Goal: Task Accomplishment & Management: Manage account settings

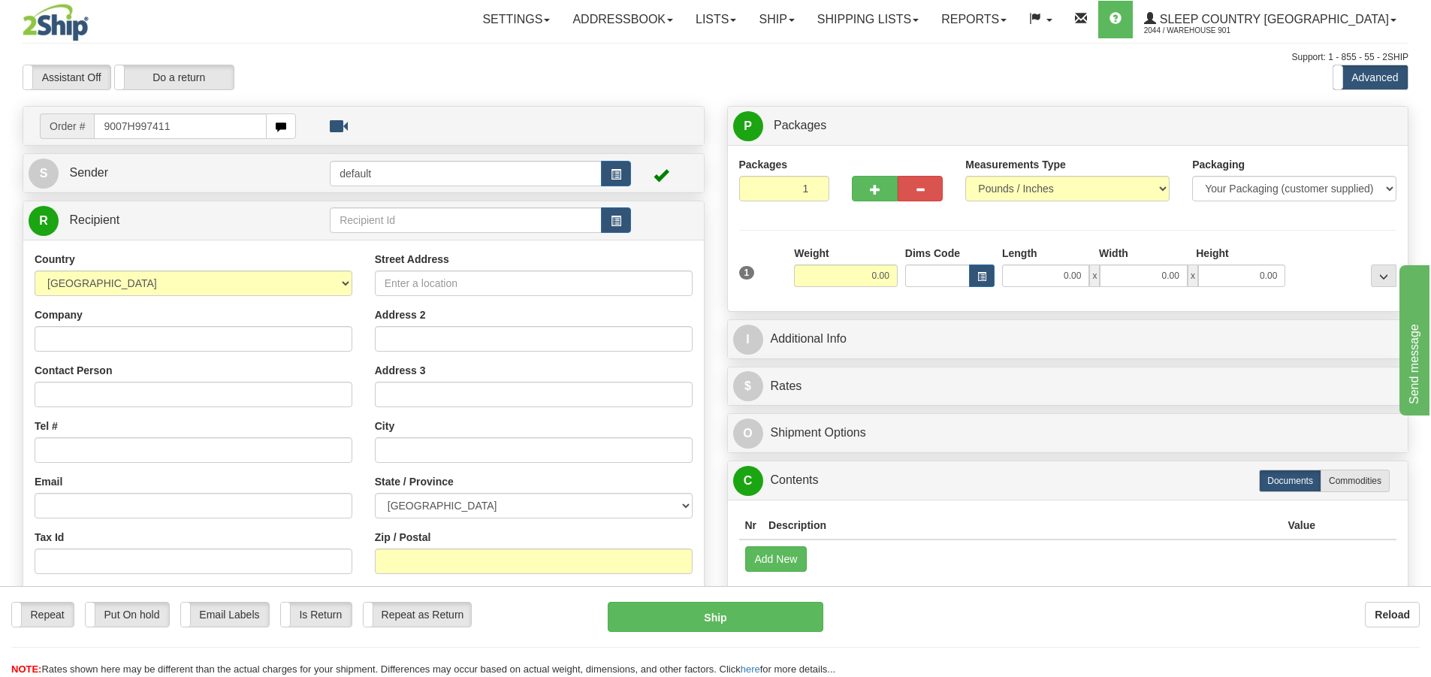
type input "9007H997411"
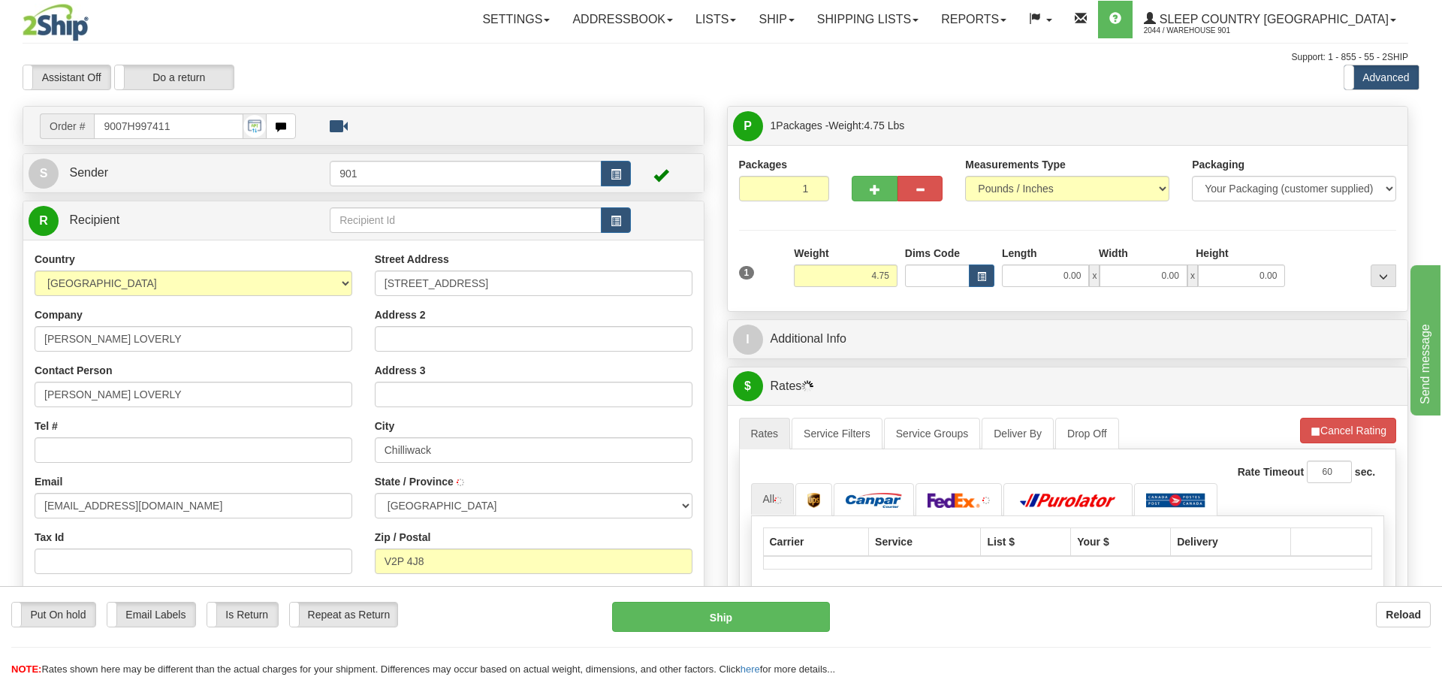
type input "CHILLIWACK"
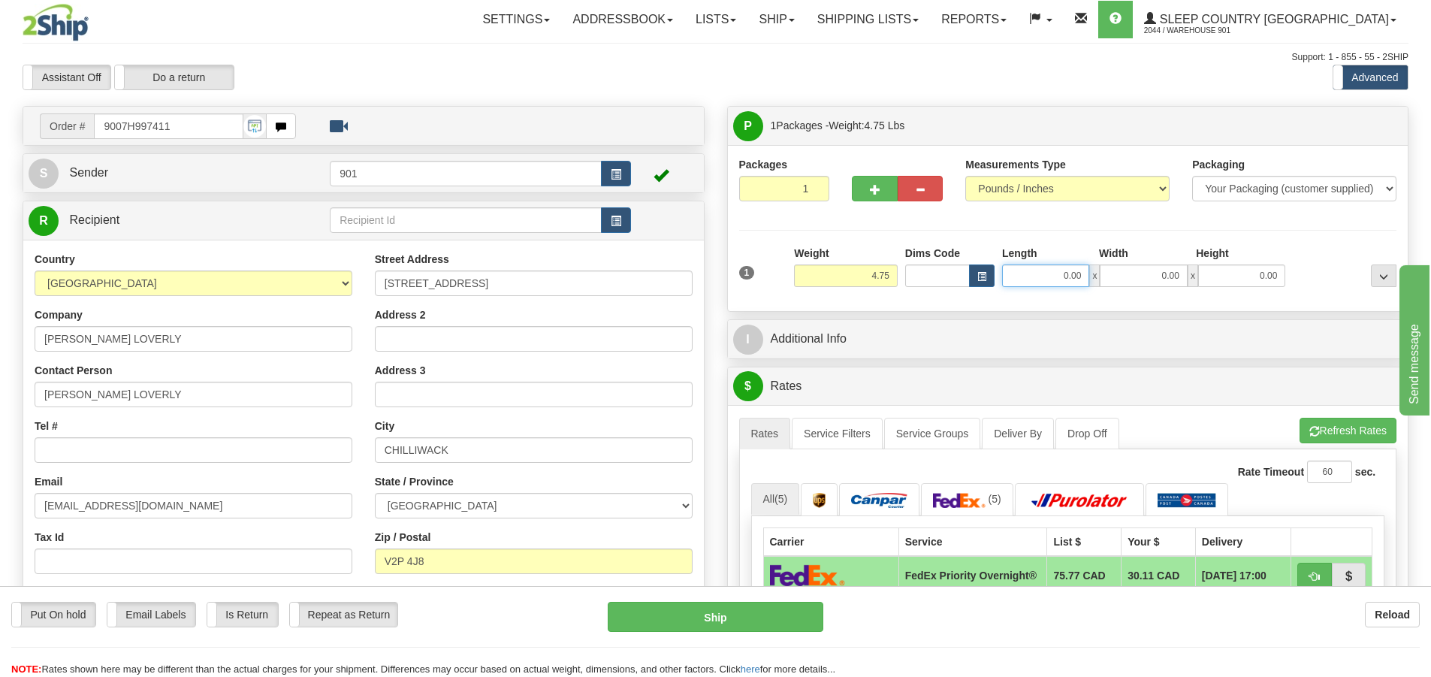
drag, startPoint x: 1084, startPoint y: 273, endPoint x: 1008, endPoint y: 273, distance: 75.9
click at [1008, 273] on input "0.00" at bounding box center [1045, 275] width 87 height 23
type input "32.00"
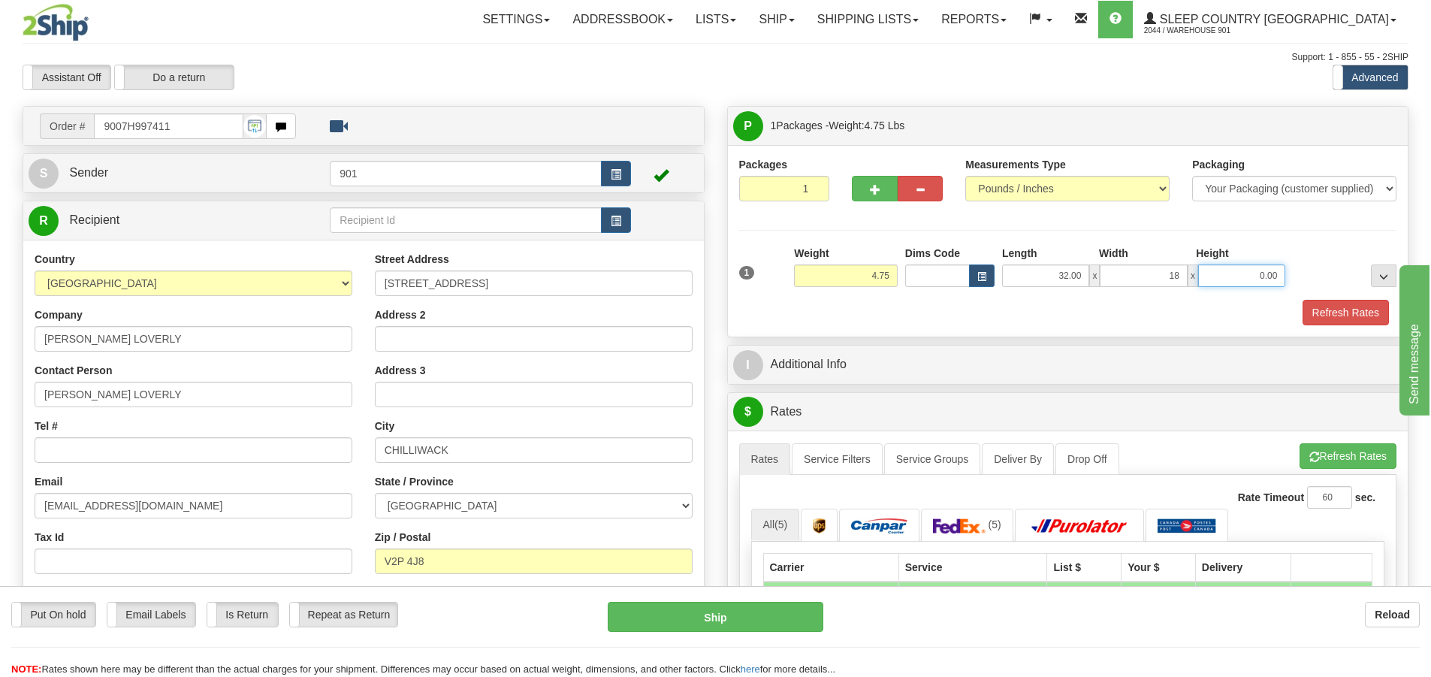
type input "18.00"
type input "9.00"
click at [1330, 312] on button "Refresh Rates" at bounding box center [1345, 313] width 86 height 26
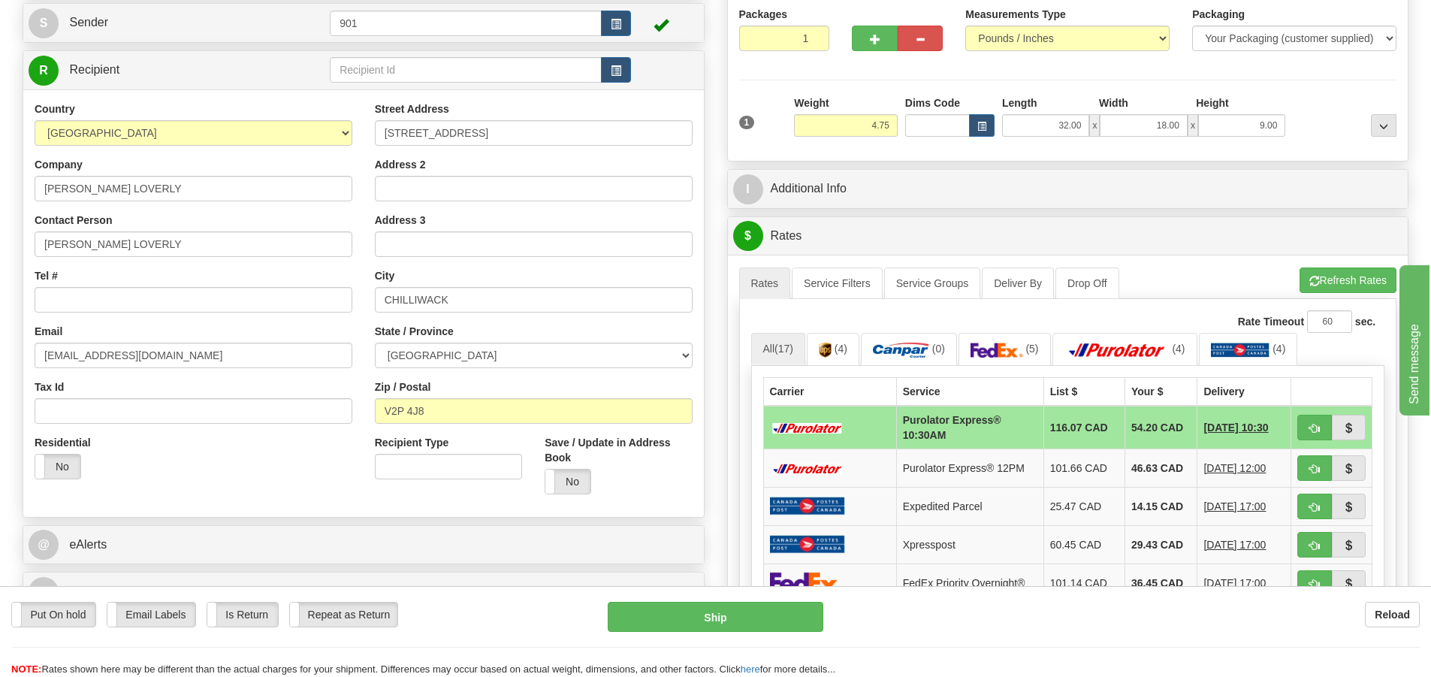
scroll to position [225, 0]
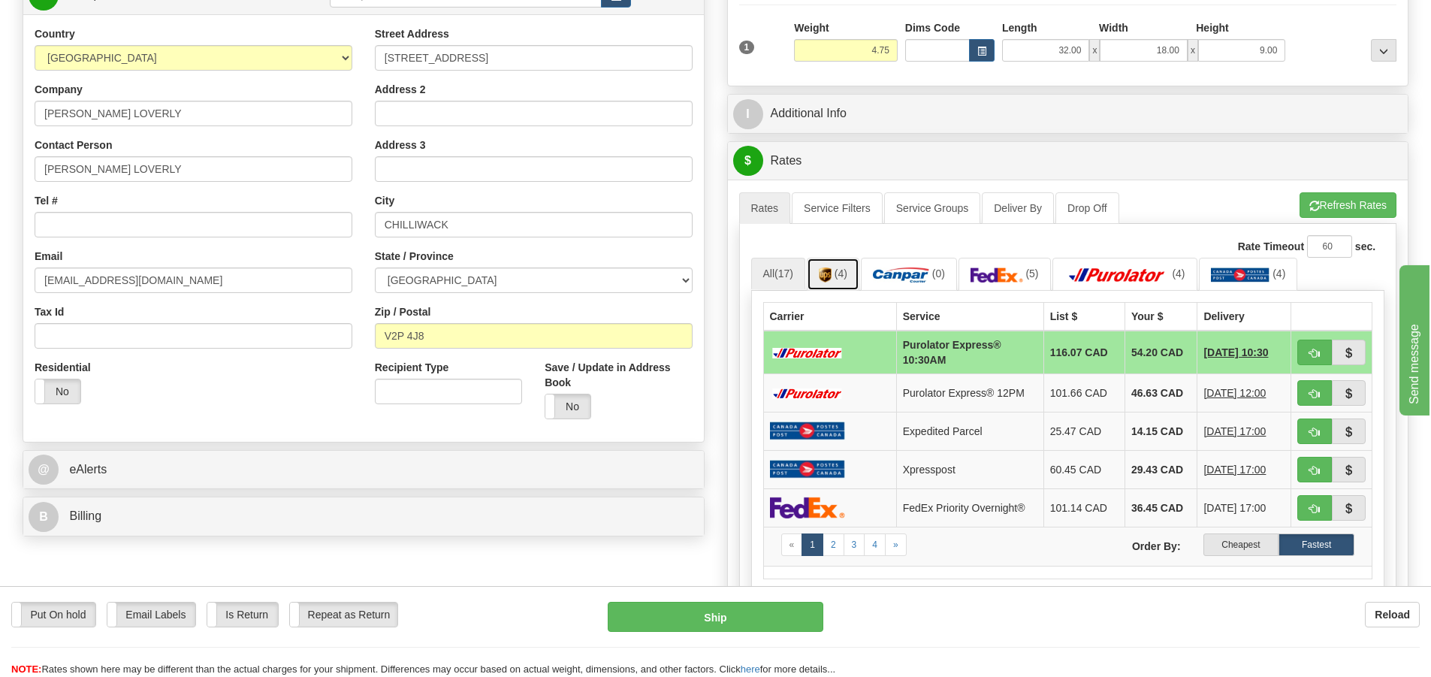
click at [849, 281] on link "(4)" at bounding box center [833, 274] width 53 height 32
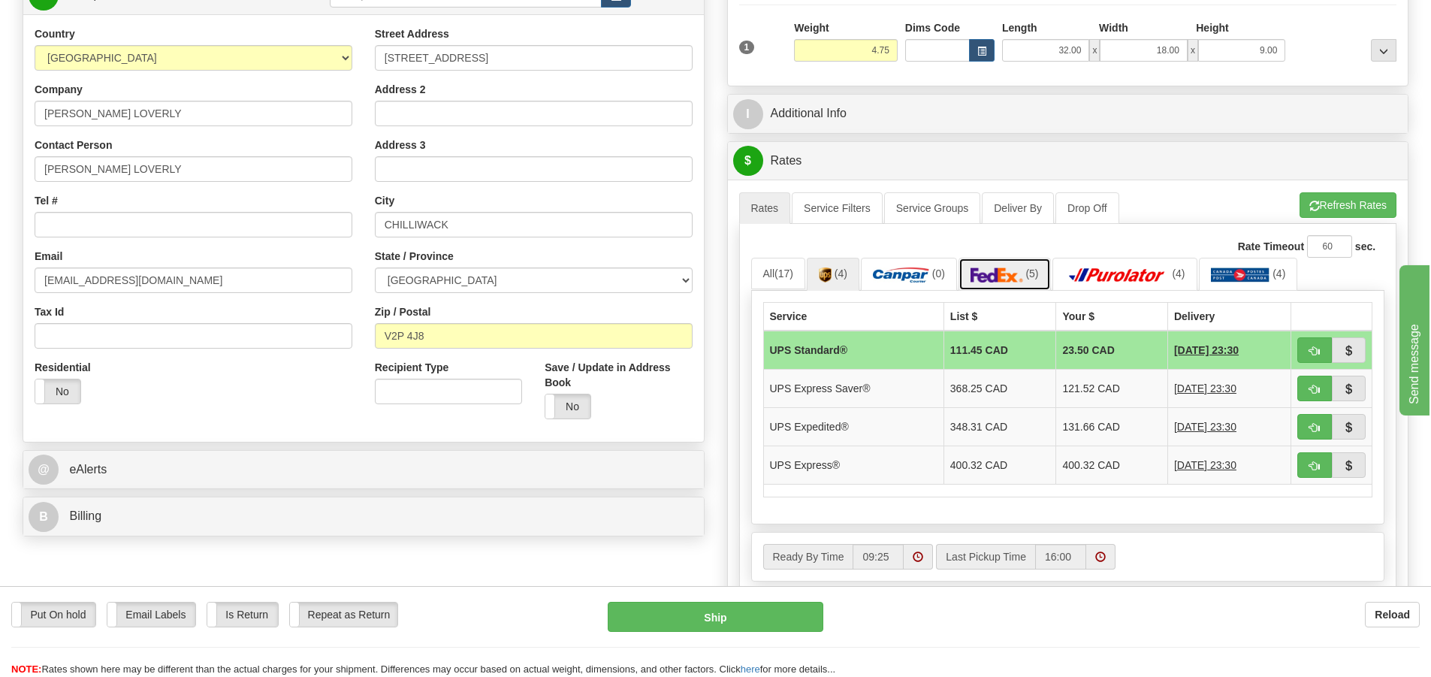
click at [1015, 279] on img at bounding box center [996, 274] width 53 height 15
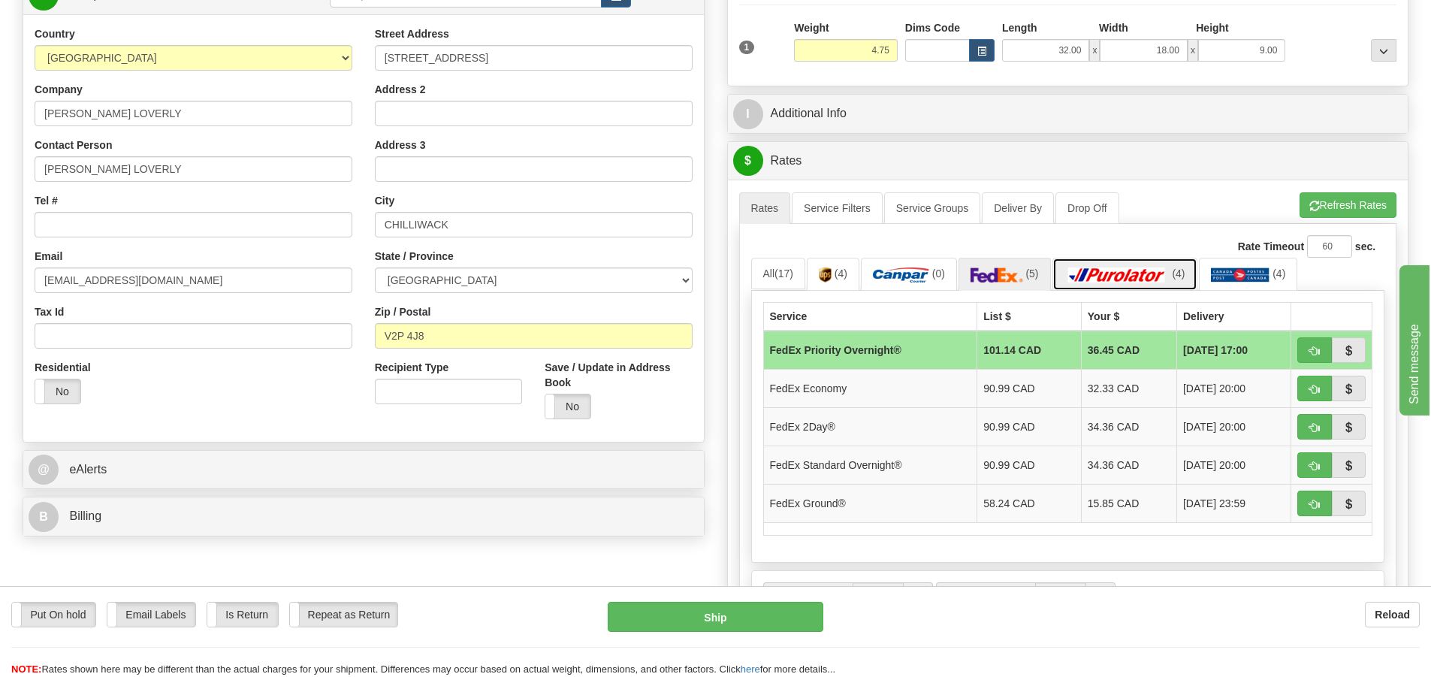
click at [1146, 276] on img at bounding box center [1116, 274] width 105 height 15
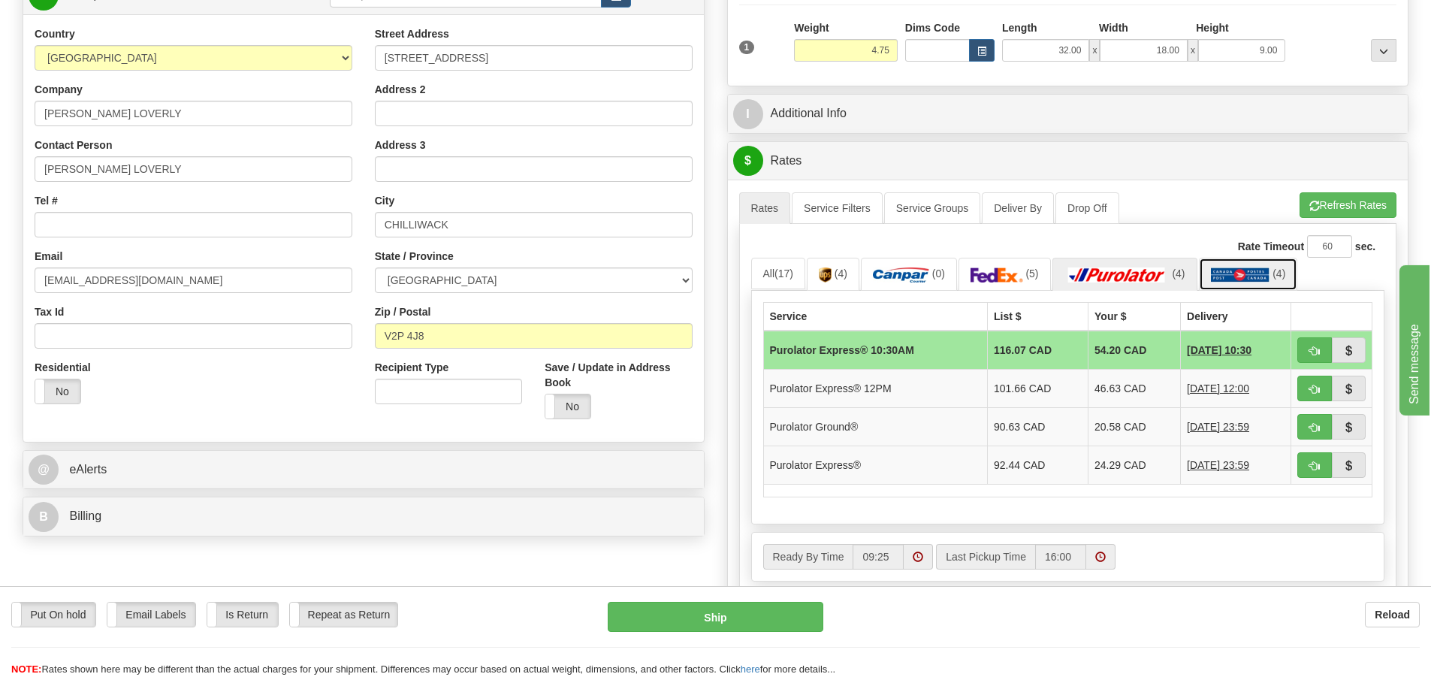
click at [1229, 264] on link "(4)" at bounding box center [1248, 274] width 99 height 32
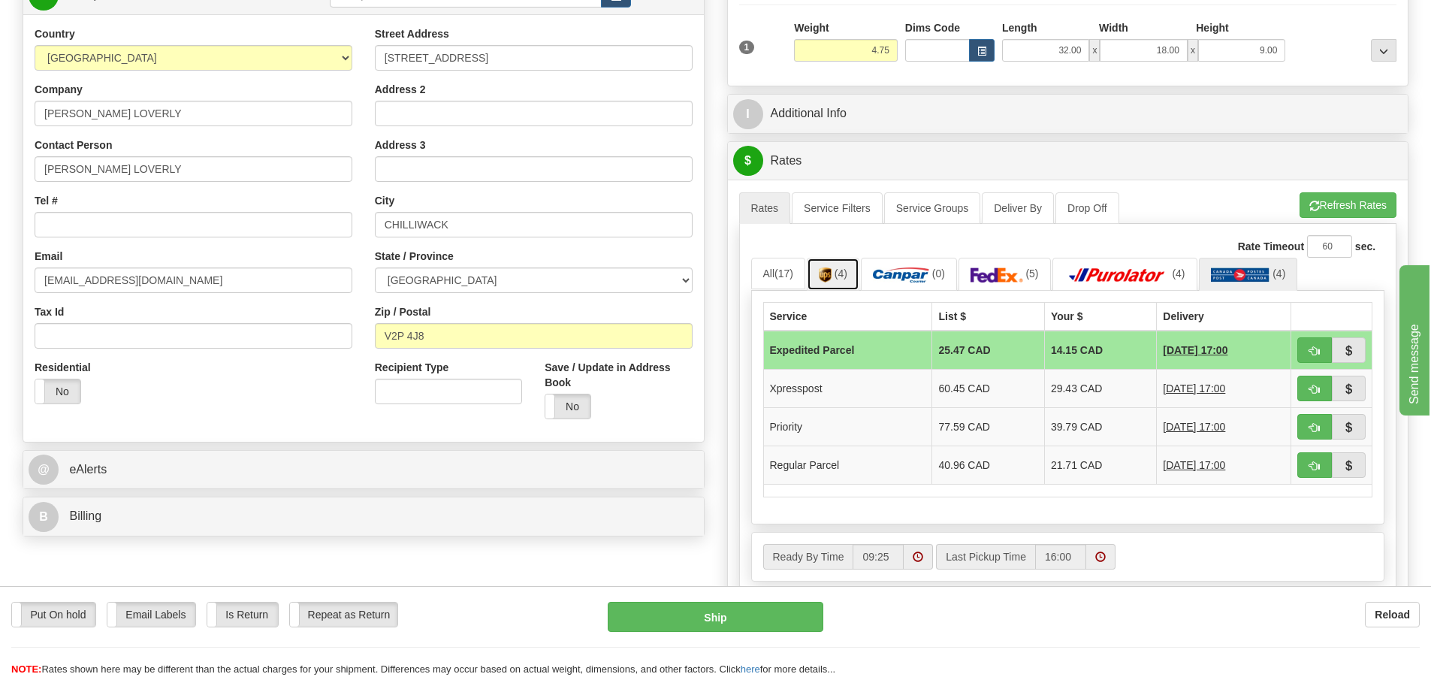
click at [827, 276] on img at bounding box center [825, 274] width 13 height 15
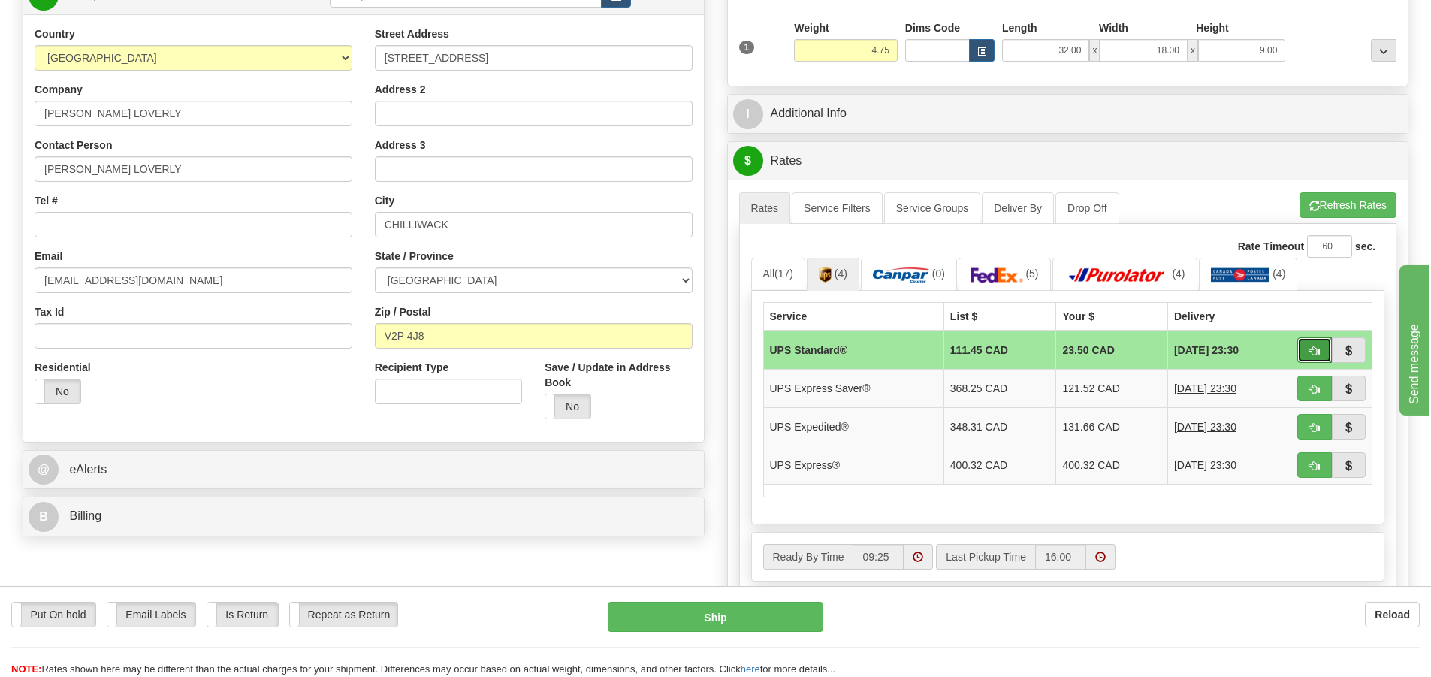
click at [1309, 348] on span "button" at bounding box center [1314, 351] width 11 height 10
type input "11"
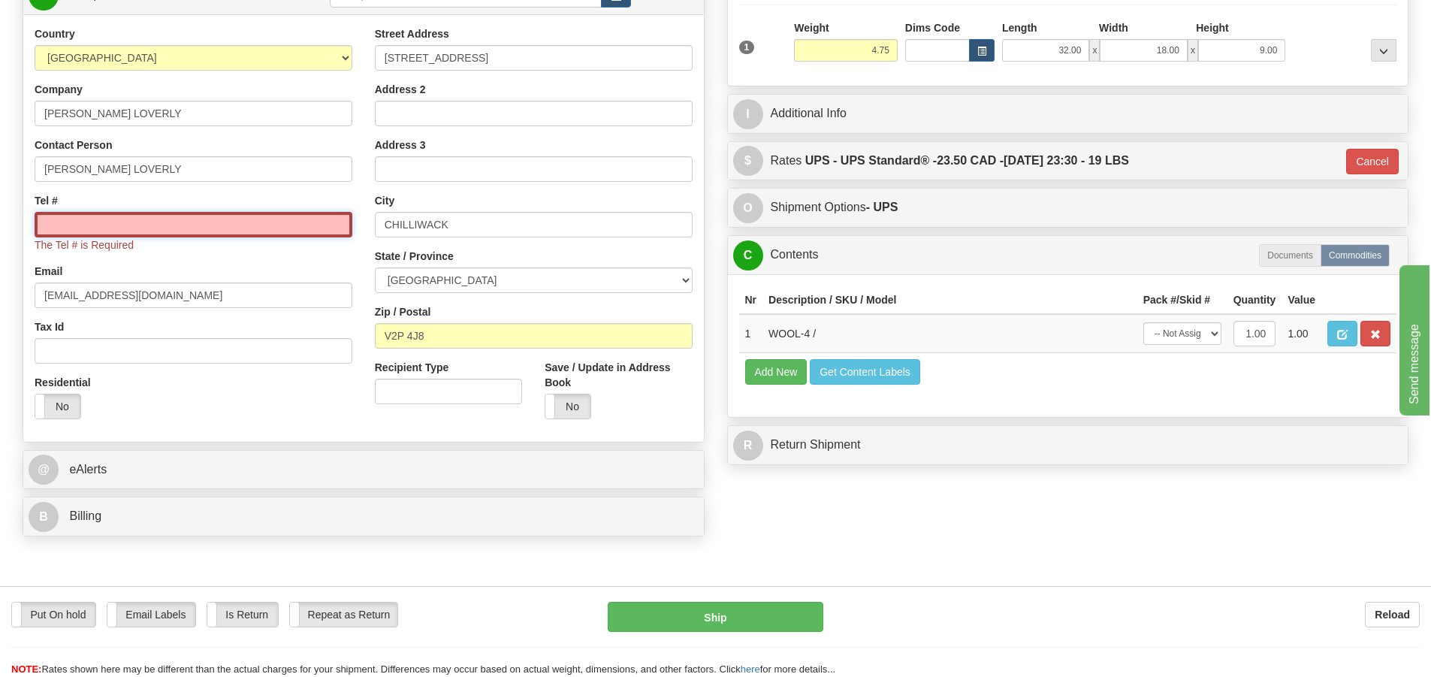
drag, startPoint x: 41, startPoint y: 225, endPoint x: 50, endPoint y: 234, distance: 12.2
click at [41, 225] on input "Tel #" at bounding box center [194, 225] width 318 height 26
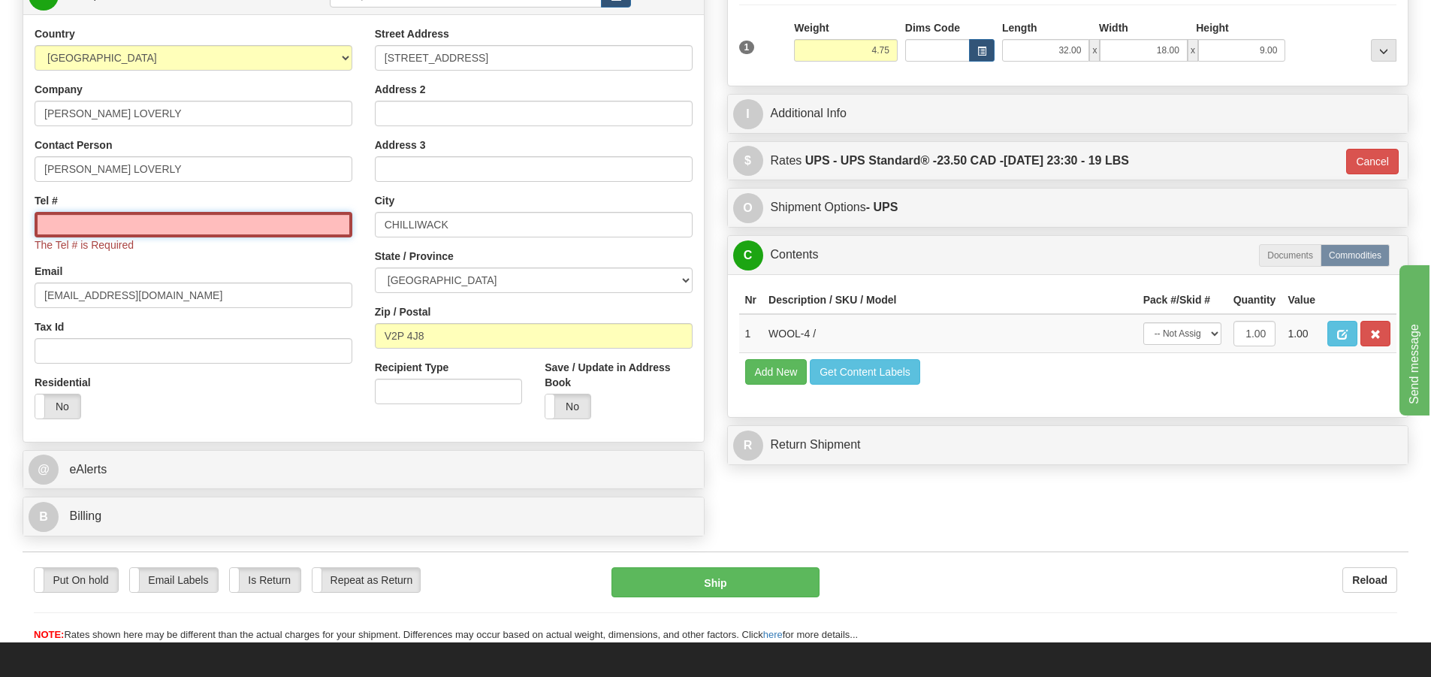
paste input "604 362-2662"
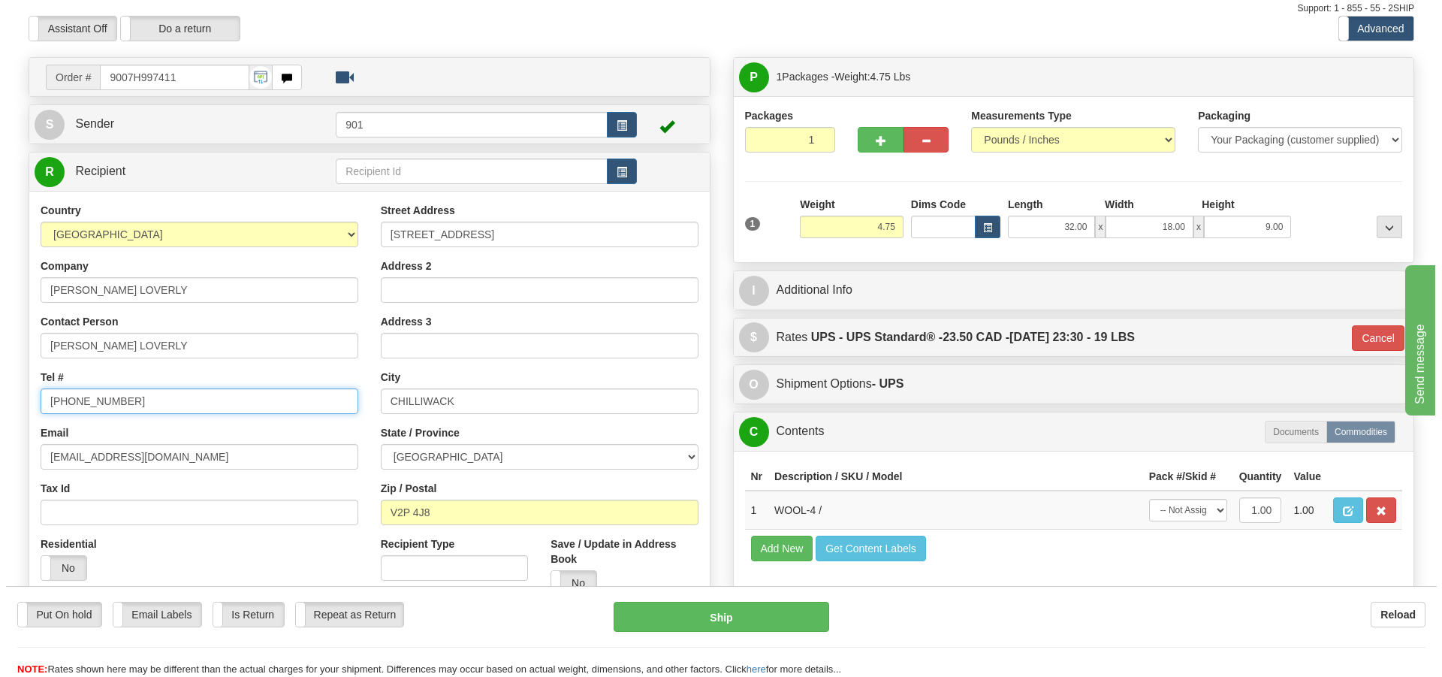
scroll to position [75, 0]
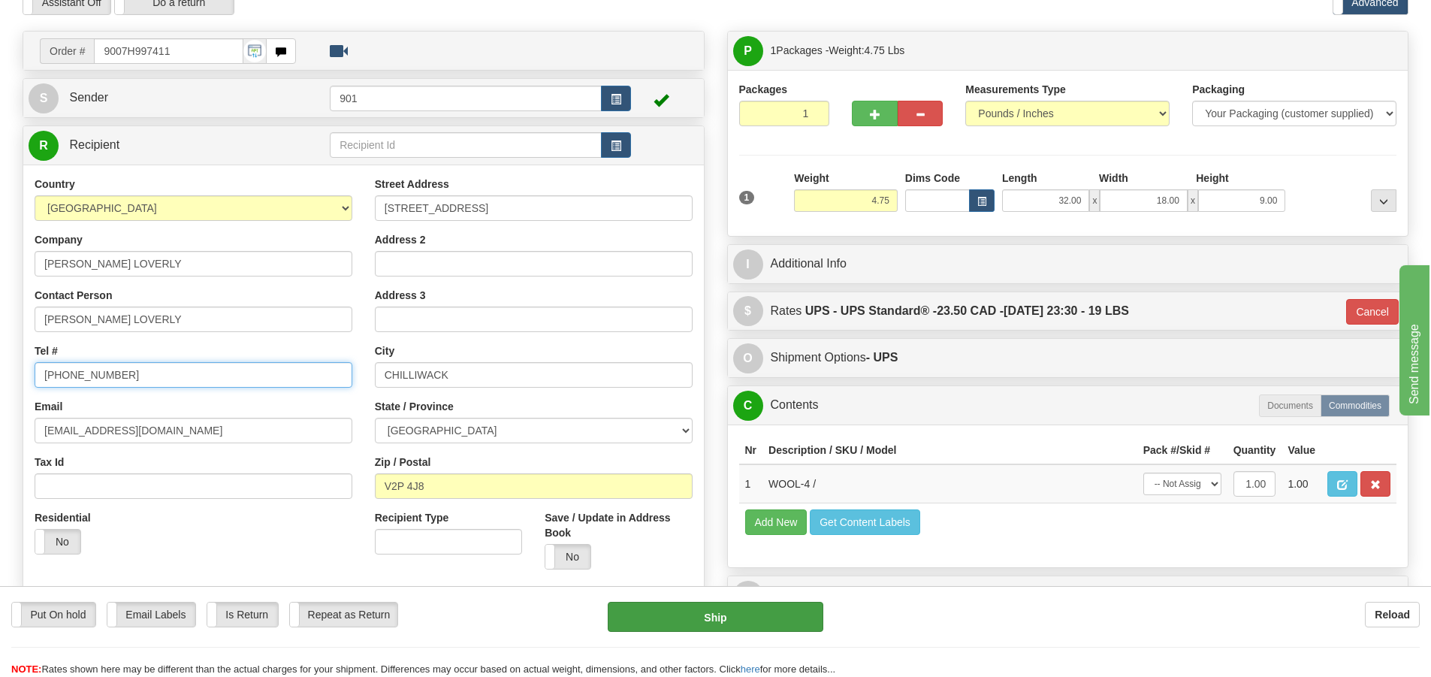
type input "604 362-2662"
click at [758, 619] on button "Ship" at bounding box center [716, 617] width 216 height 30
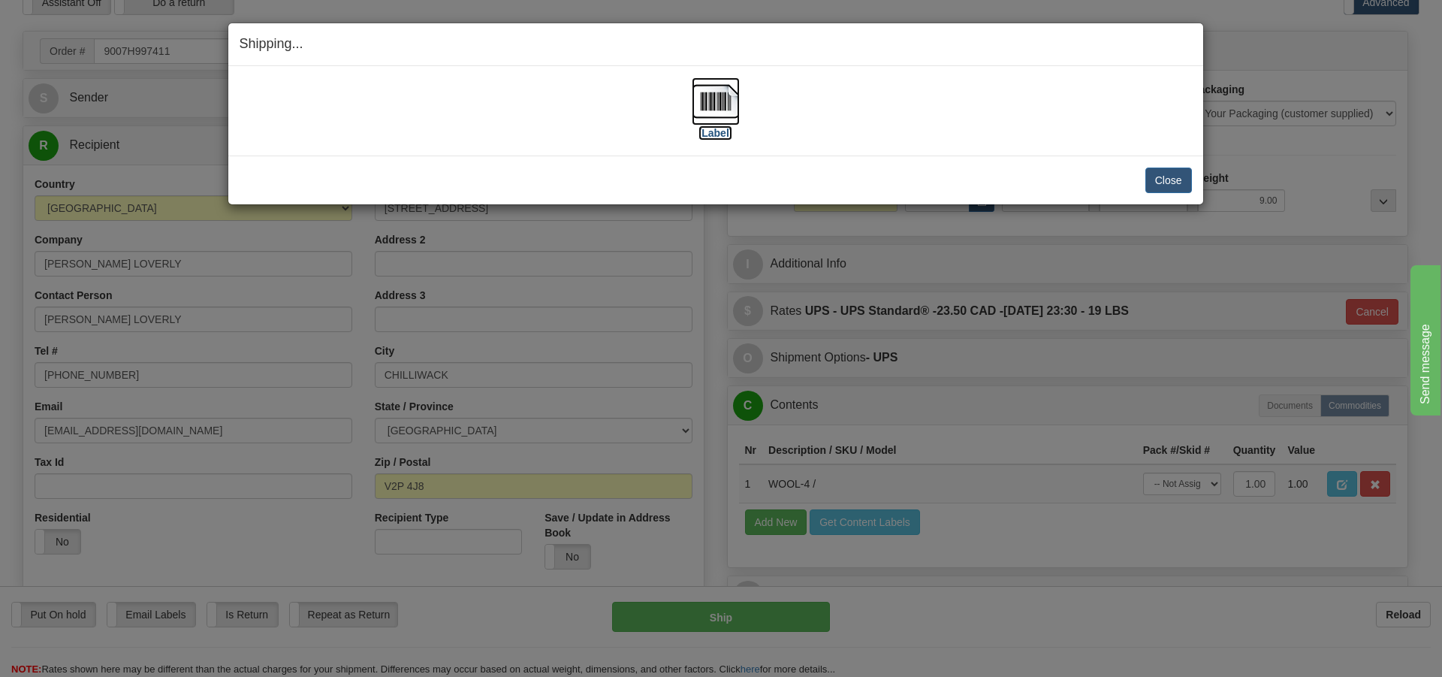
click at [711, 102] on img at bounding box center [716, 101] width 48 height 48
click at [1178, 180] on button "Close" at bounding box center [1168, 180] width 47 height 26
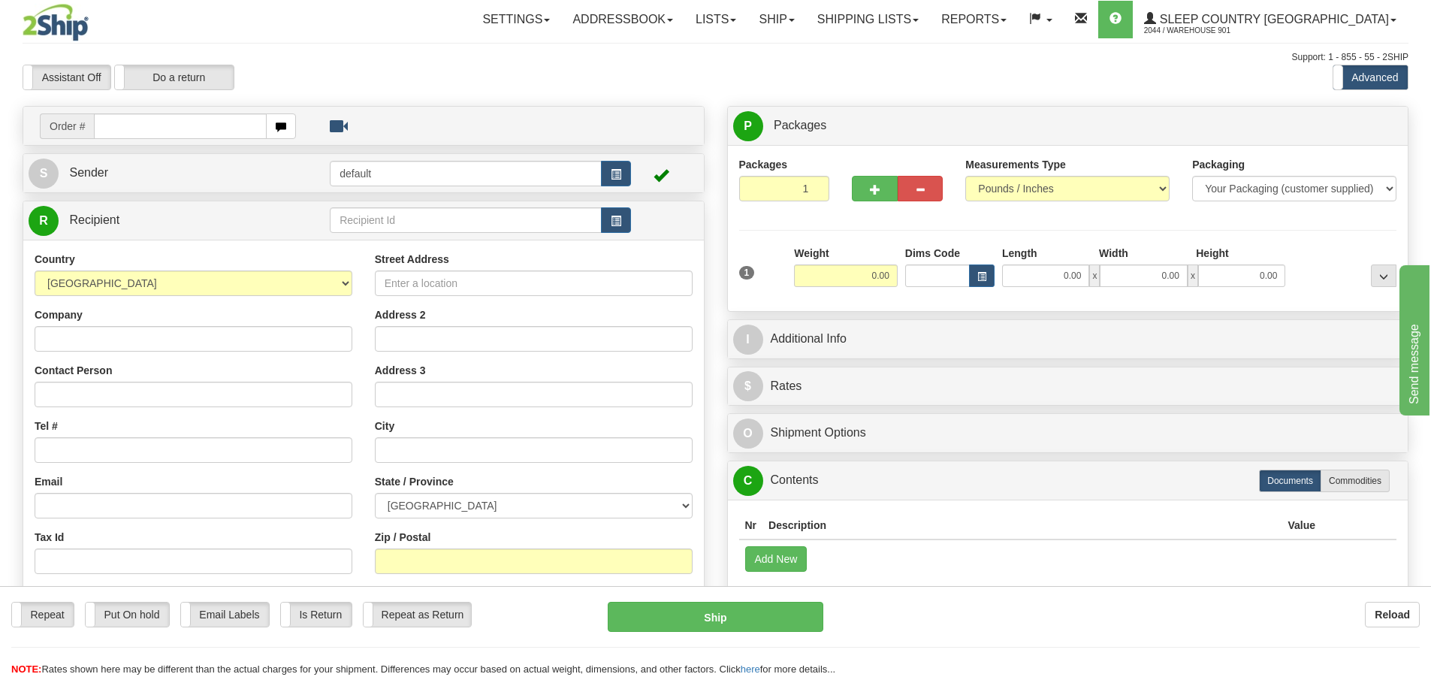
click at [109, 131] on input "text" at bounding box center [180, 126] width 173 height 26
type input "9000H997928"
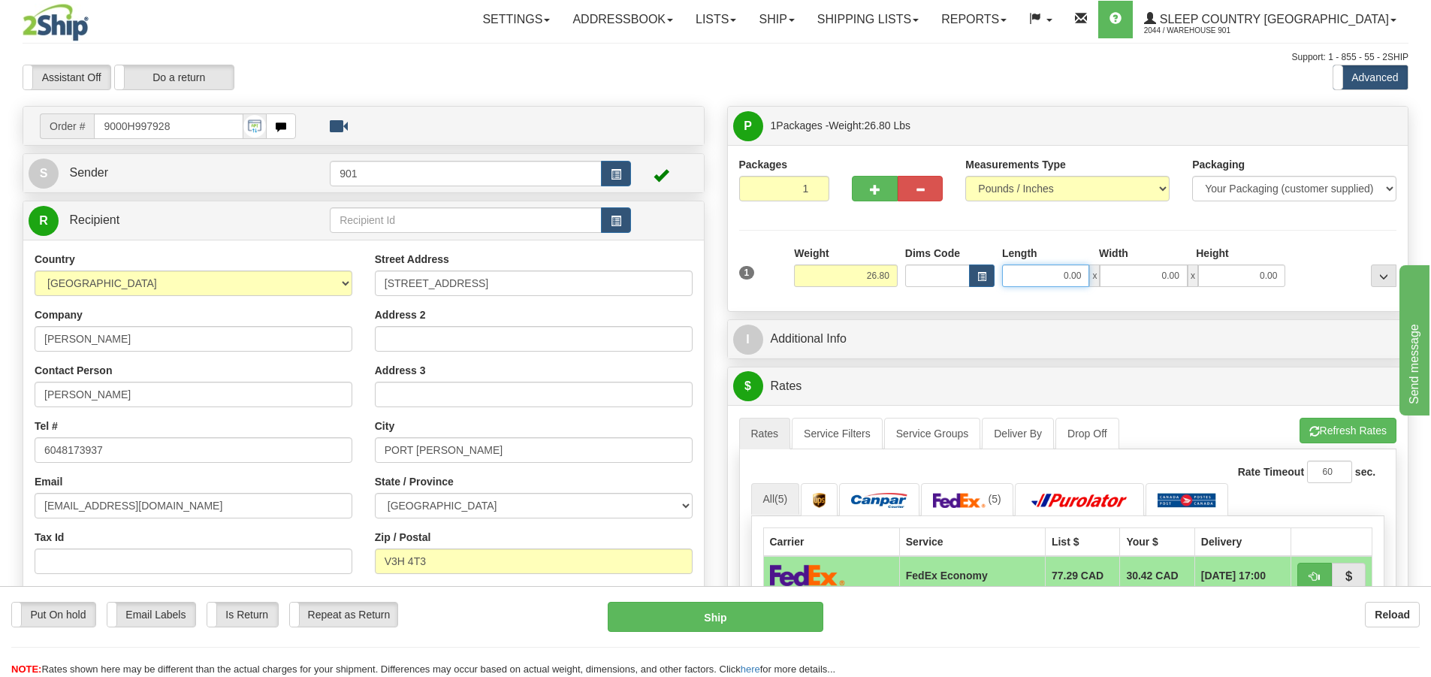
drag, startPoint x: 1083, startPoint y: 273, endPoint x: 912, endPoint y: 273, distance: 171.2
click at [912, 273] on div "Dims Code Length Width Height x" at bounding box center [1095, 266] width 388 height 41
type input "25.00"
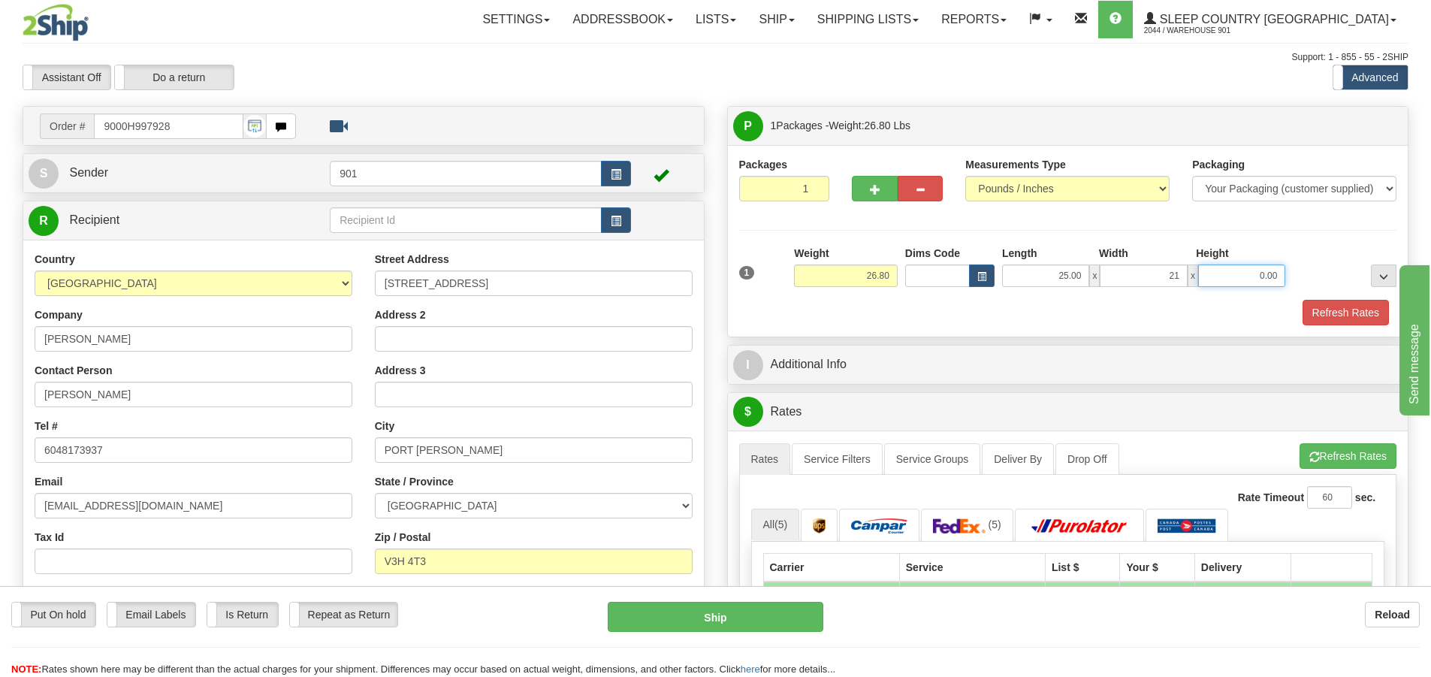
type input "21.00"
type input "10.00"
click at [1347, 315] on button "Refresh Rates" at bounding box center [1345, 313] width 86 height 26
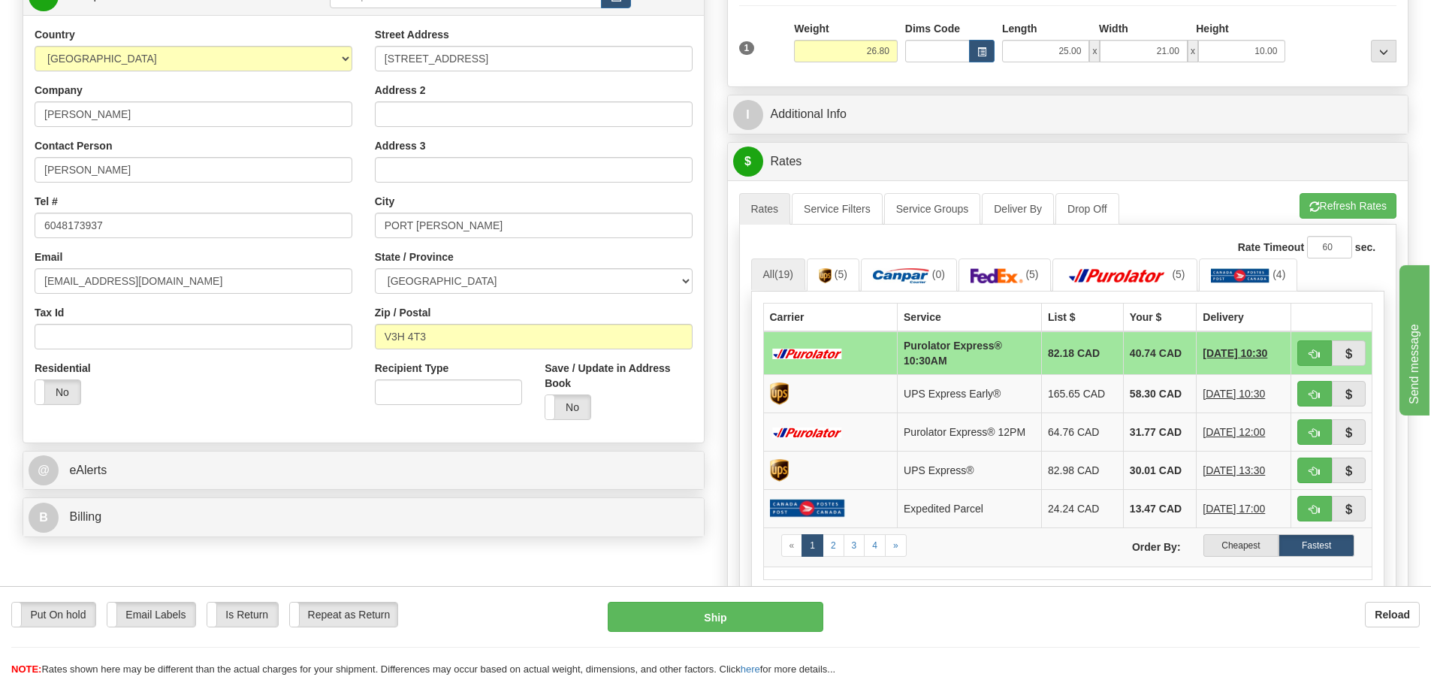
scroll to position [225, 0]
click at [1019, 282] on img at bounding box center [996, 274] width 53 height 15
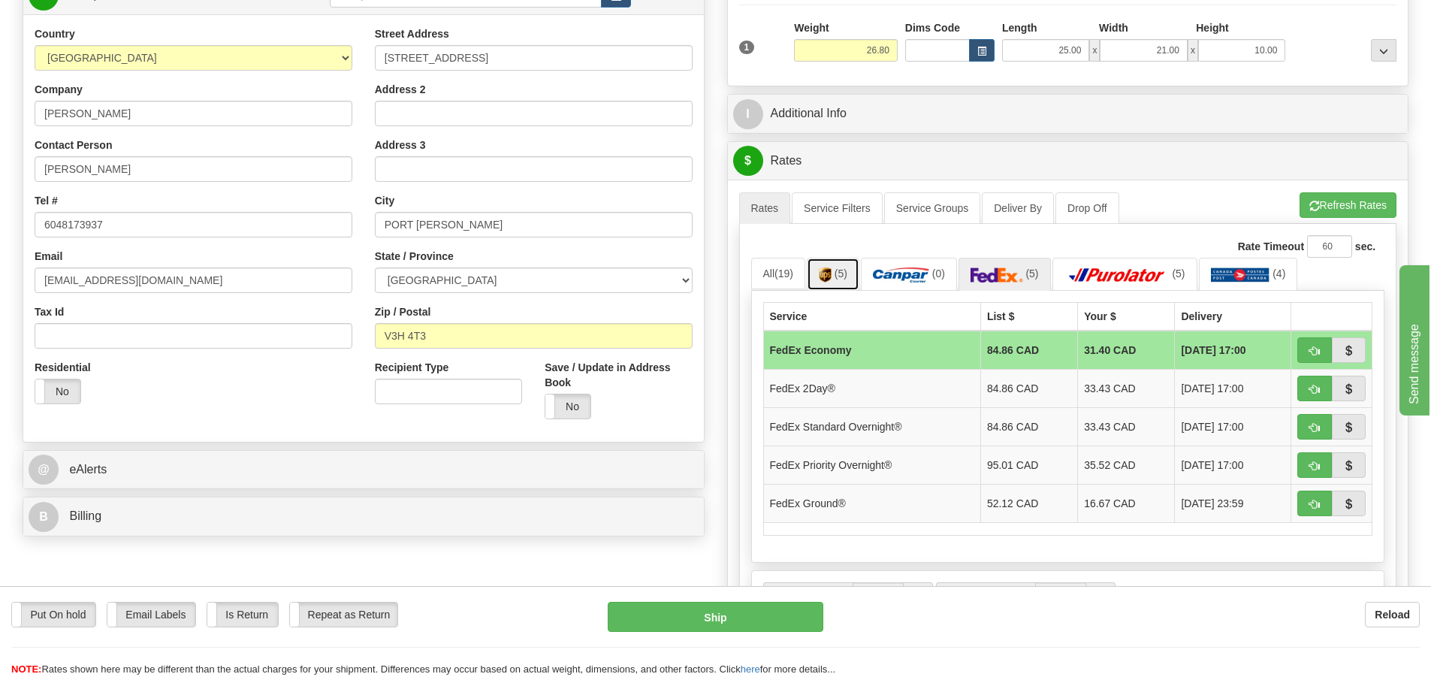
click at [850, 274] on link "(5)" at bounding box center [833, 274] width 53 height 32
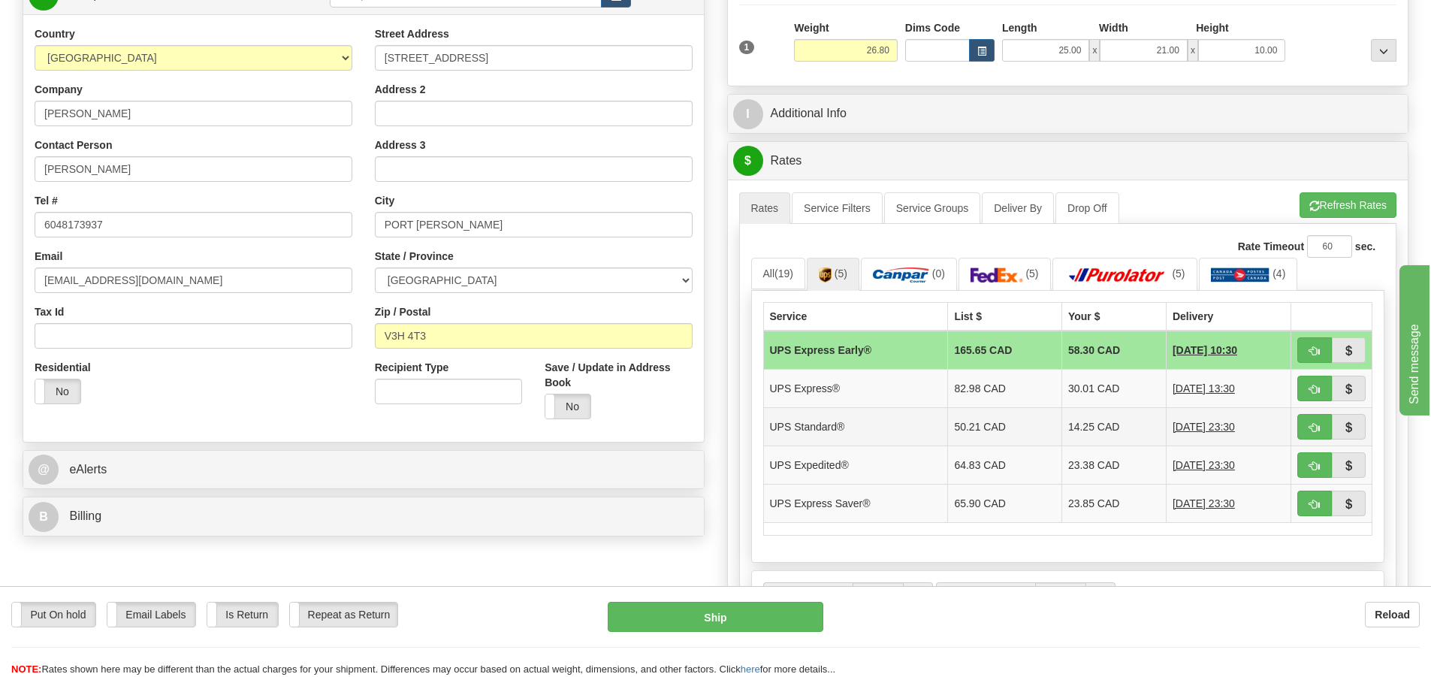
click at [1086, 429] on td "14.25 CAD" at bounding box center [1113, 426] width 104 height 38
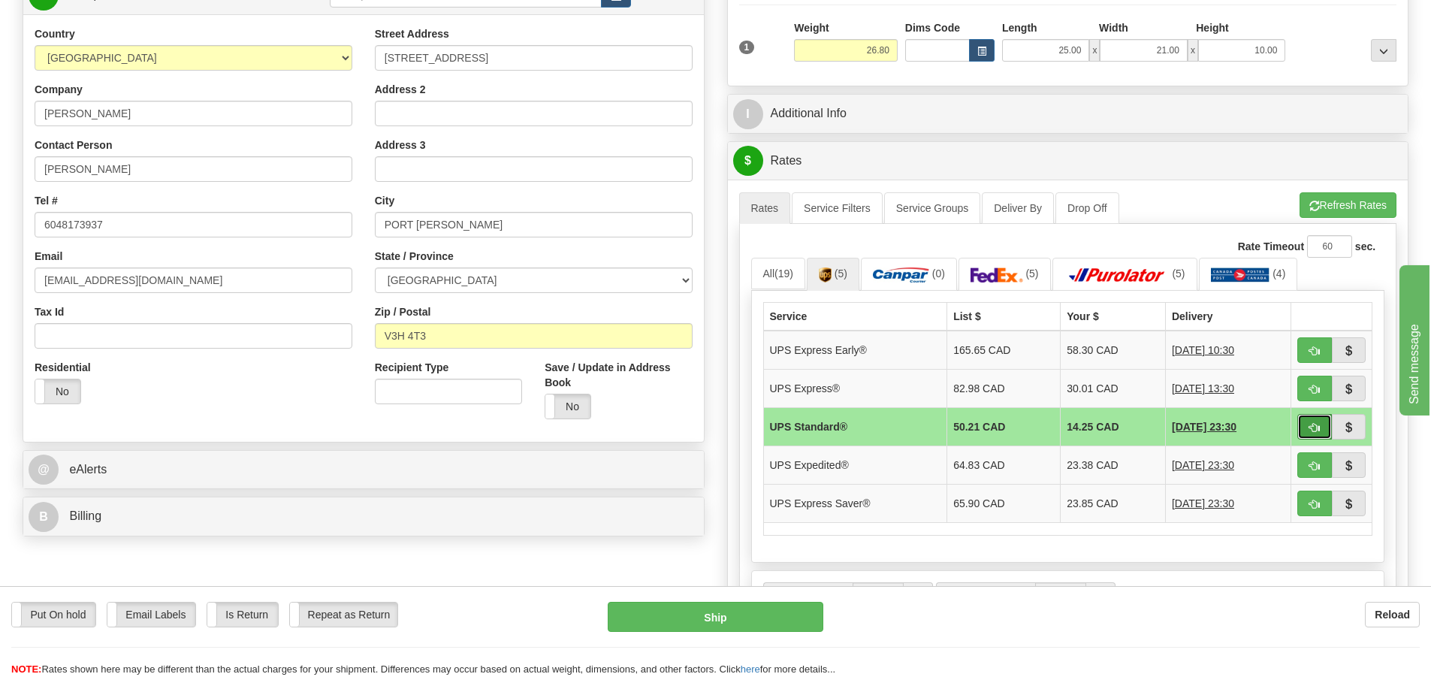
click at [1313, 424] on span "button" at bounding box center [1314, 428] width 11 height 10
type input "11"
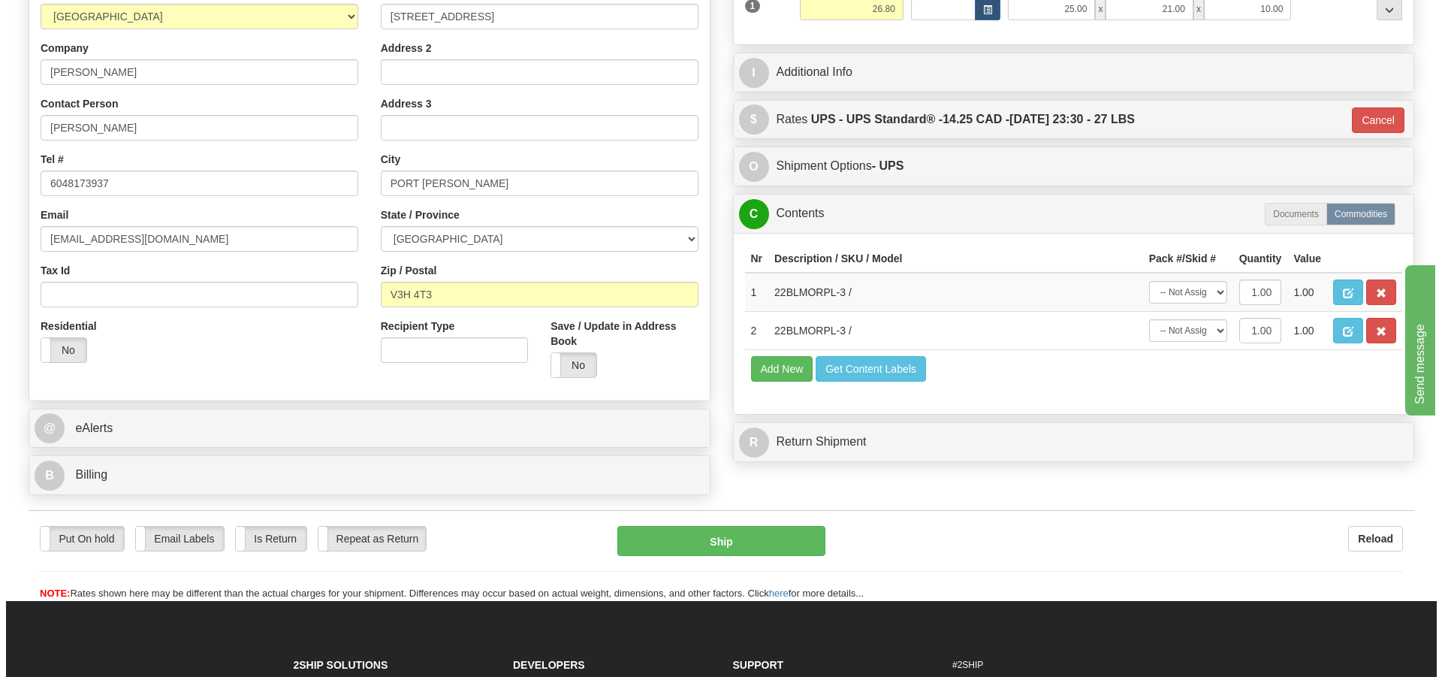
scroll to position [300, 0]
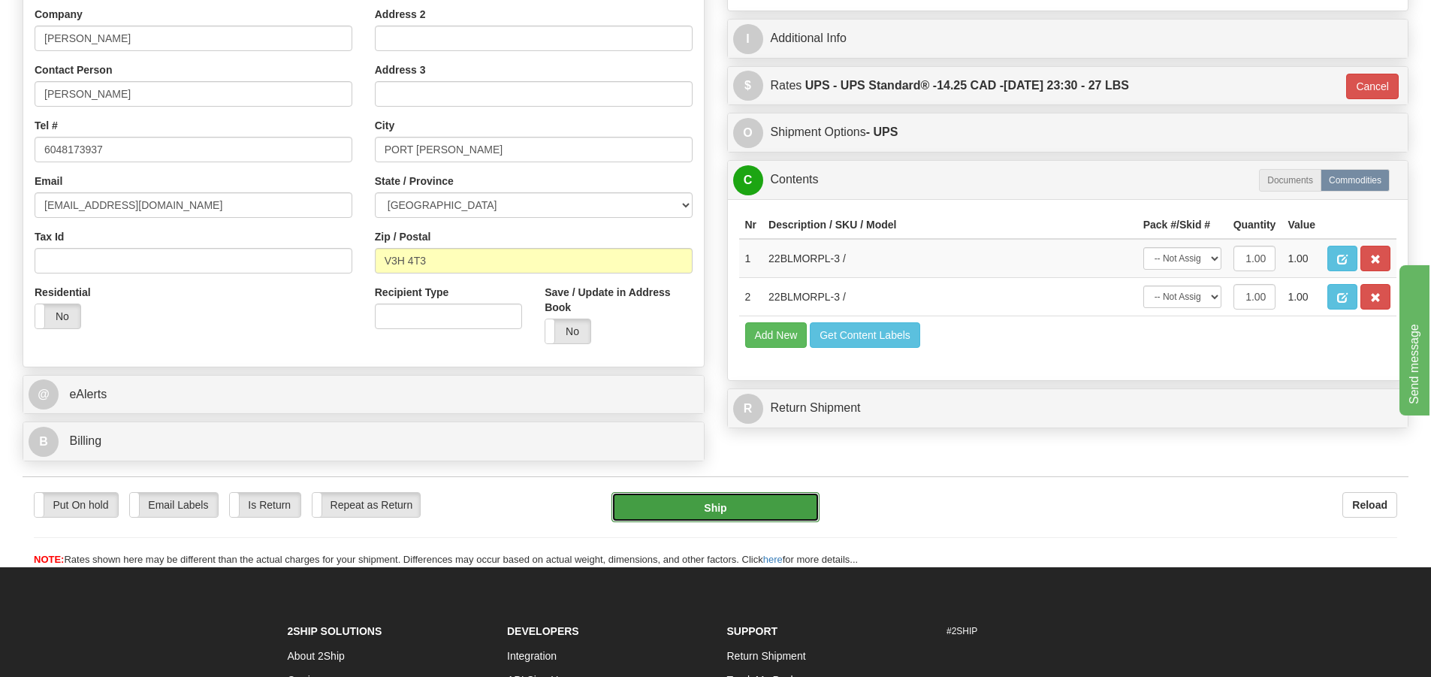
click at [722, 502] on button "Ship" at bounding box center [715, 507] width 208 height 30
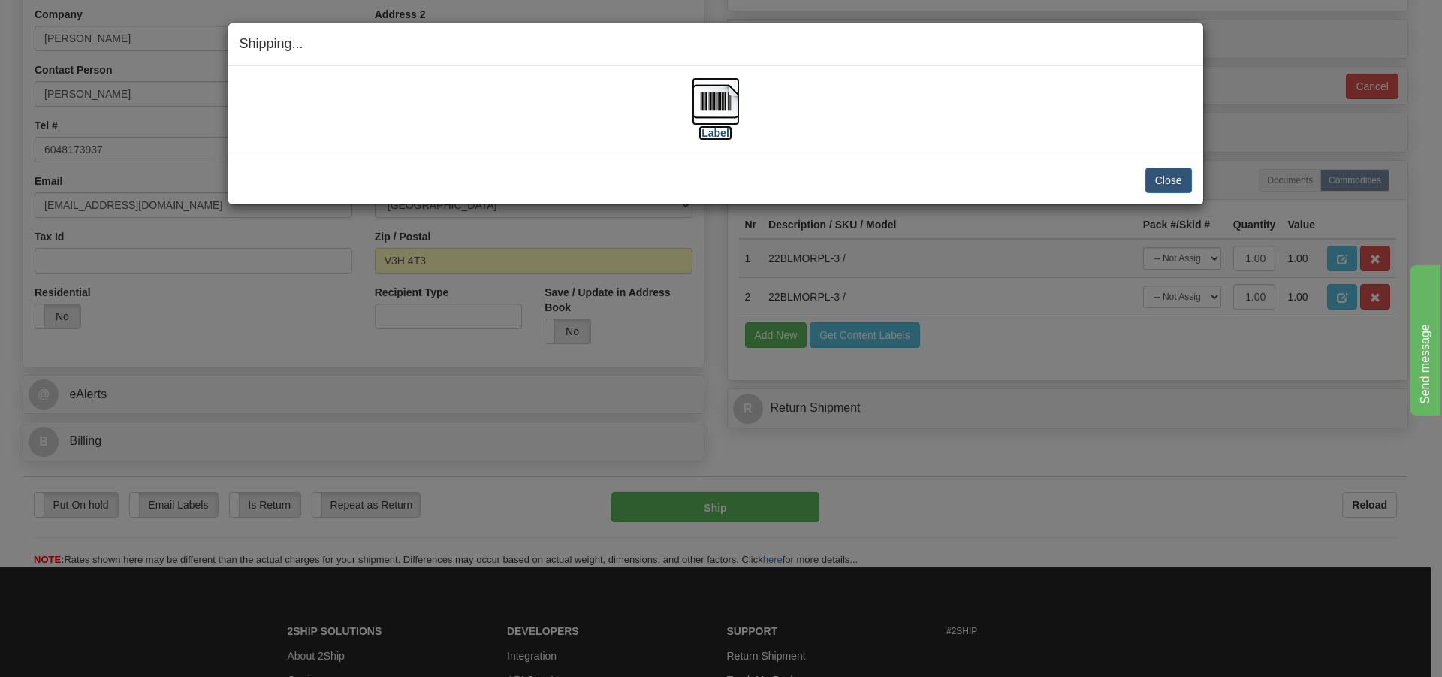
click at [723, 103] on img at bounding box center [716, 101] width 48 height 48
click at [1166, 185] on button "Close" at bounding box center [1168, 180] width 47 height 26
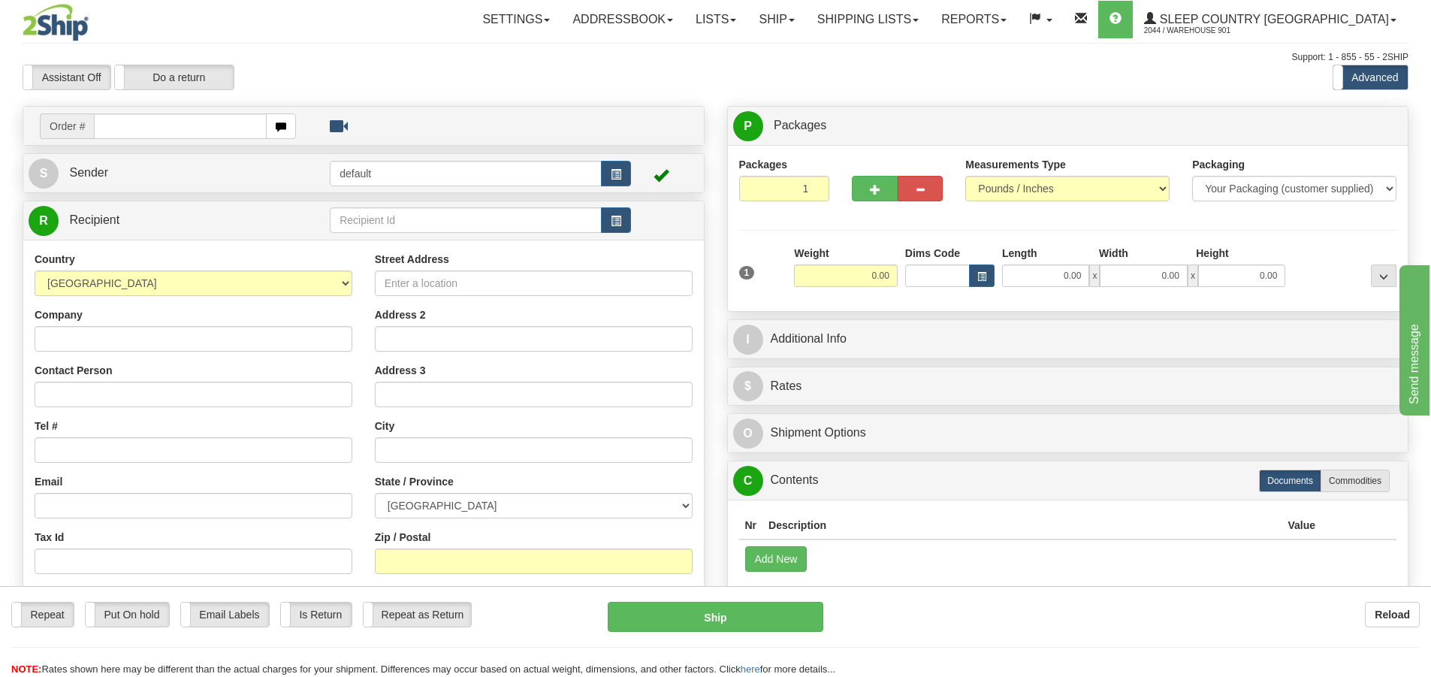
click at [122, 131] on input "text" at bounding box center [180, 126] width 173 height 26
type input "9000H997798"
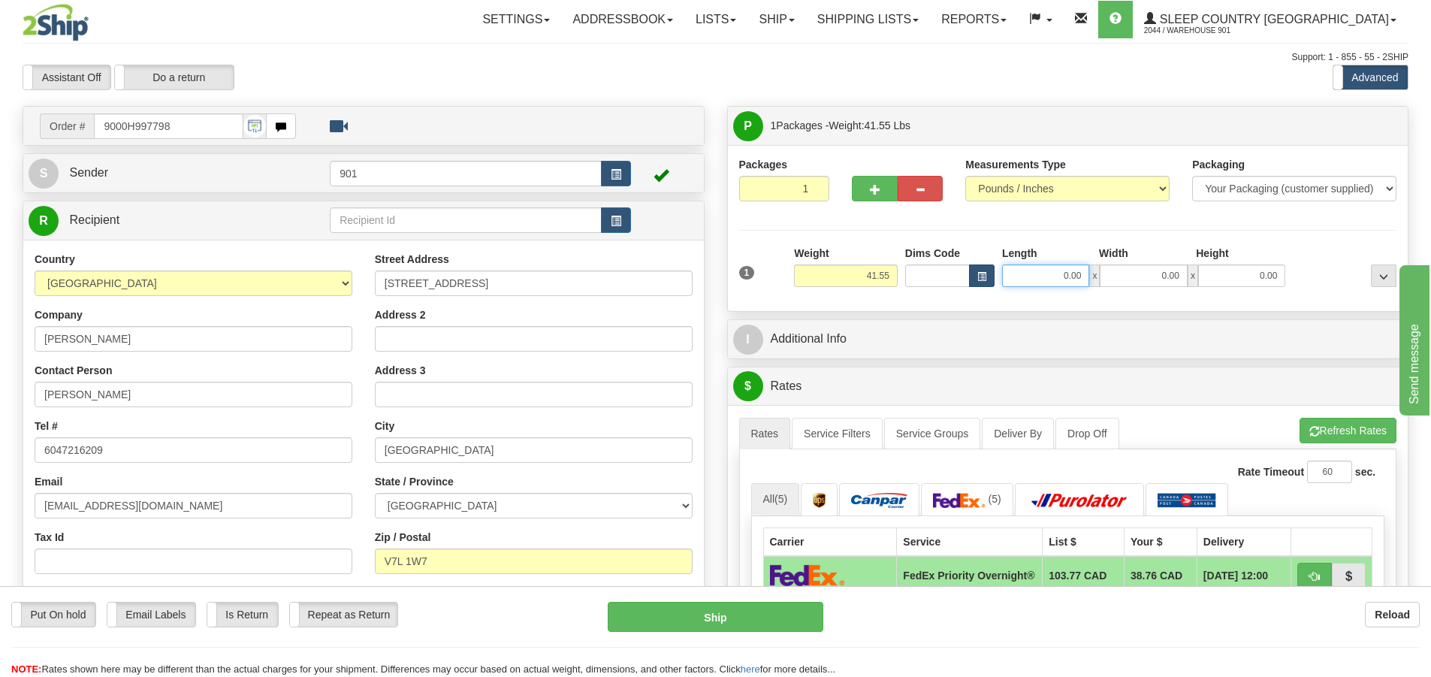
drag, startPoint x: 1083, startPoint y: 275, endPoint x: 970, endPoint y: 282, distance: 113.6
click at [970, 282] on div "Dims Code Length Width Height x" at bounding box center [1095, 266] width 388 height 41
type input "41.00"
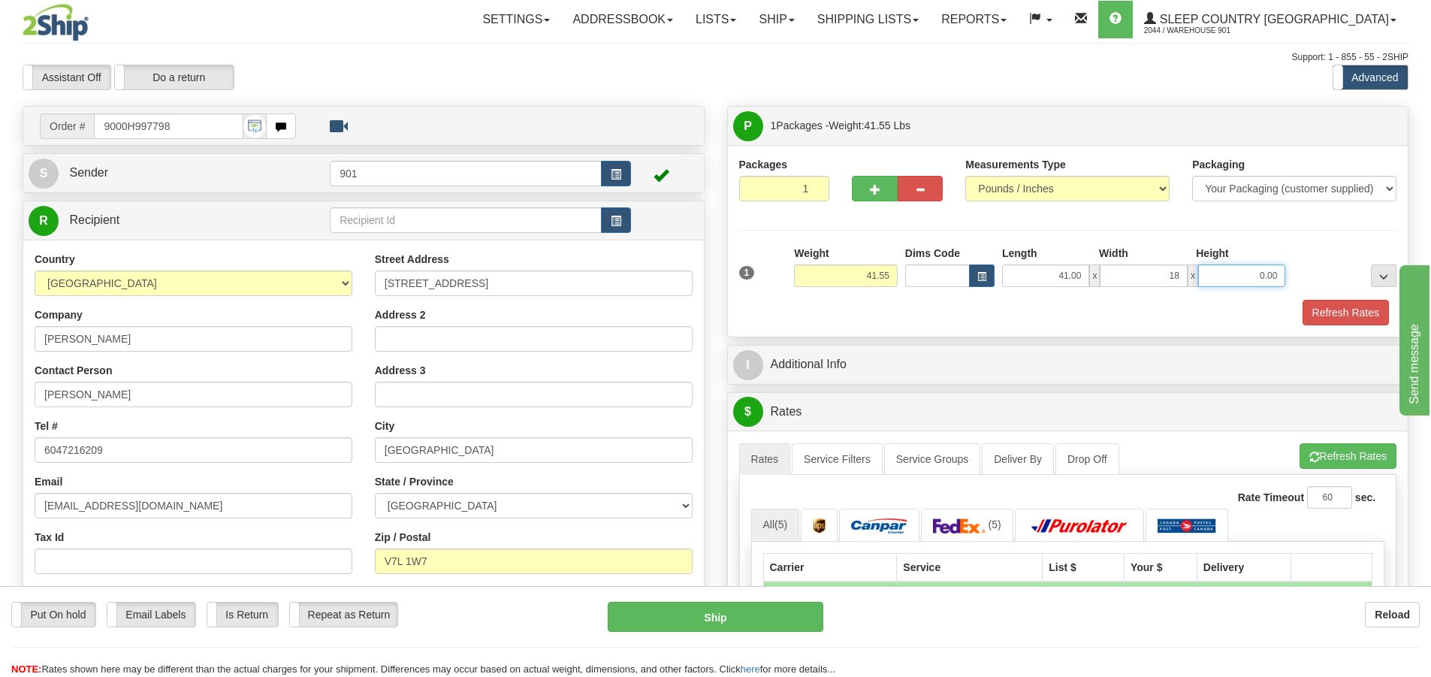
type input "18.00"
click at [1349, 306] on button "Refresh Rates" at bounding box center [1345, 313] width 86 height 26
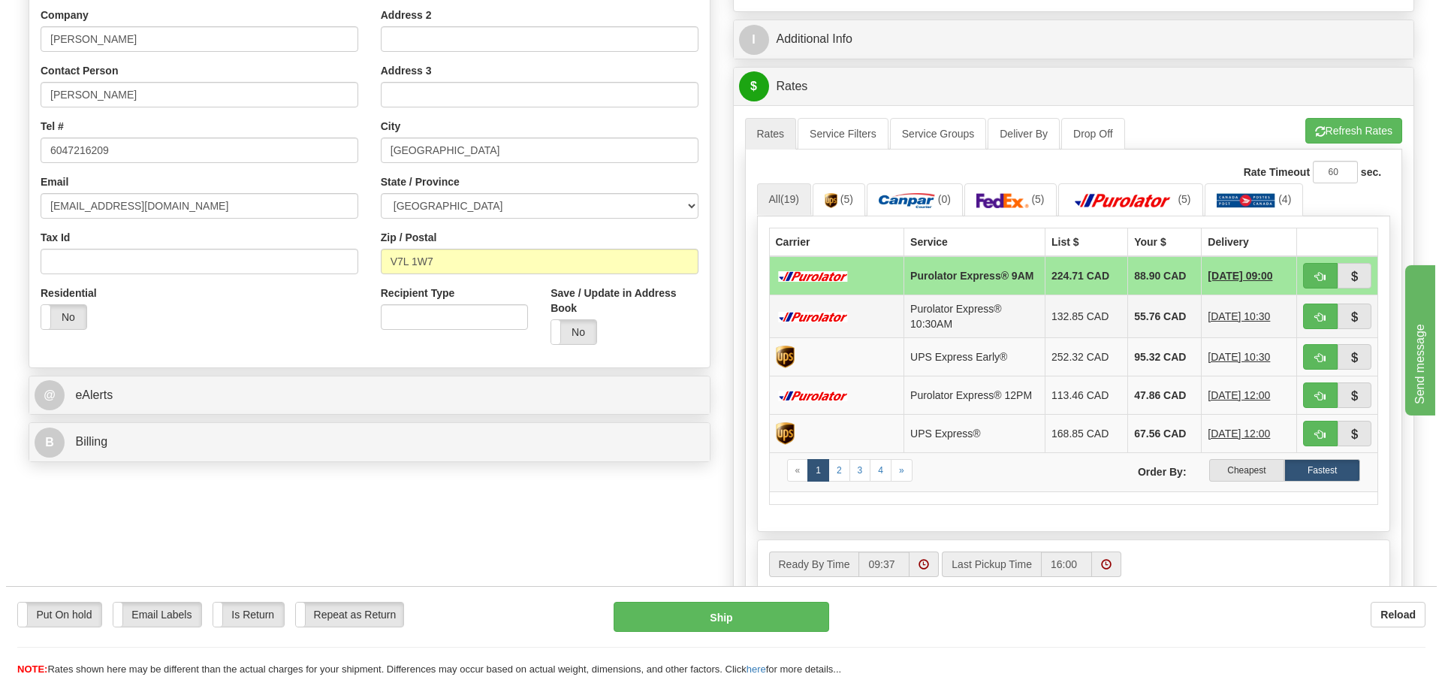
scroll to position [300, 0]
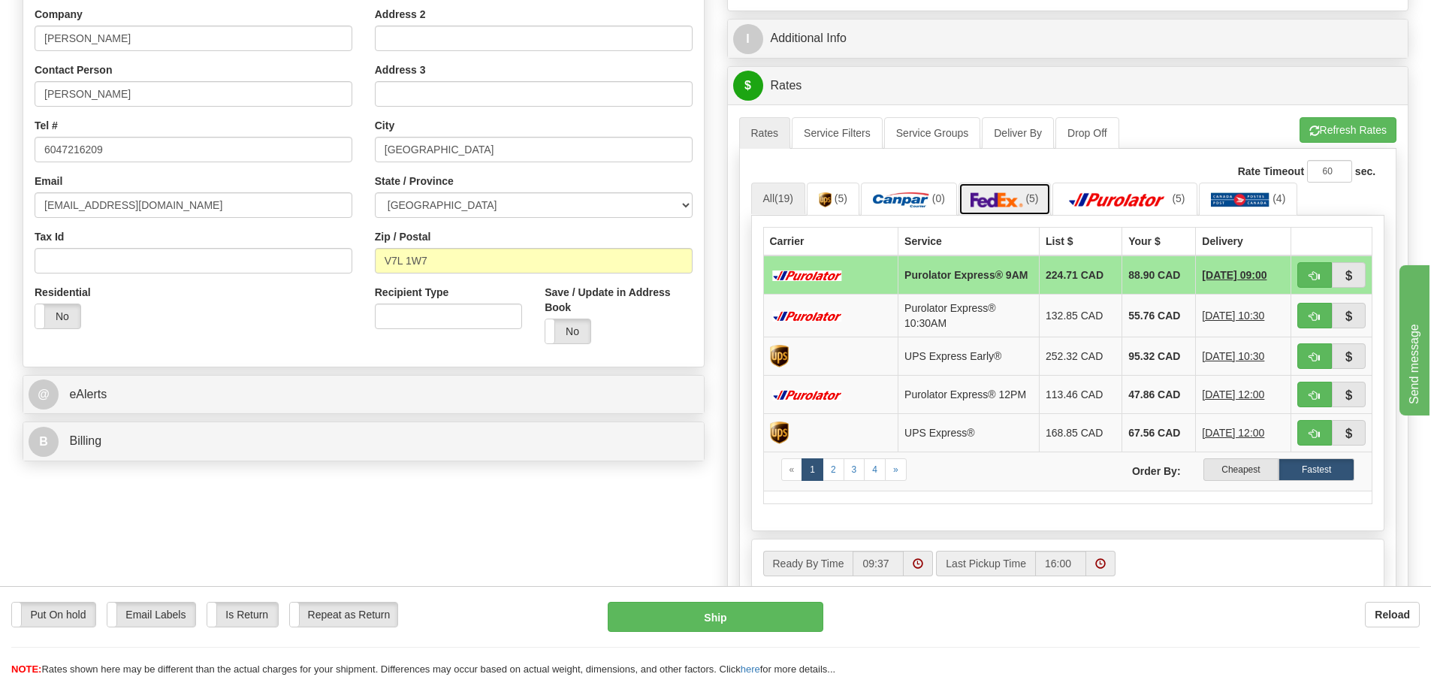
click at [1033, 199] on span "(5)" at bounding box center [1031, 198] width 13 height 12
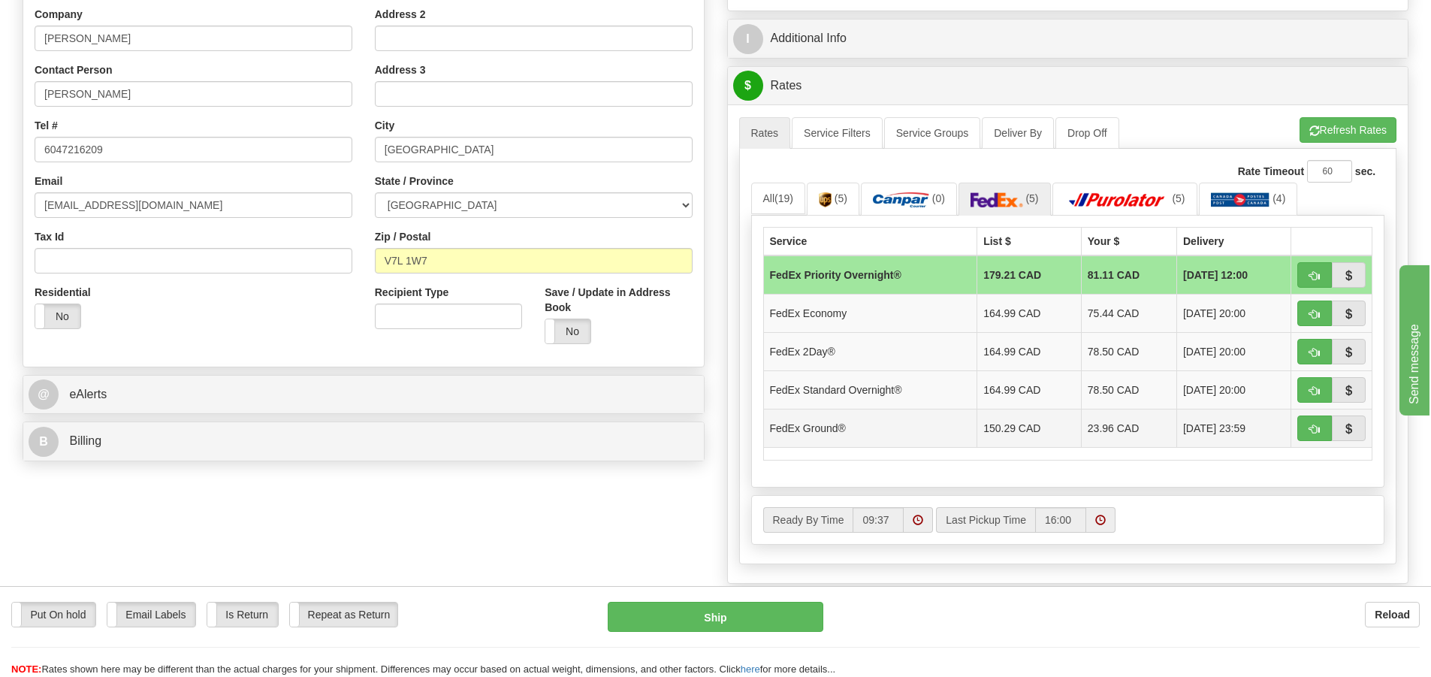
click at [1112, 438] on td "23.96 CAD" at bounding box center [1128, 428] width 95 height 38
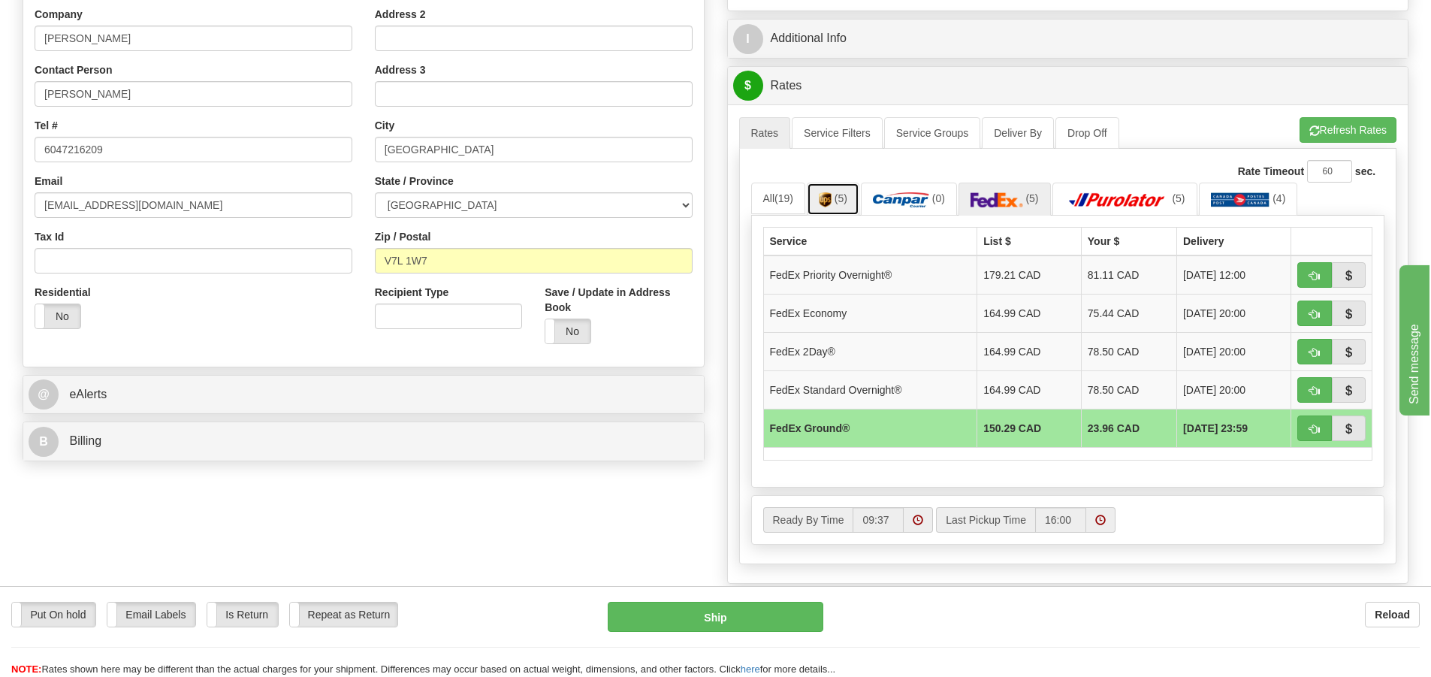
click at [847, 202] on span "(5)" at bounding box center [840, 198] width 13 height 12
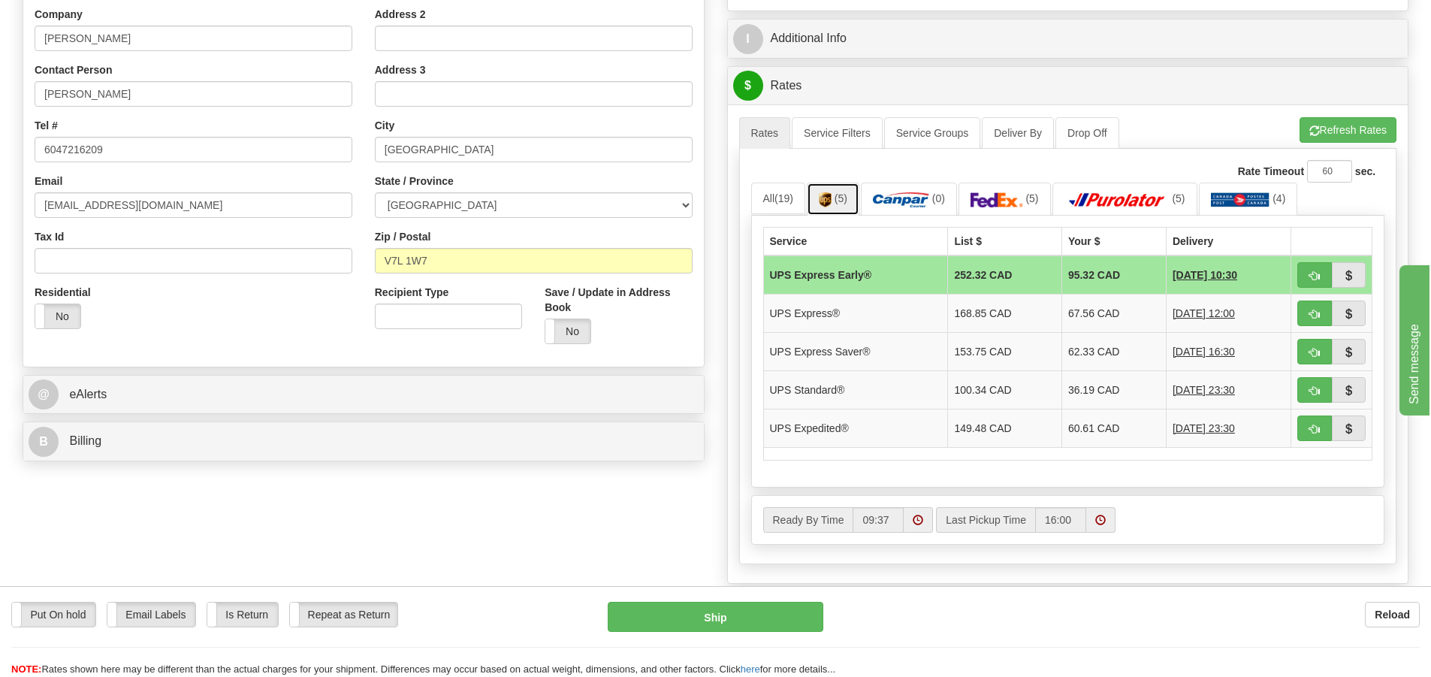
click at [847, 202] on span "(5)" at bounding box center [840, 198] width 13 height 12
click at [1014, 205] on img at bounding box center [996, 199] width 53 height 15
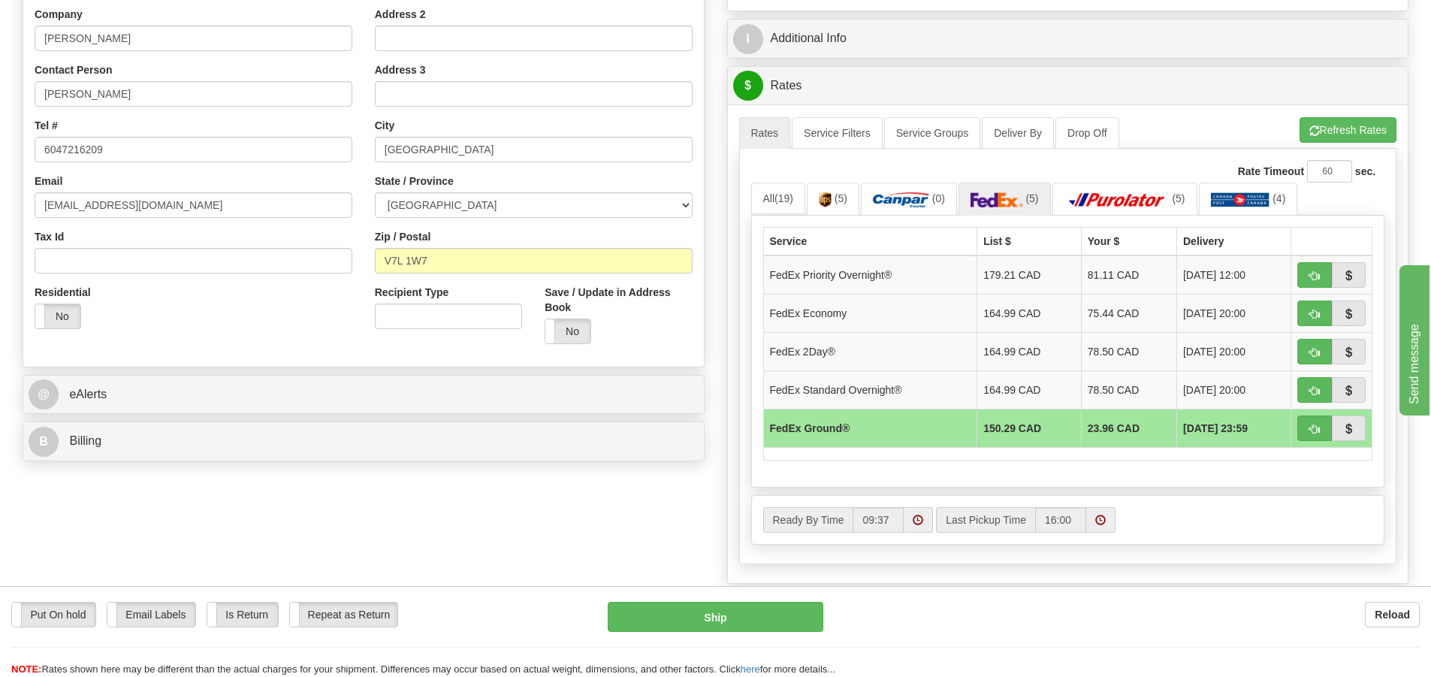
click at [1093, 429] on td "23.96 CAD" at bounding box center [1128, 428] width 95 height 38
click at [1310, 427] on span "button" at bounding box center [1314, 429] width 11 height 10
type input "92"
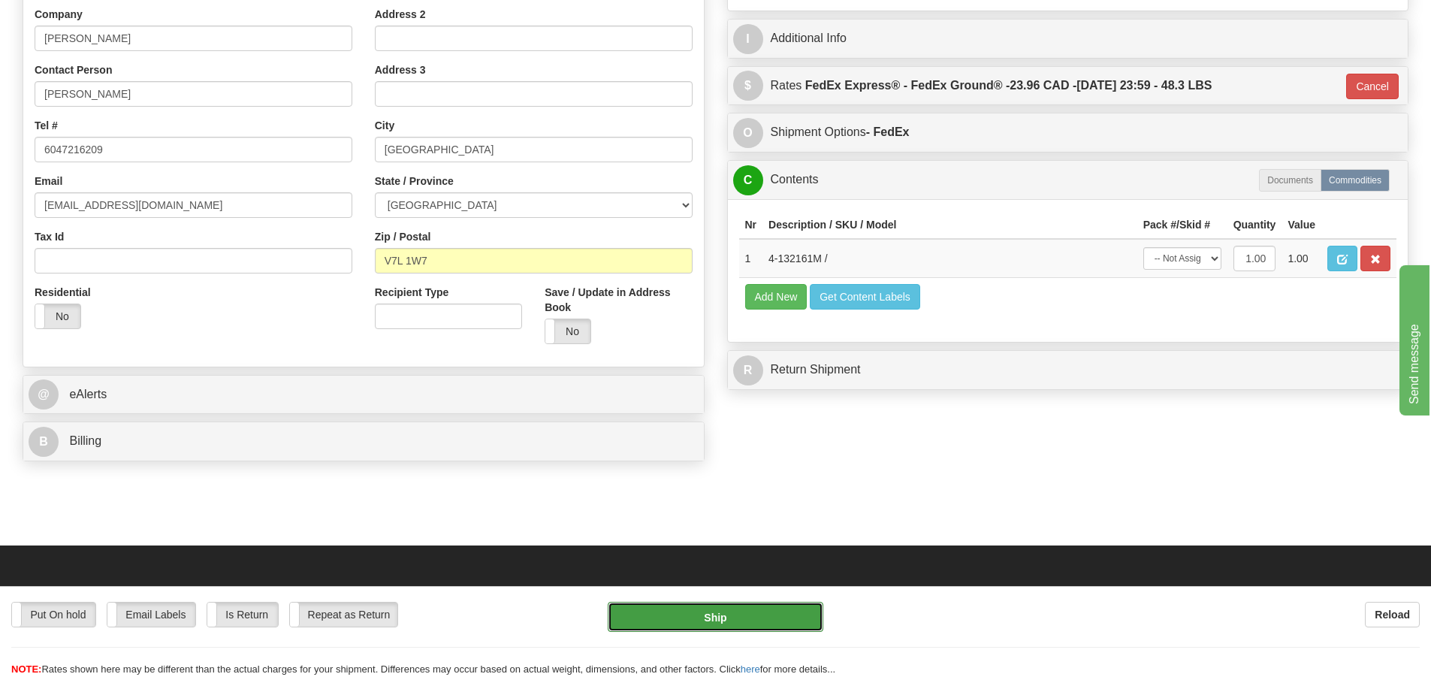
click at [734, 618] on button "Ship" at bounding box center [716, 617] width 216 height 30
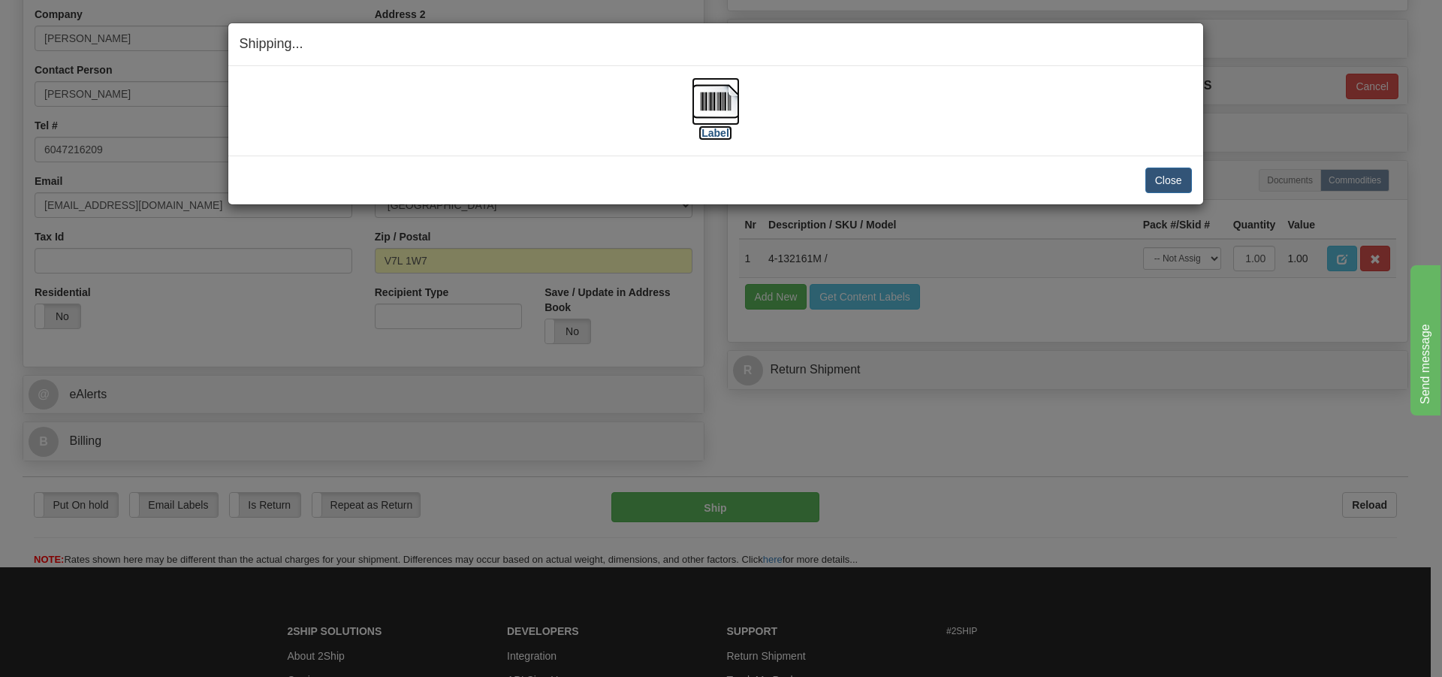
click at [712, 107] on img at bounding box center [716, 101] width 48 height 48
click at [1161, 182] on button "Close" at bounding box center [1168, 180] width 47 height 26
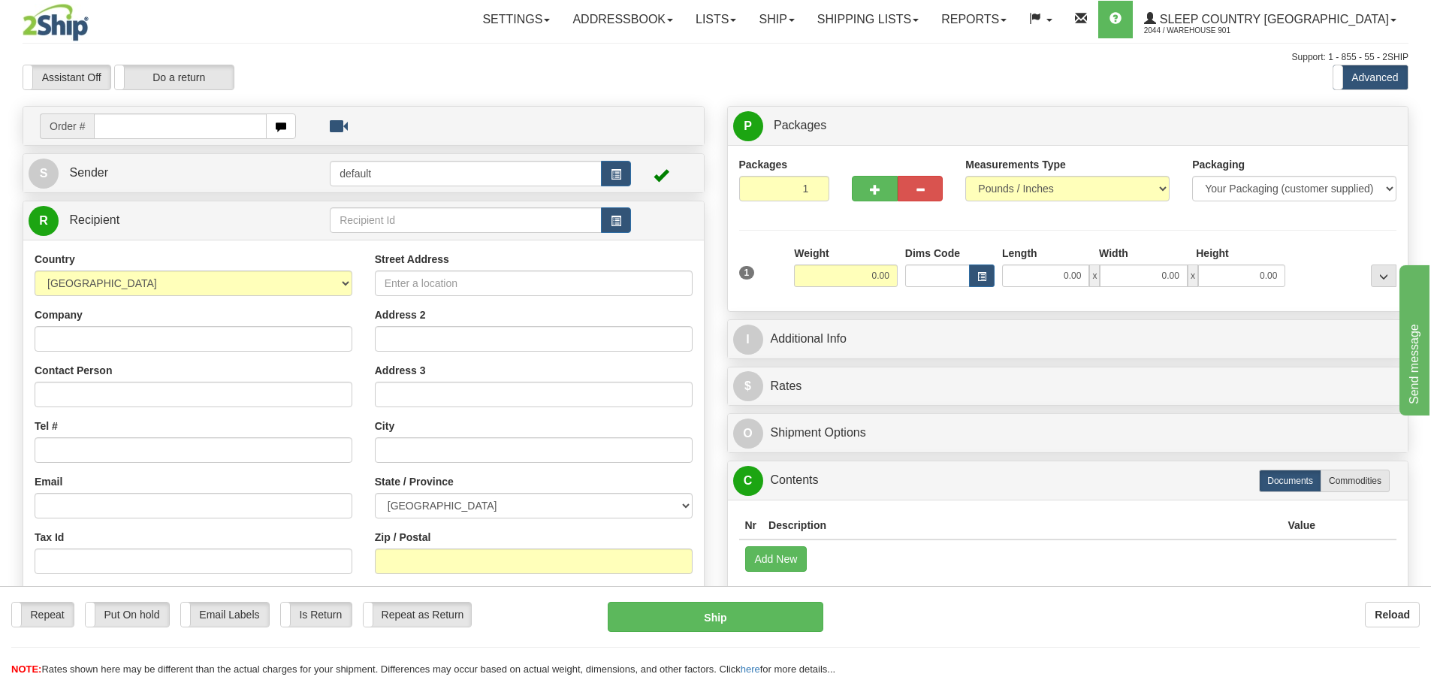
click at [122, 128] on input "text" at bounding box center [180, 126] width 173 height 26
type input "9000H997033"
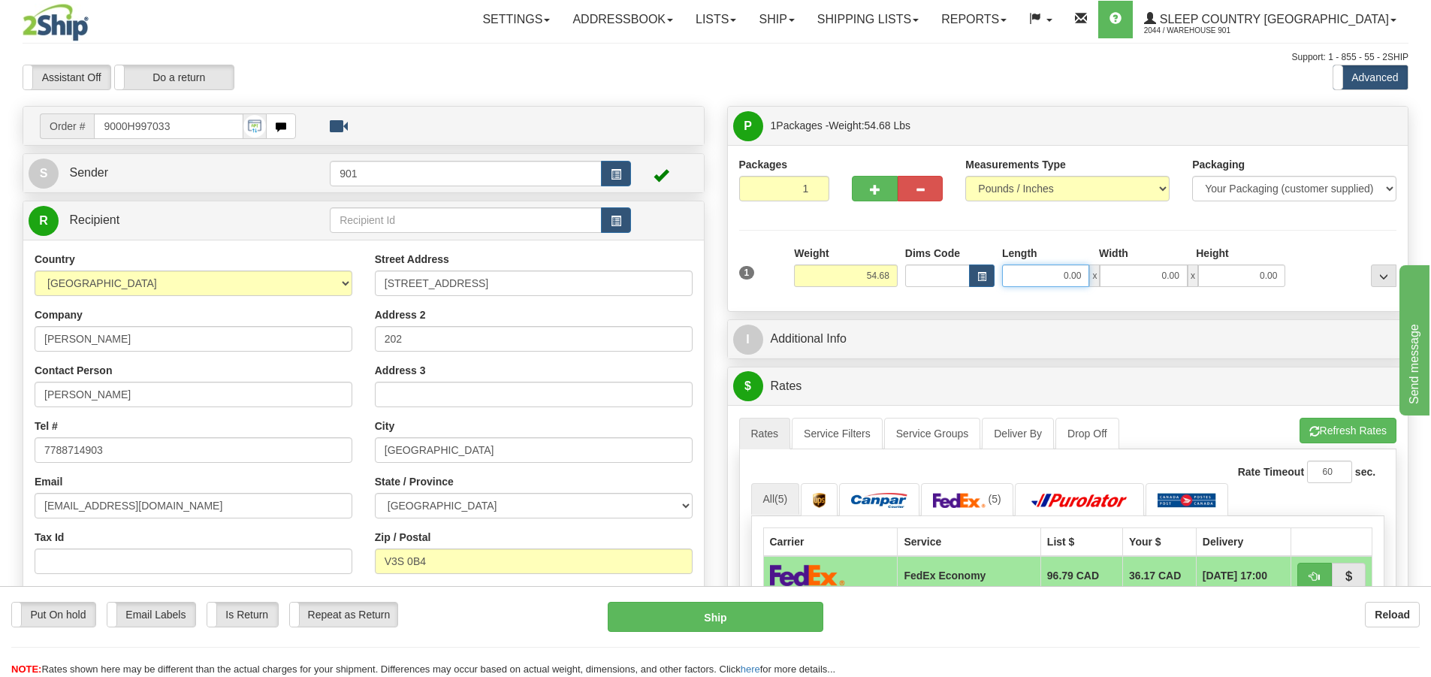
drag, startPoint x: 1085, startPoint y: 275, endPoint x: 894, endPoint y: 276, distance: 191.5
click at [894, 276] on div "1 Weight 54.68 Dims Code x x" at bounding box center [1067, 272] width 665 height 53
type input "42.00"
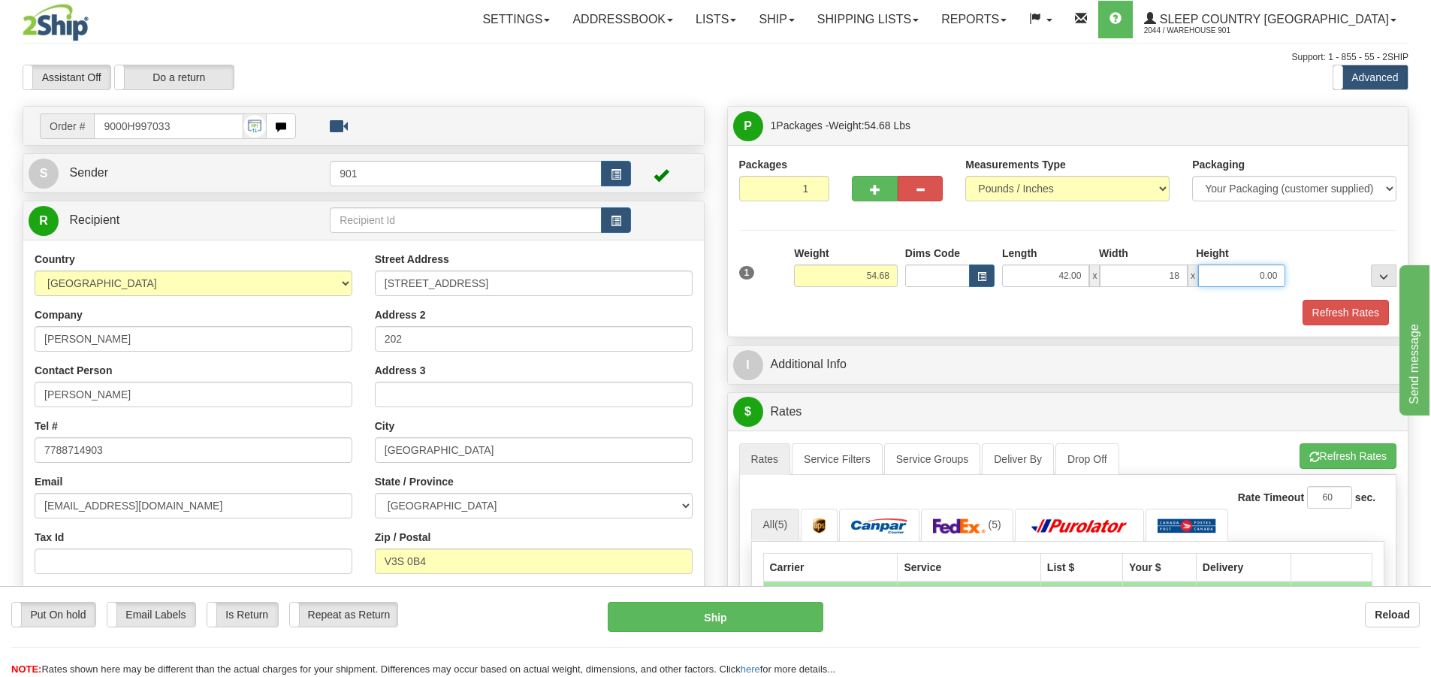
type input "18.00"
click at [1331, 308] on button "Refresh Rates" at bounding box center [1345, 313] width 86 height 26
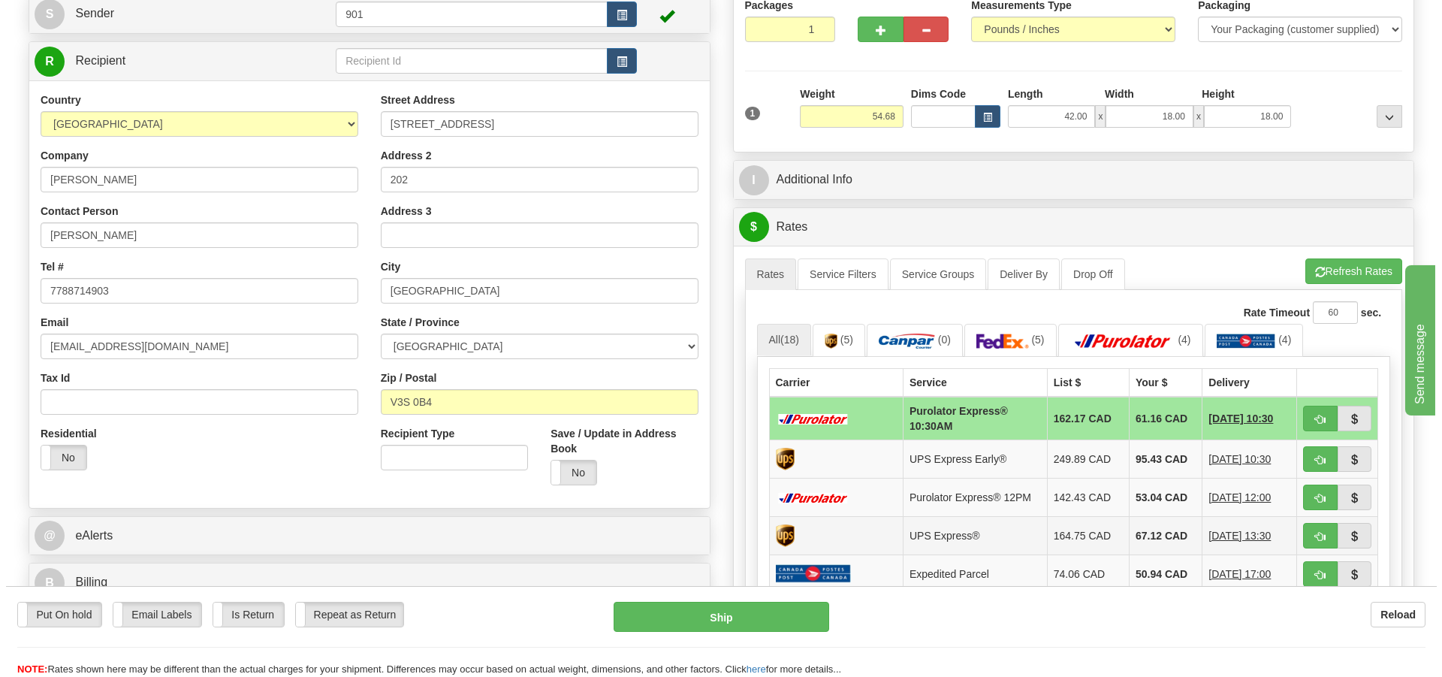
scroll to position [225, 0]
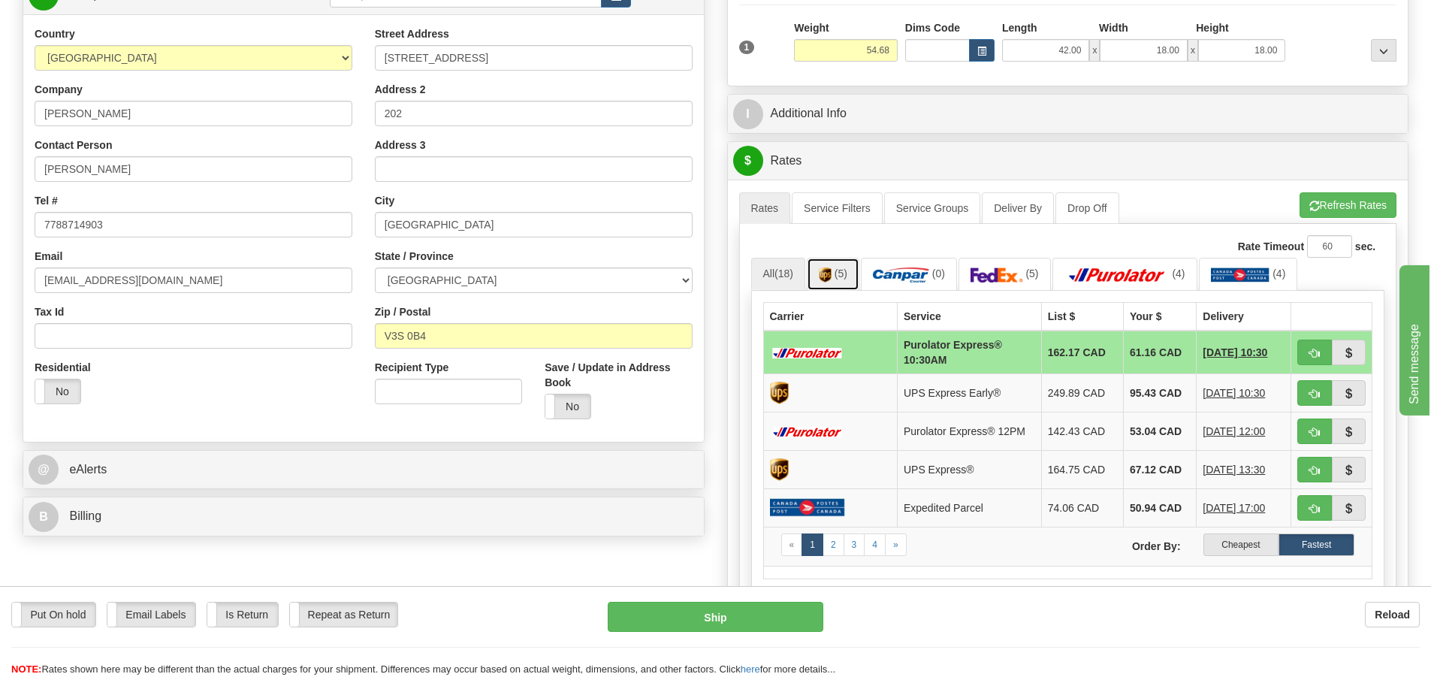
click at [831, 273] on img at bounding box center [825, 274] width 13 height 15
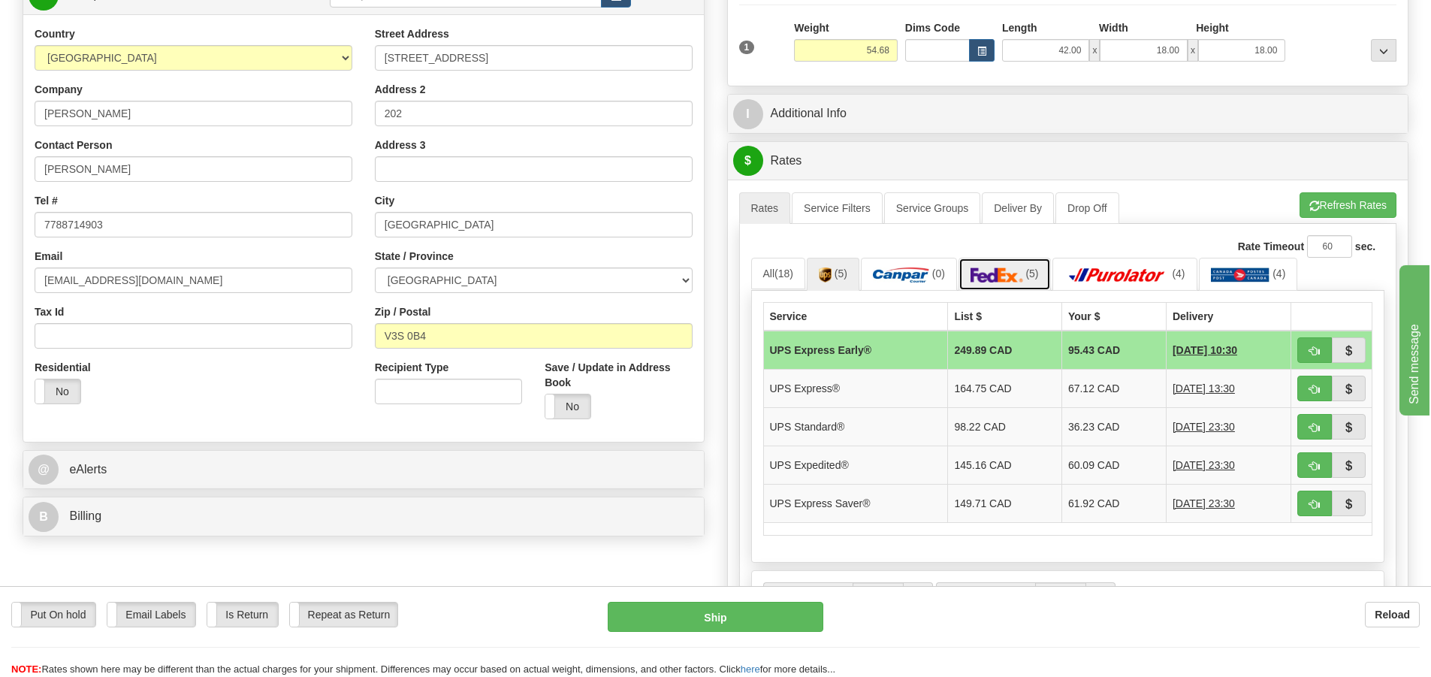
click at [1021, 272] on img at bounding box center [996, 274] width 53 height 15
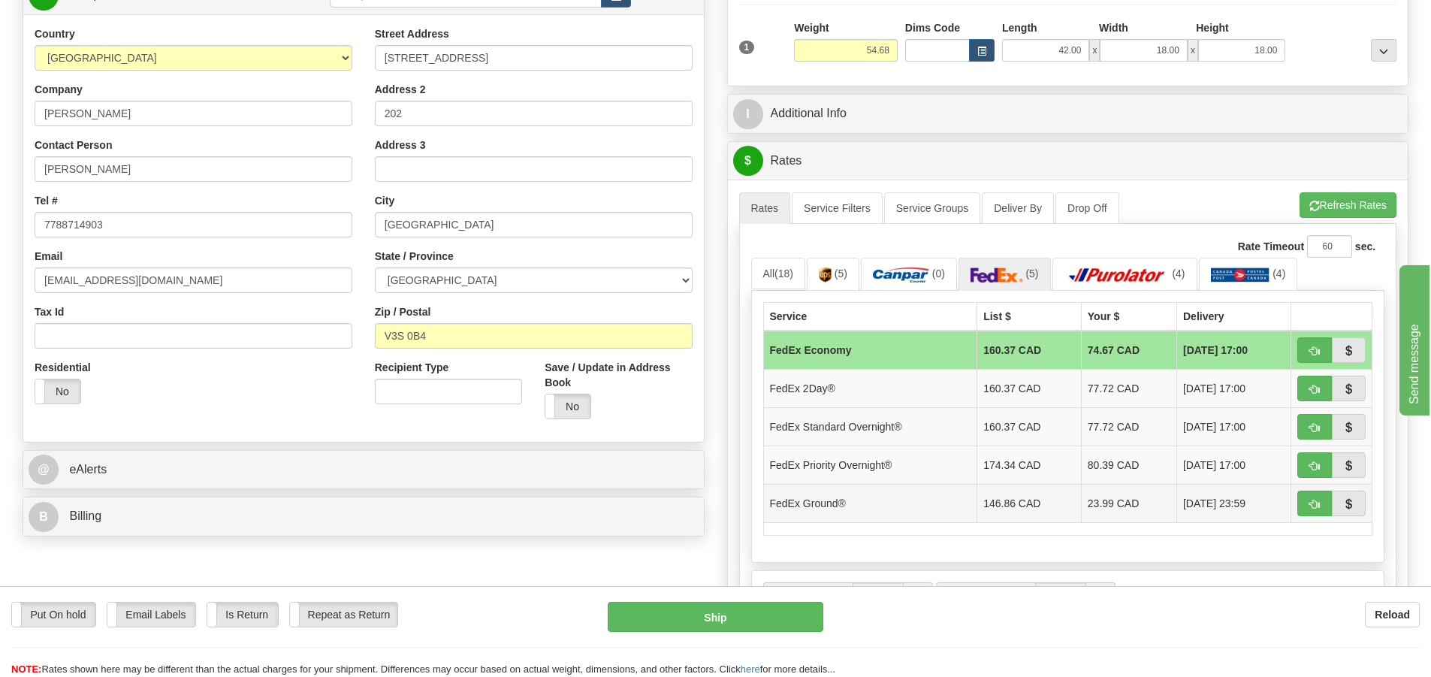
click at [1044, 500] on td "146.86 CAD" at bounding box center [1029, 503] width 104 height 38
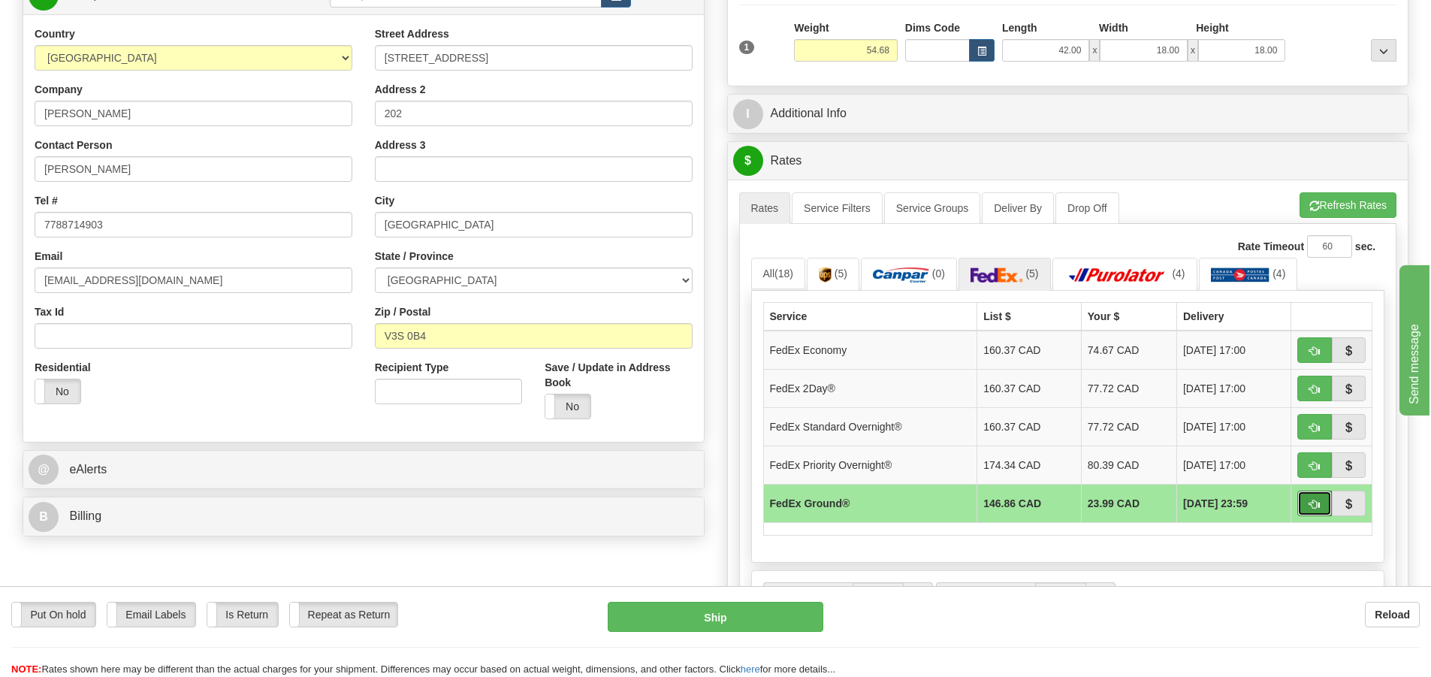
click at [1316, 502] on span "button" at bounding box center [1314, 504] width 11 height 10
type input "92"
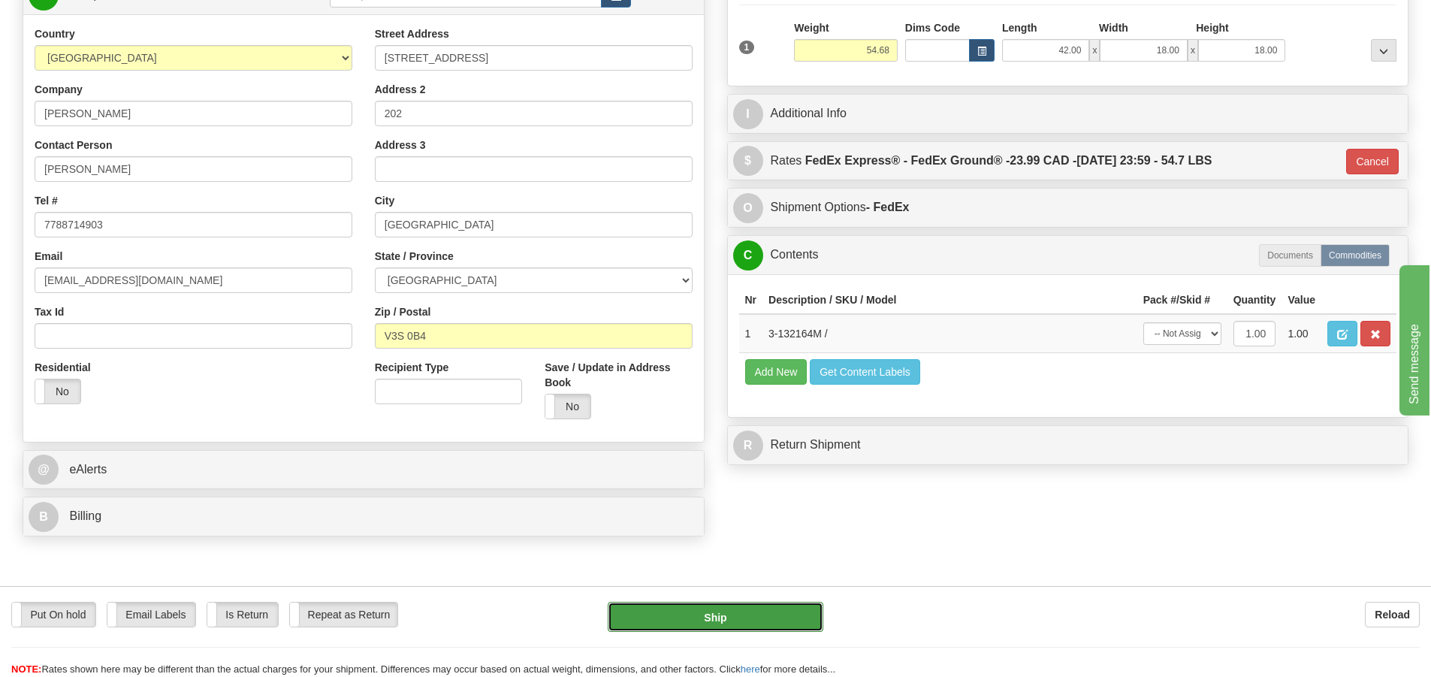
click at [733, 613] on button "Ship" at bounding box center [716, 617] width 216 height 30
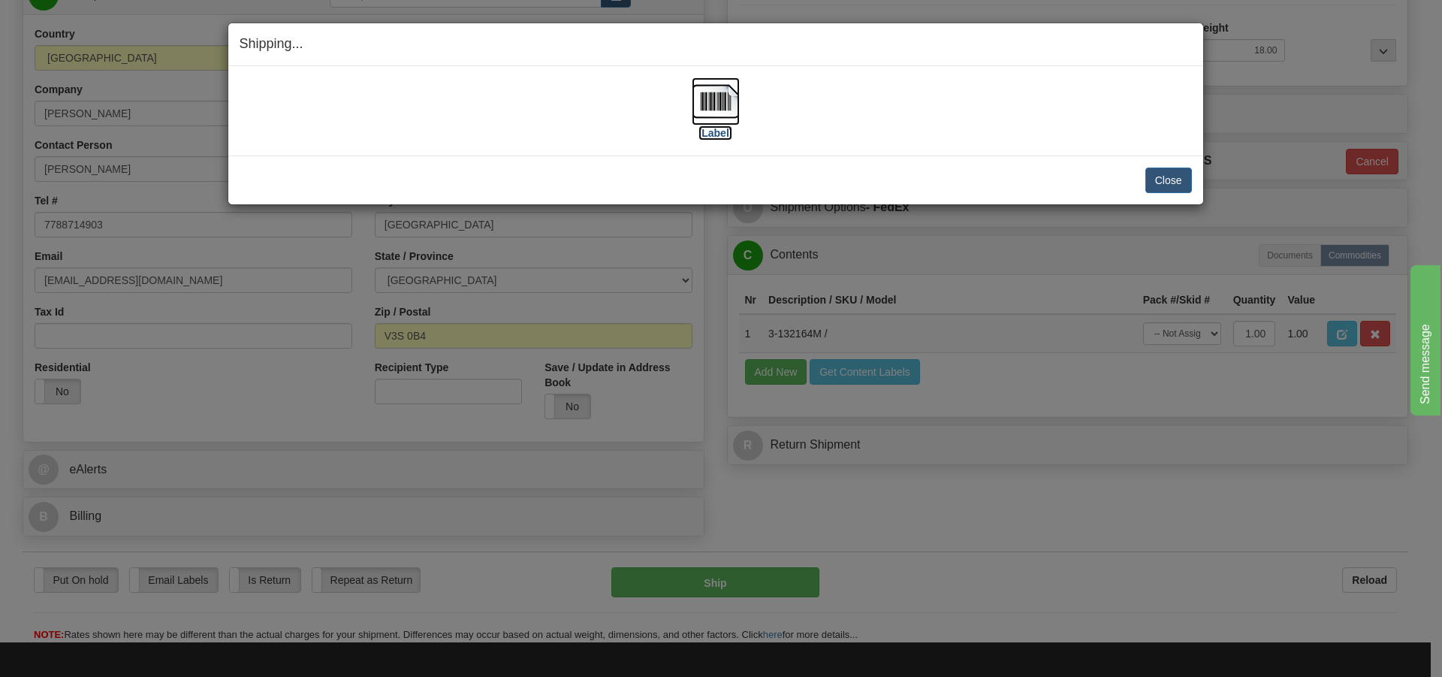
click at [724, 100] on img at bounding box center [716, 101] width 48 height 48
click at [1170, 175] on button "Close" at bounding box center [1168, 180] width 47 height 26
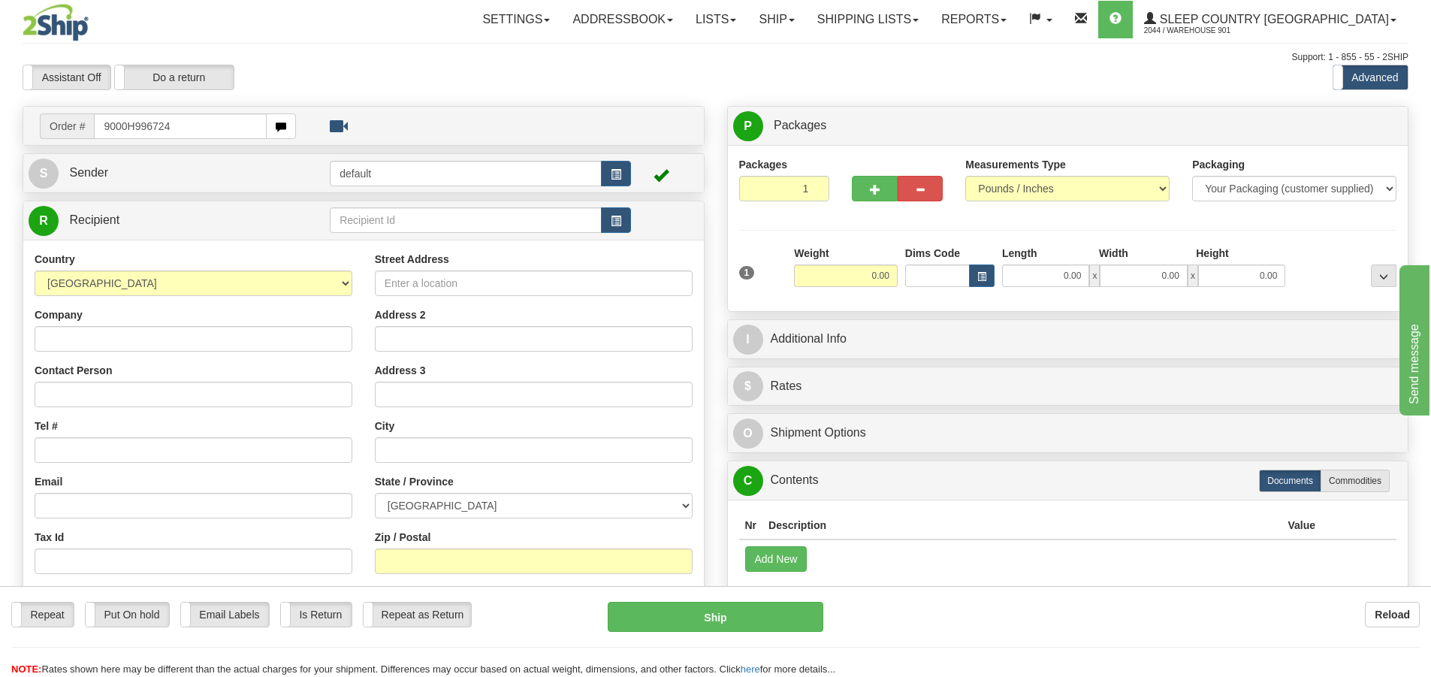
type input "9000H996724"
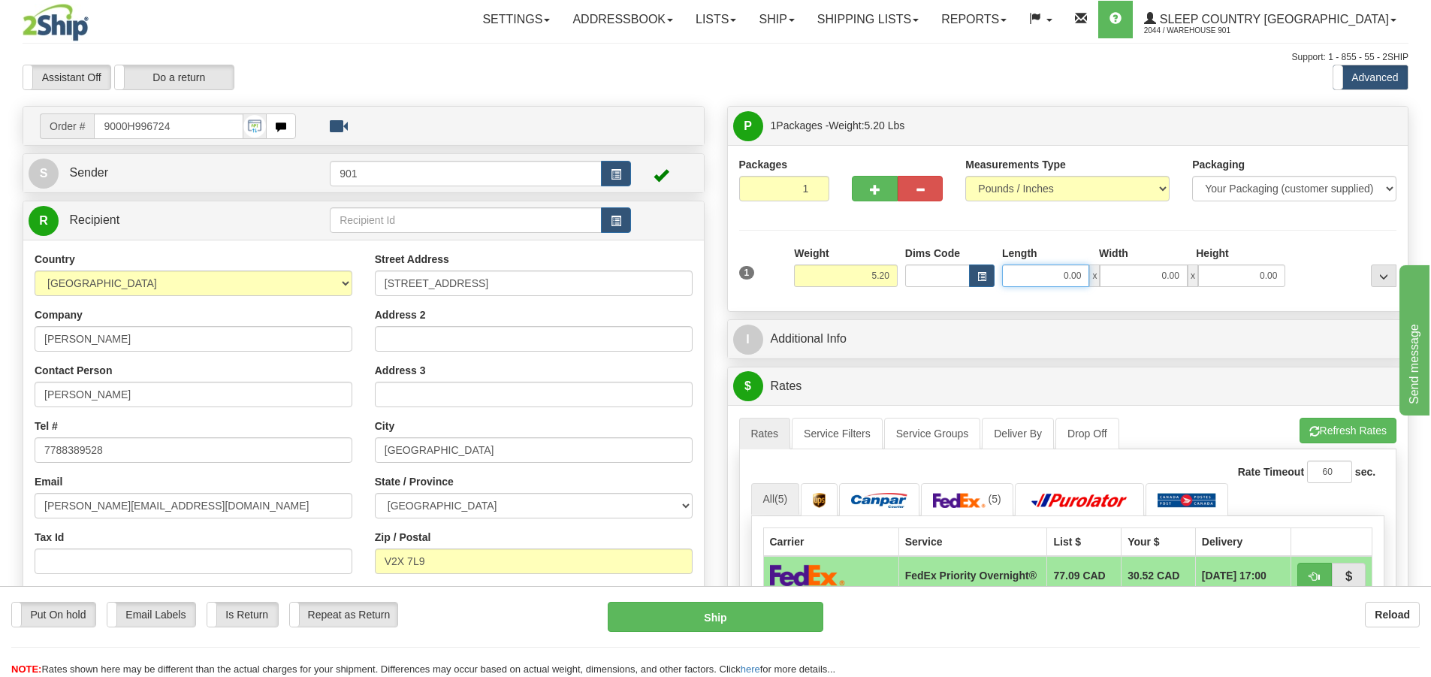
drag, startPoint x: 1082, startPoint y: 274, endPoint x: 911, endPoint y: 293, distance: 172.3
click at [911, 293] on div "1 Weight 5.20 Dims Code 0.00" at bounding box center [1067, 272] width 665 height 53
type input "25.00"
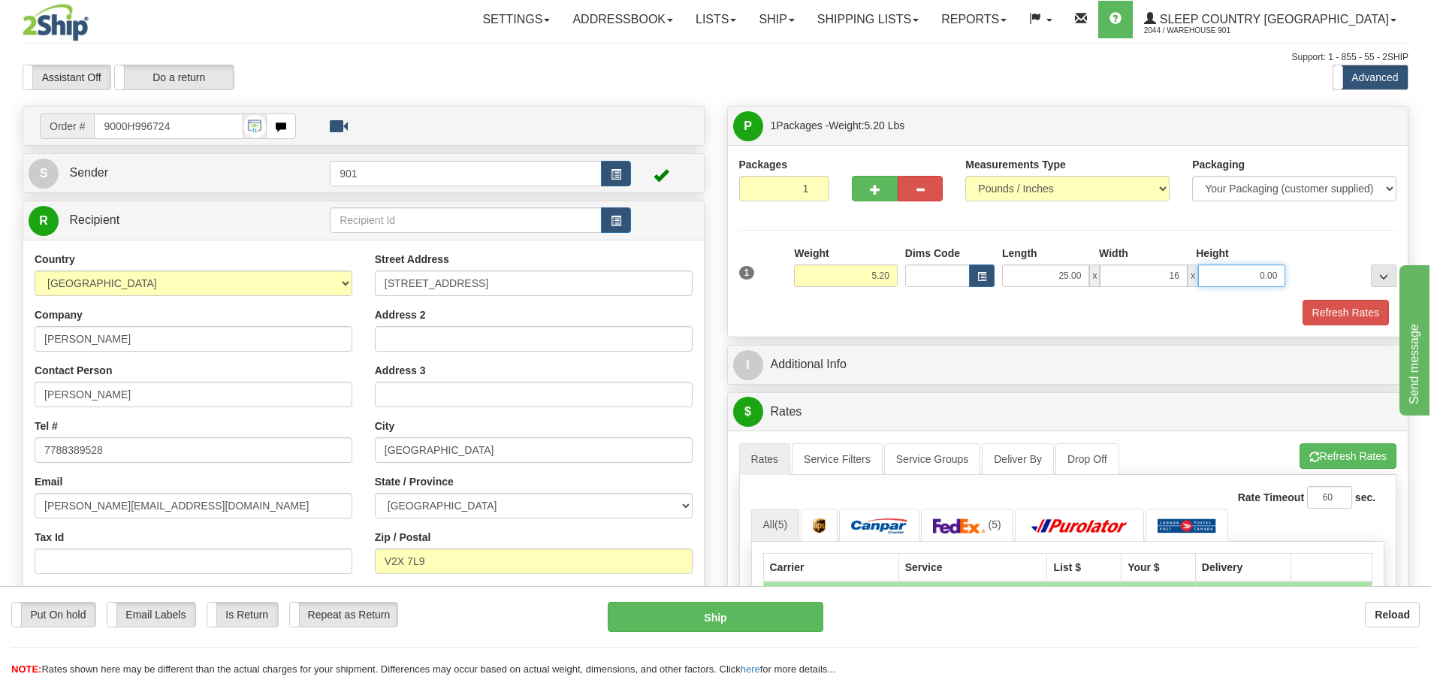
type input "16.00"
type input "7.00"
click at [1350, 311] on button "Refresh Rates" at bounding box center [1345, 313] width 86 height 26
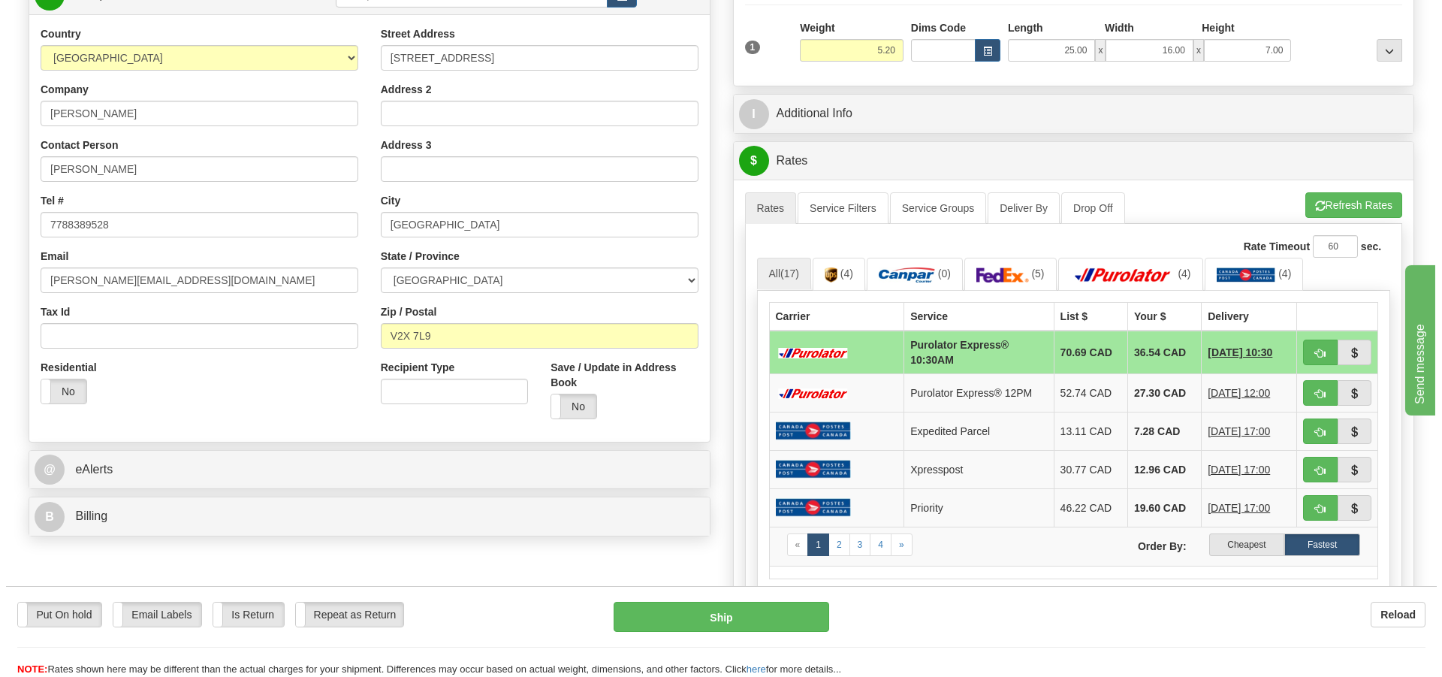
scroll to position [300, 0]
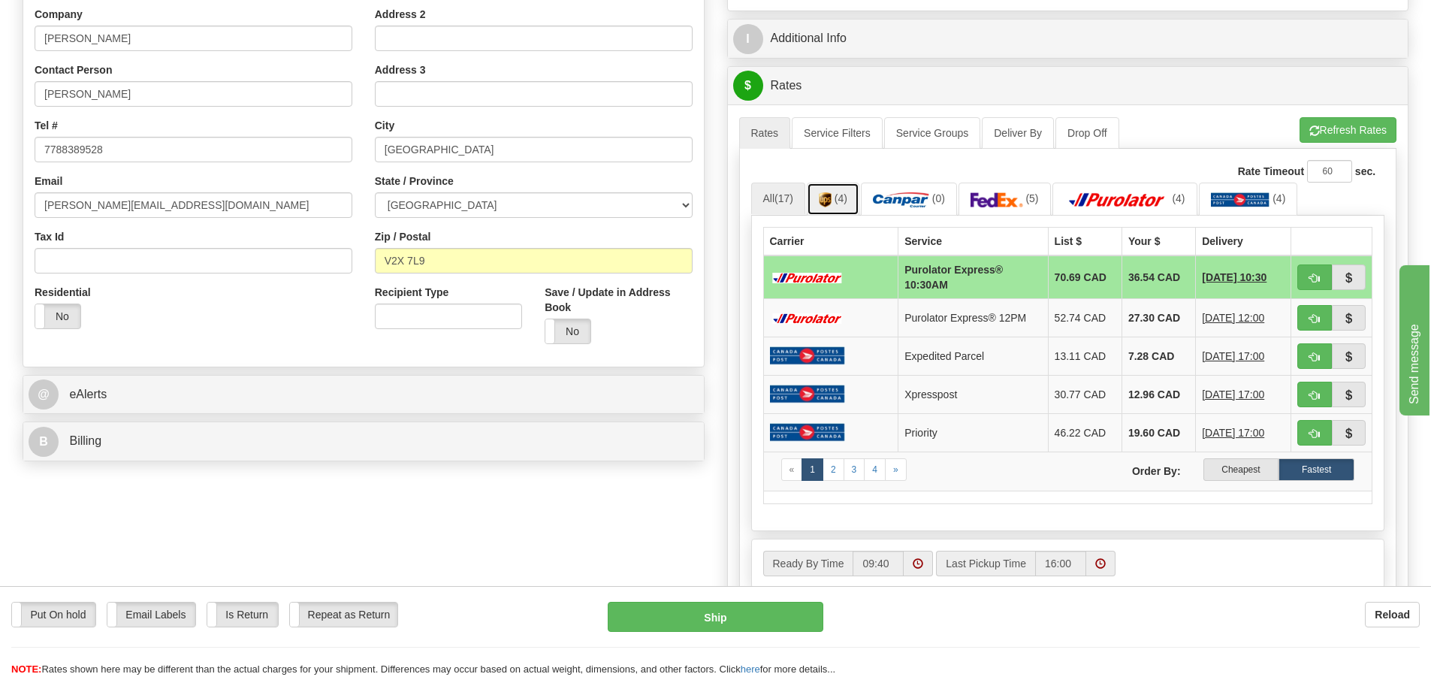
click at [834, 201] on link "(4)" at bounding box center [833, 199] width 53 height 32
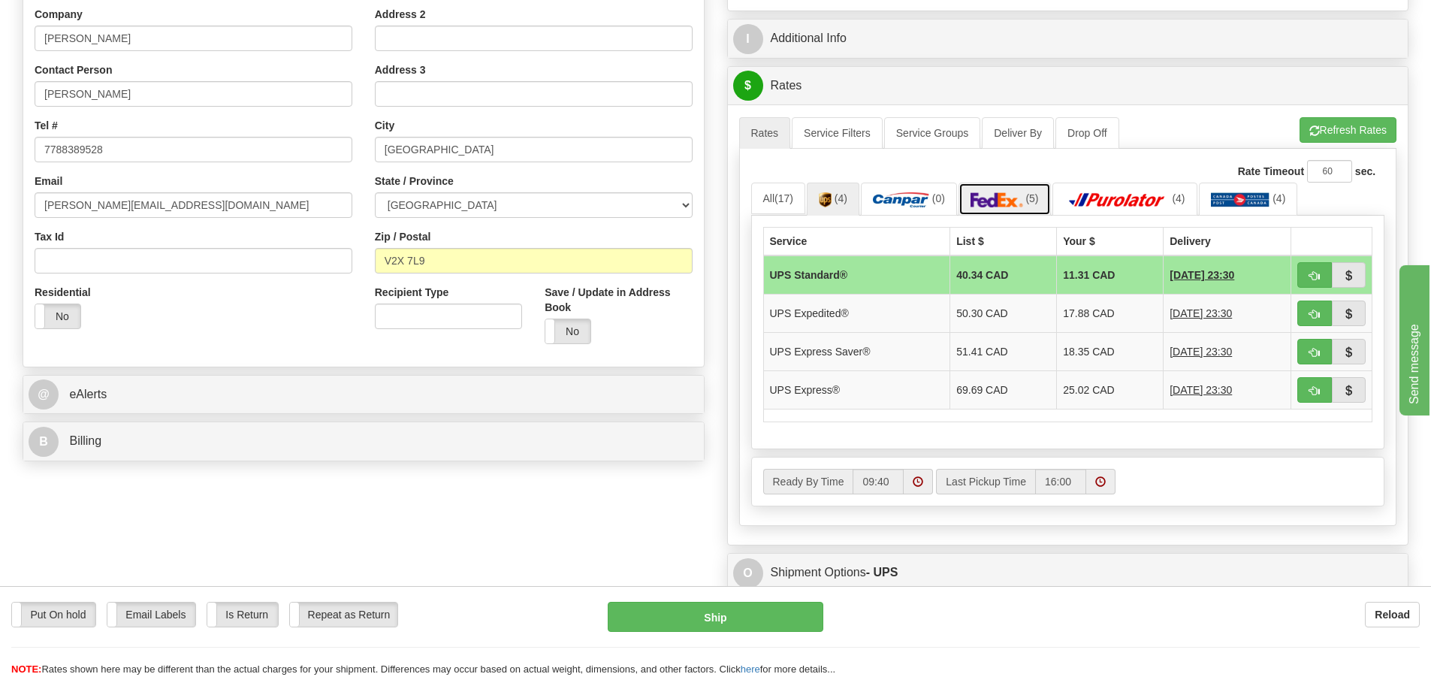
click at [1030, 205] on link "(5)" at bounding box center [1004, 199] width 92 height 32
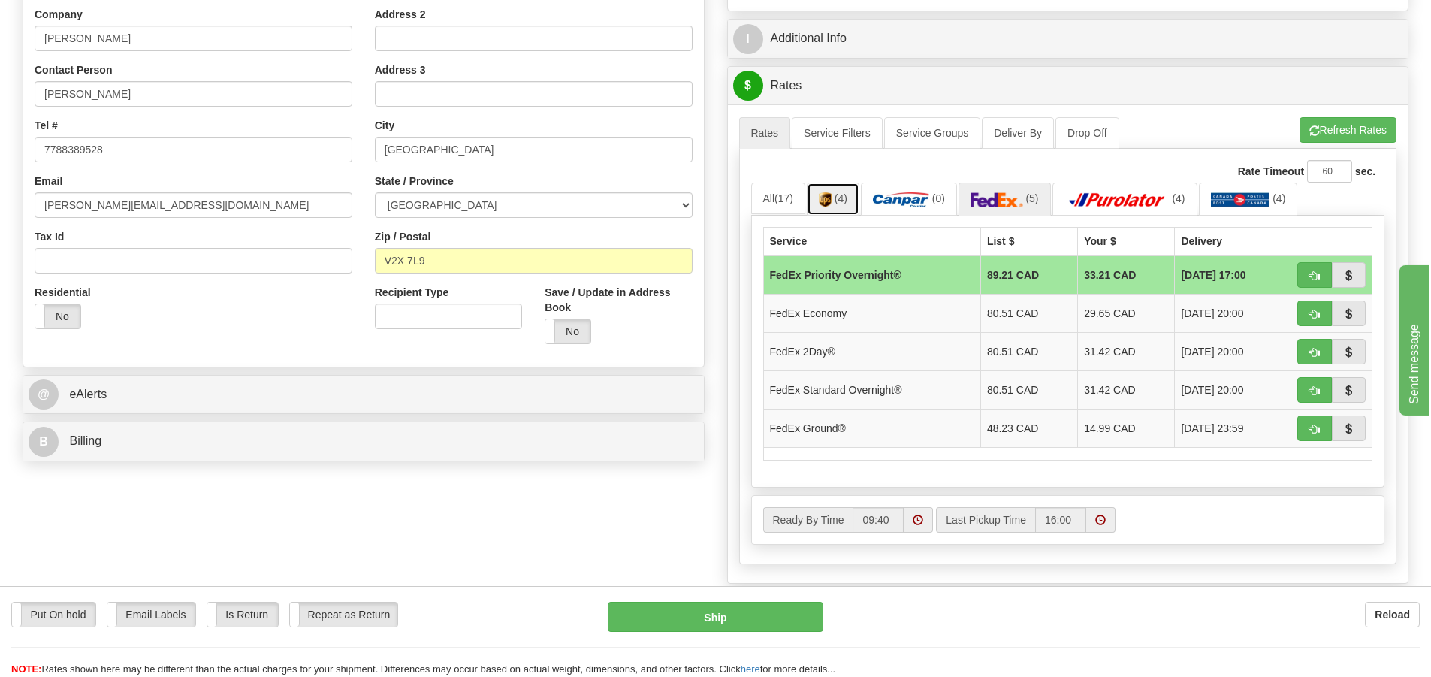
click at [840, 202] on span "(4)" at bounding box center [840, 198] width 13 height 12
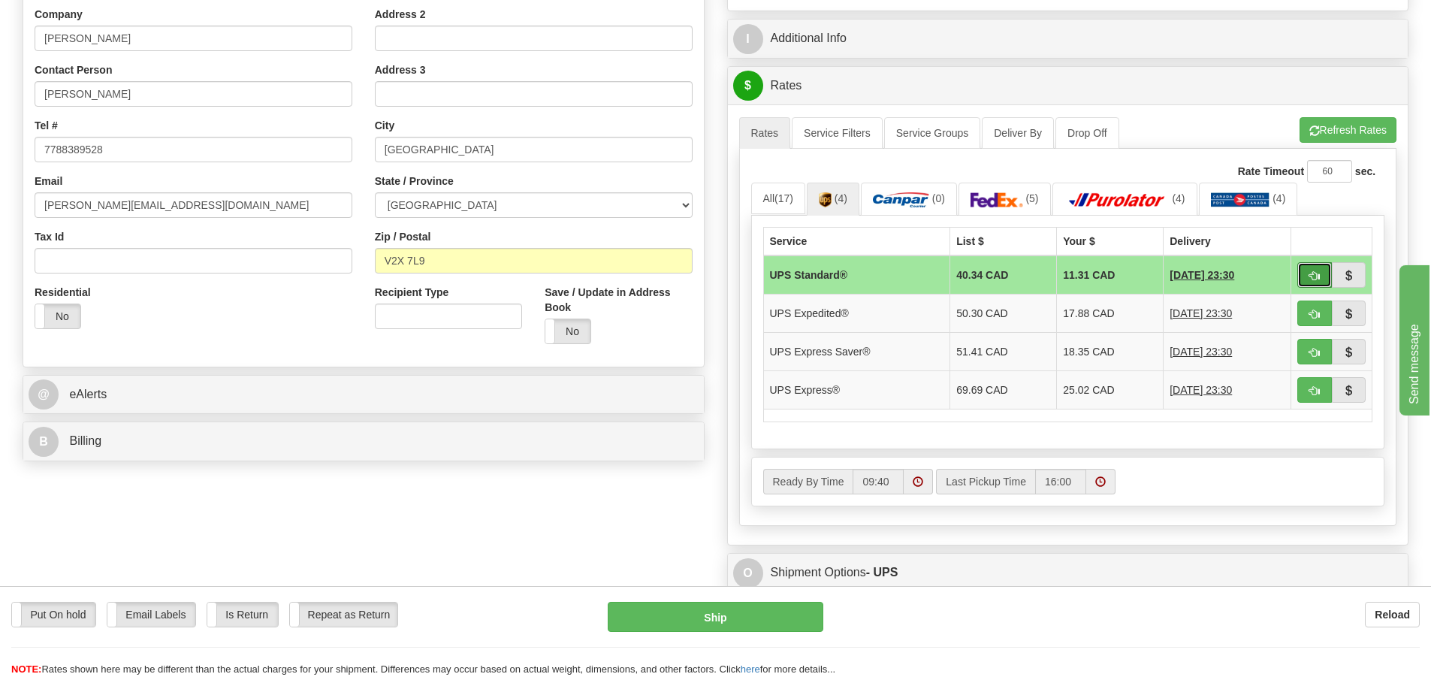
click at [1310, 272] on span "button" at bounding box center [1314, 276] width 11 height 10
type input "11"
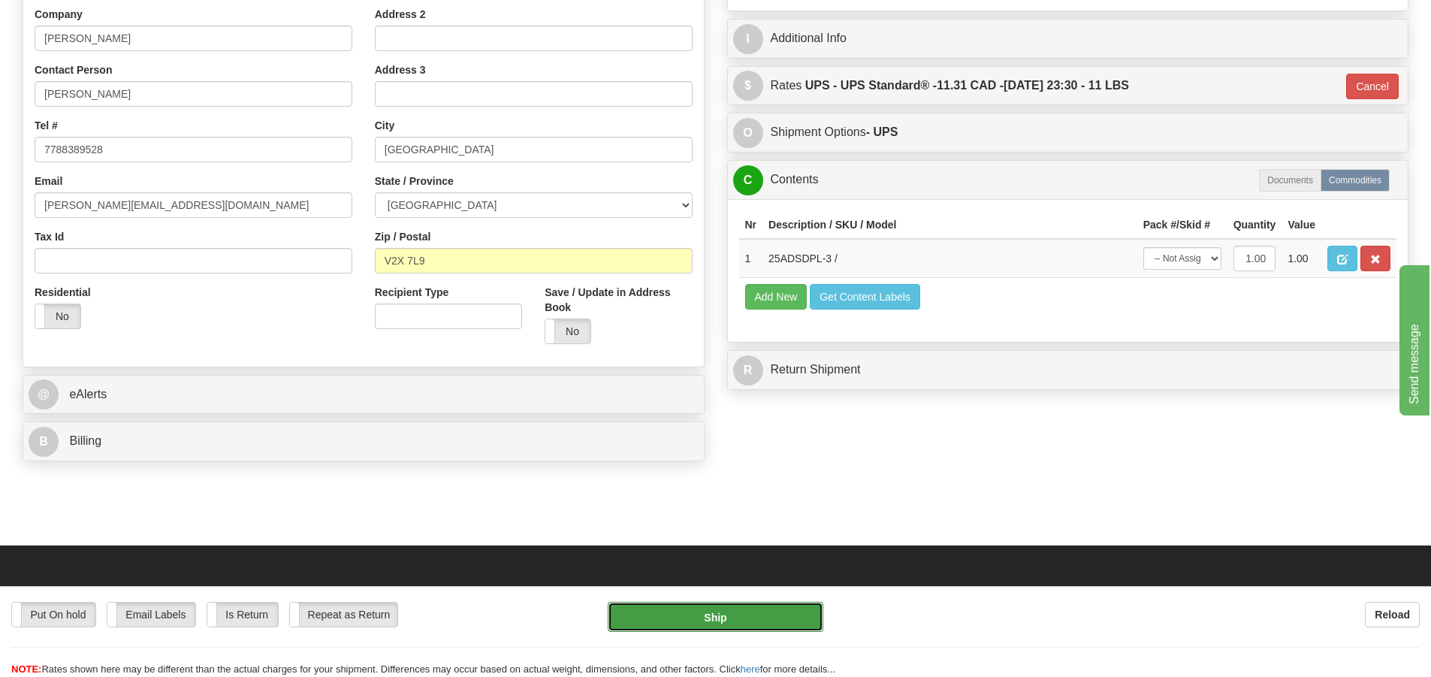
click at [716, 616] on button "Ship" at bounding box center [716, 617] width 216 height 30
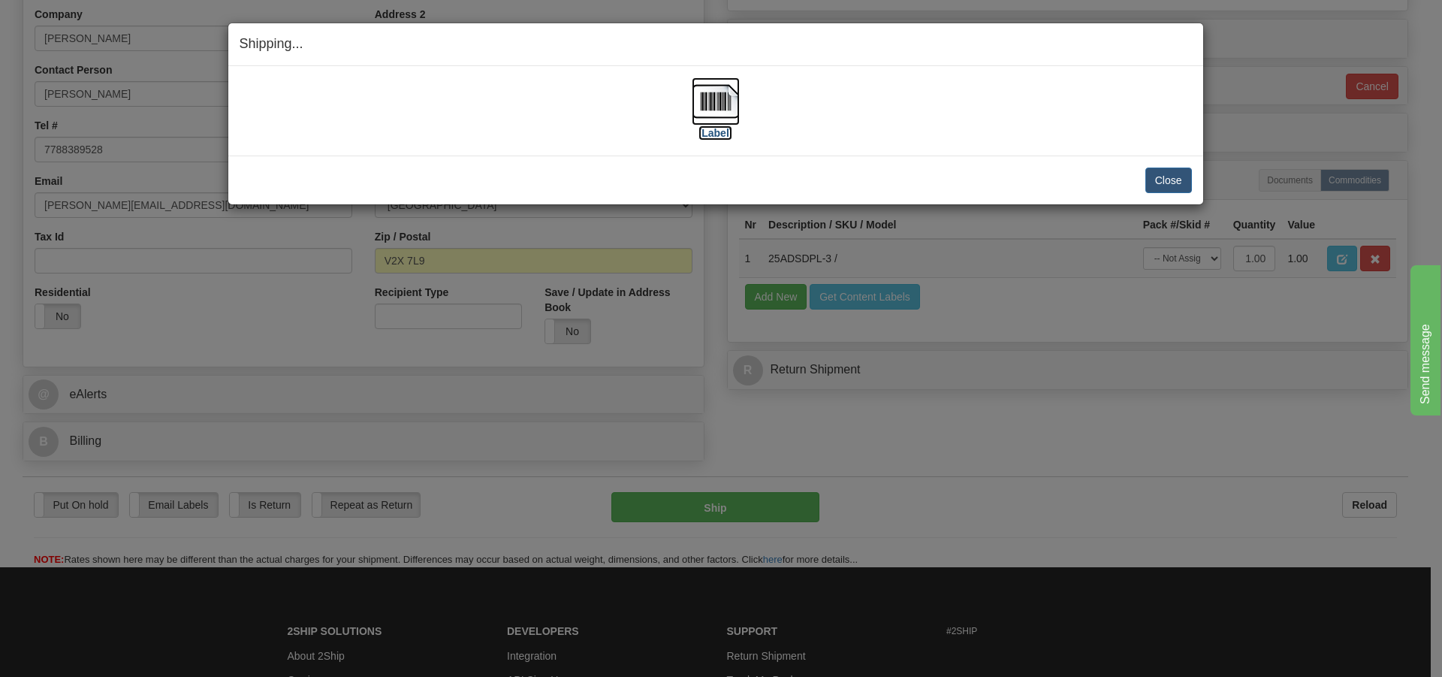
click at [728, 111] on img at bounding box center [716, 101] width 48 height 48
click at [1179, 180] on button "Close" at bounding box center [1168, 180] width 47 height 26
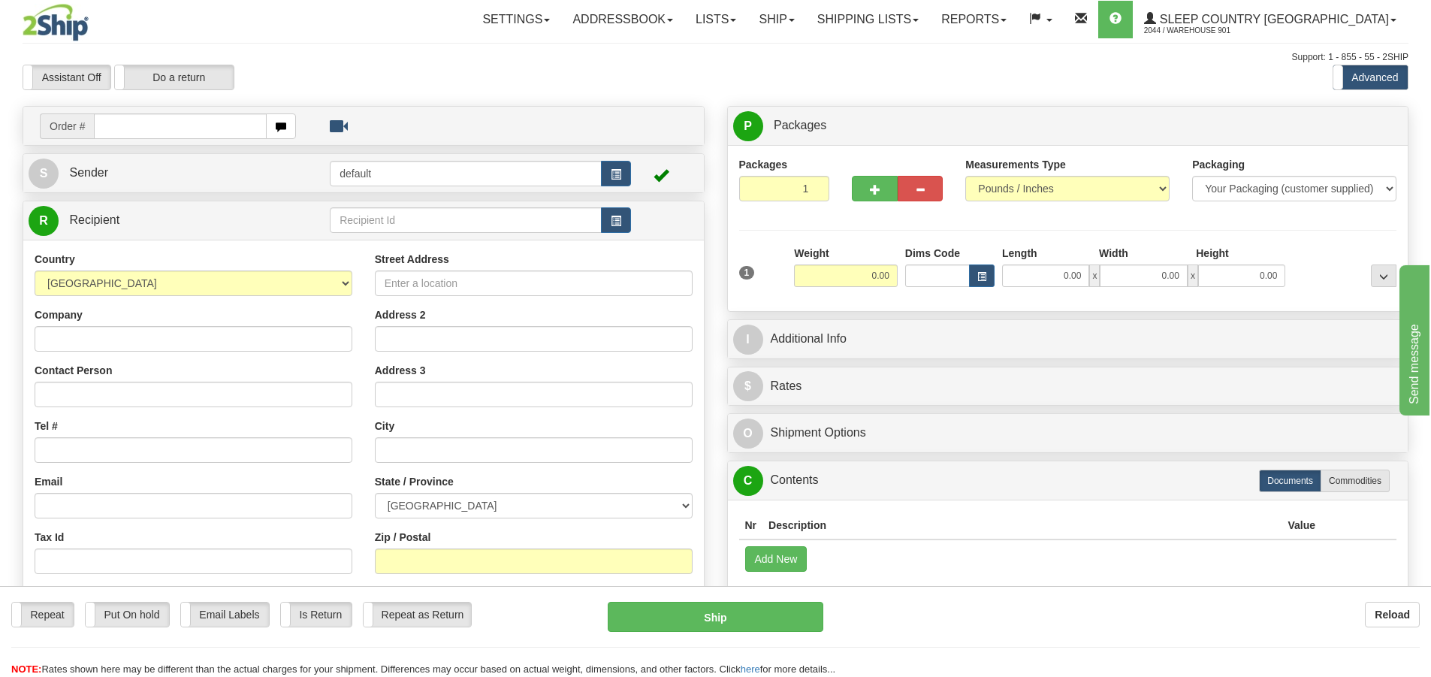
drag, startPoint x: 0, startPoint y: 0, endPoint x: 104, endPoint y: 128, distance: 164.4
click at [104, 128] on input "text" at bounding box center [180, 126] width 173 height 26
type input "9000H996543"
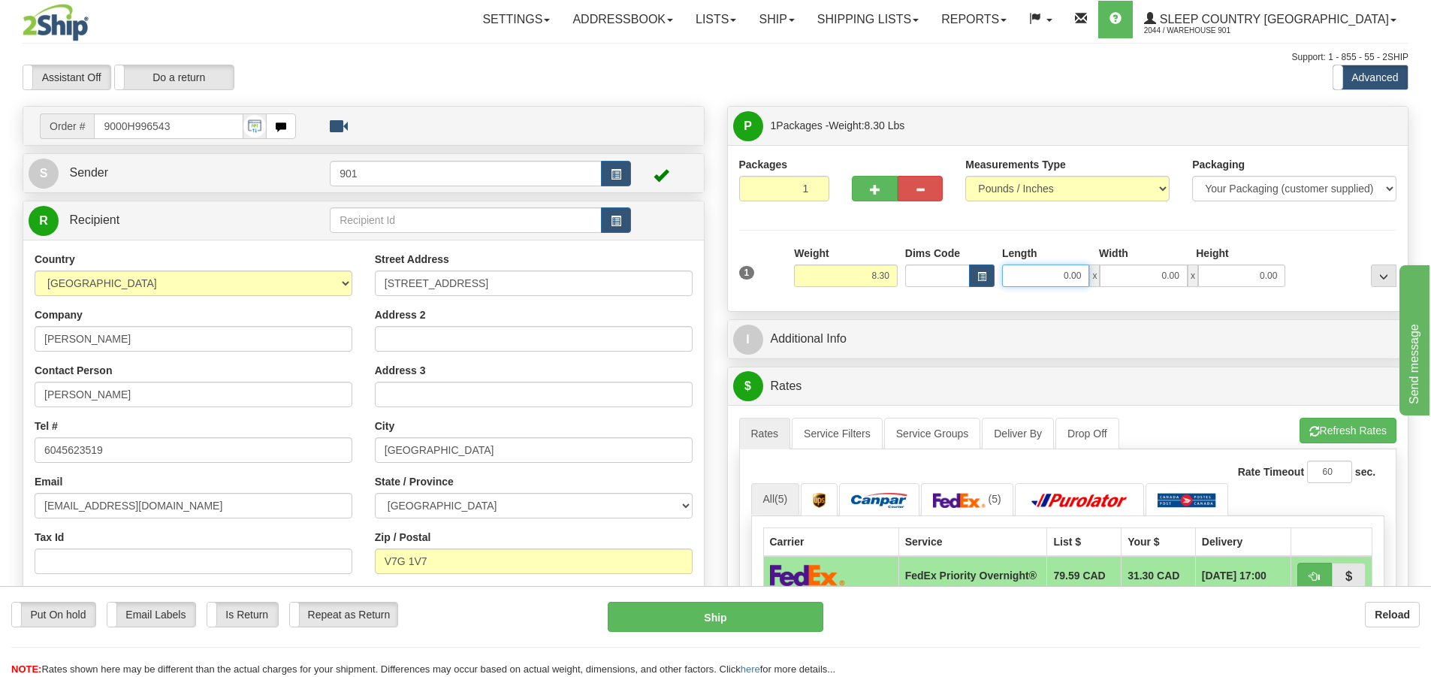
drag, startPoint x: 1087, startPoint y: 279, endPoint x: 814, endPoint y: 259, distance: 273.4
click at [814, 259] on div "1 Weight 8.30 Dims Code 0.00" at bounding box center [1067, 272] width 665 height 53
type input "13.00"
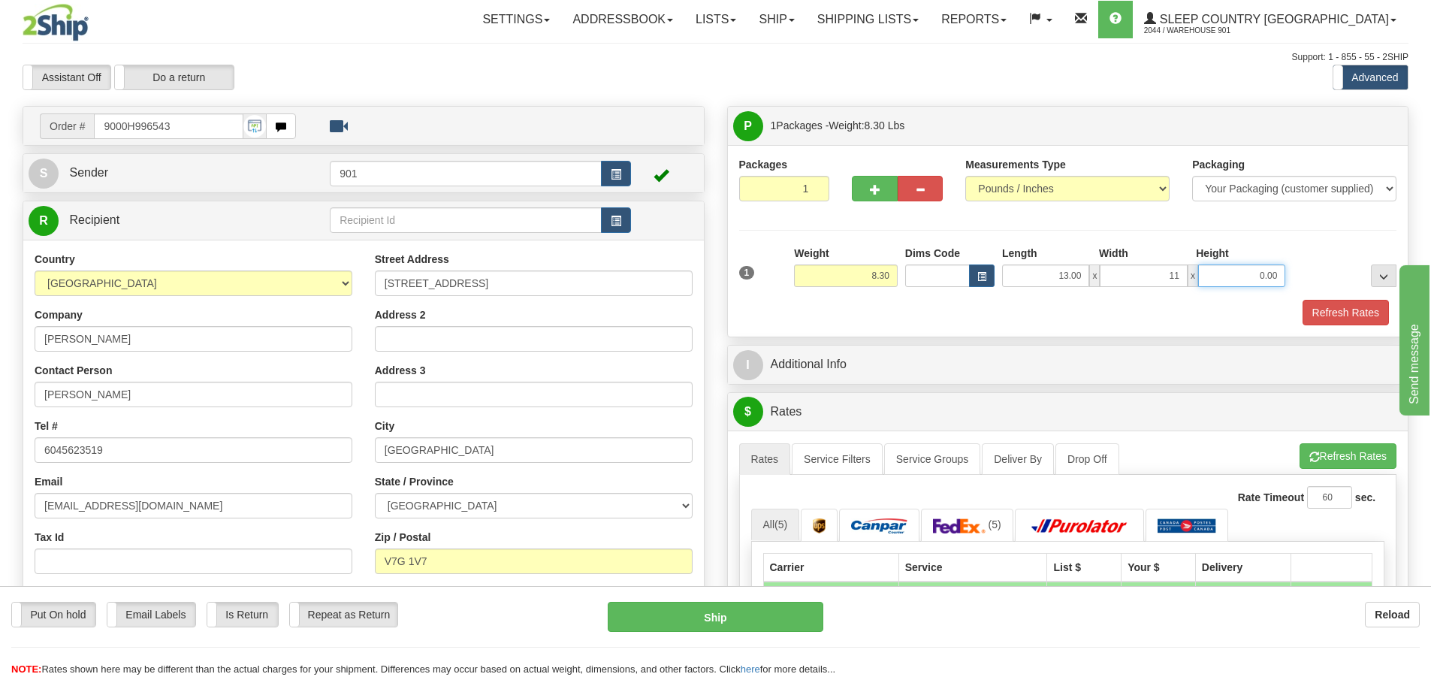
type input "11.00"
type input "4.00"
click at [1363, 309] on button "Refresh Rates" at bounding box center [1345, 313] width 86 height 26
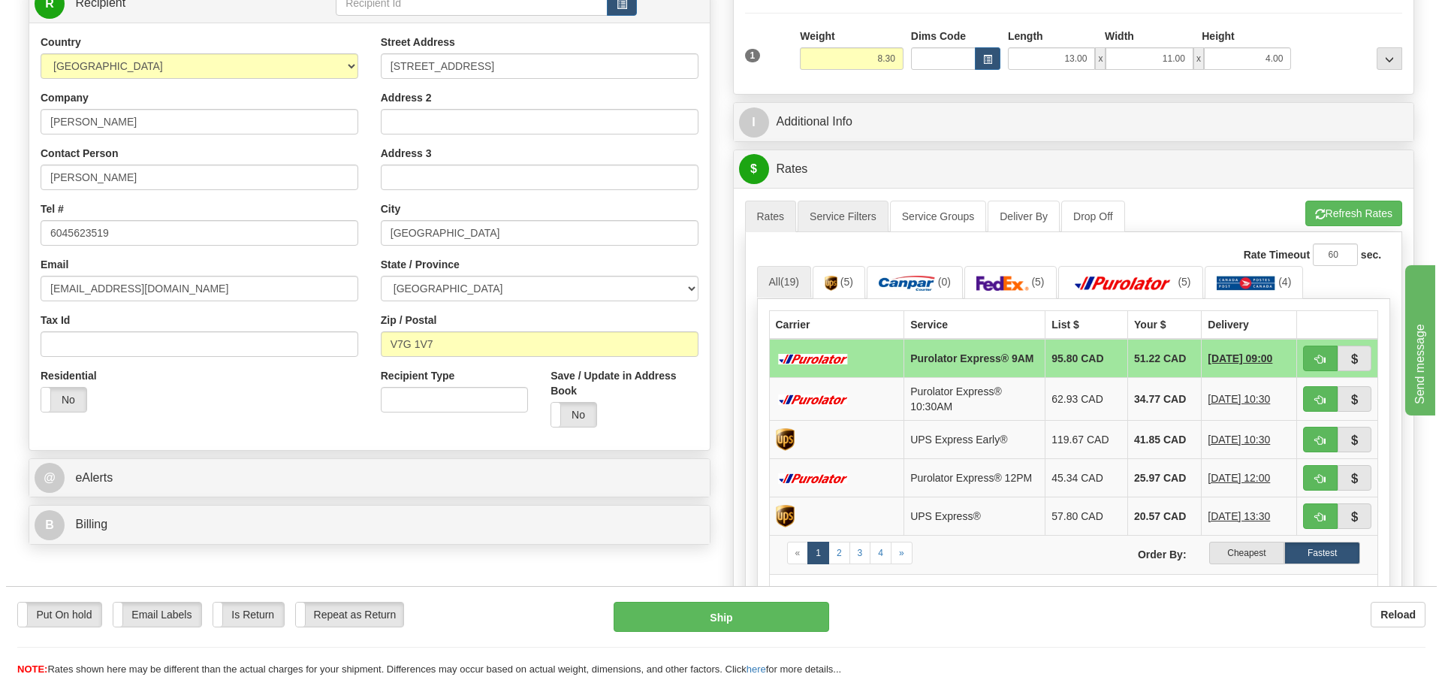
scroll to position [225, 0]
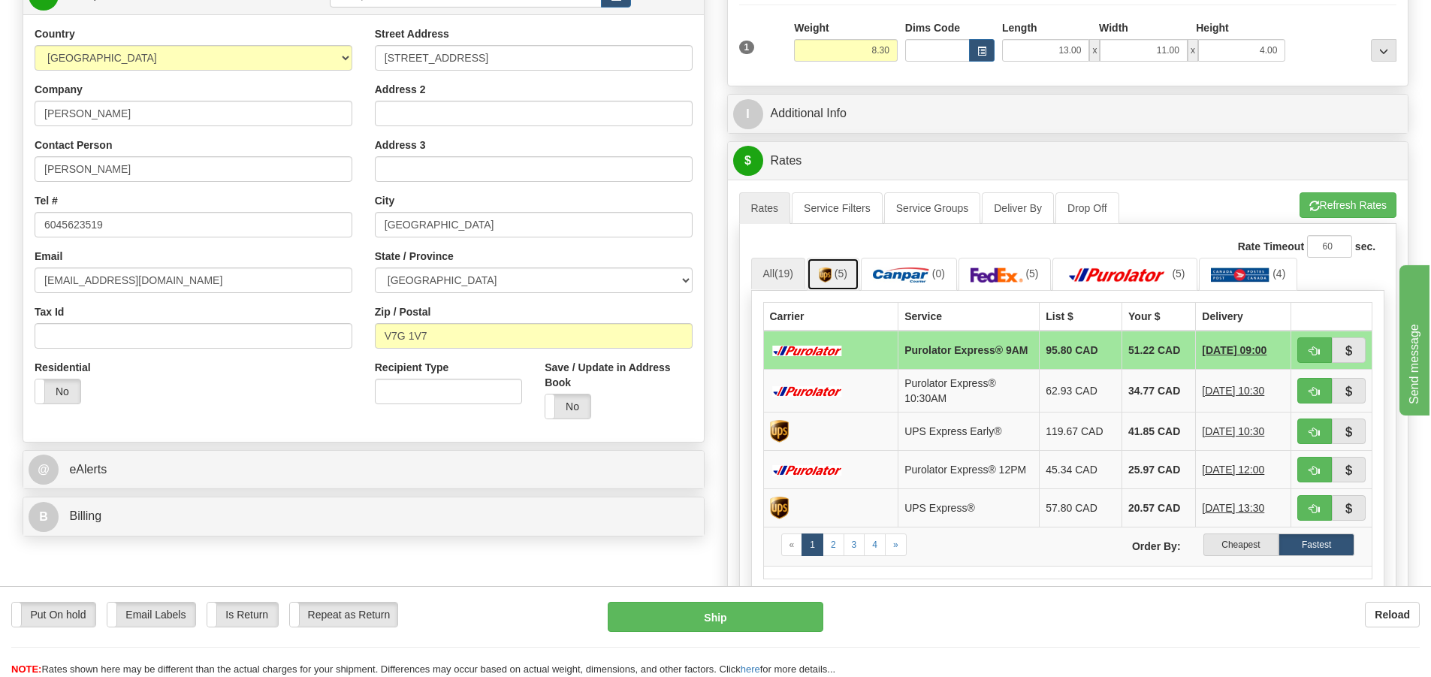
click at [825, 273] on img at bounding box center [825, 274] width 13 height 15
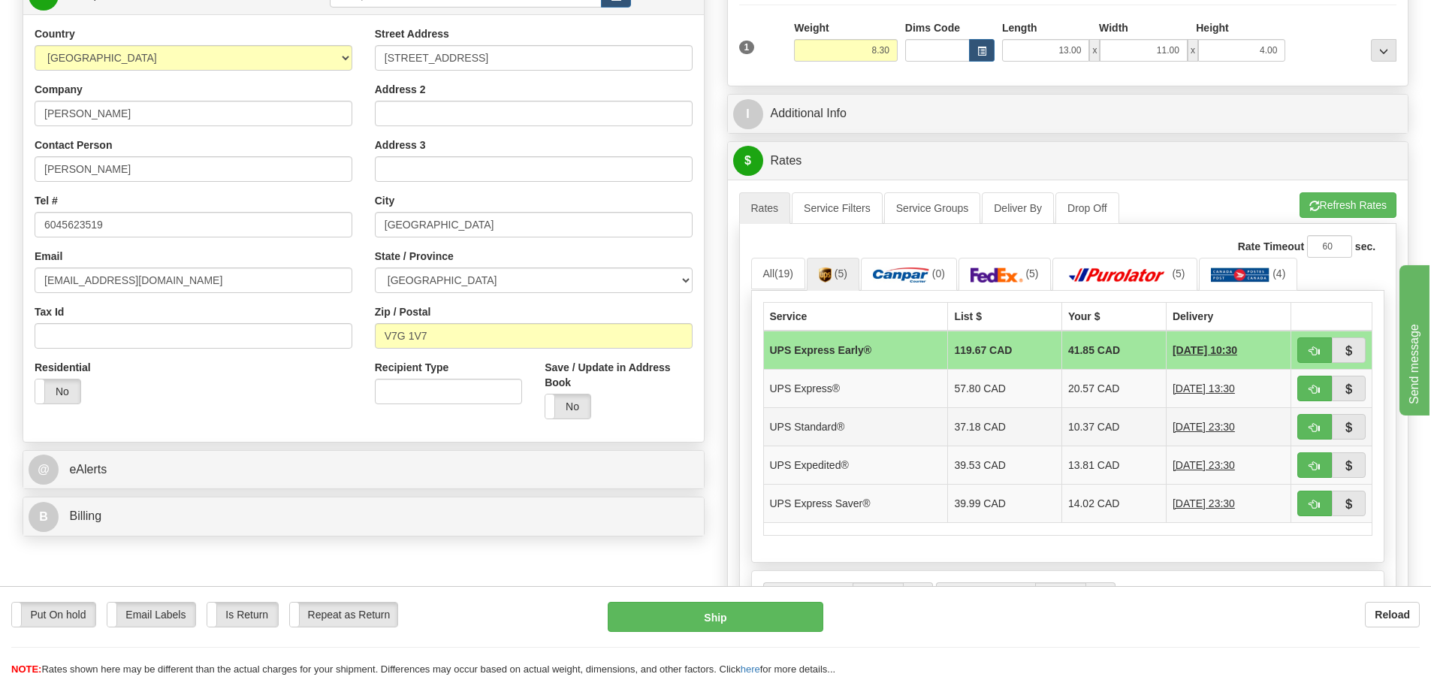
click at [870, 433] on td "UPS Standard®" at bounding box center [855, 426] width 185 height 38
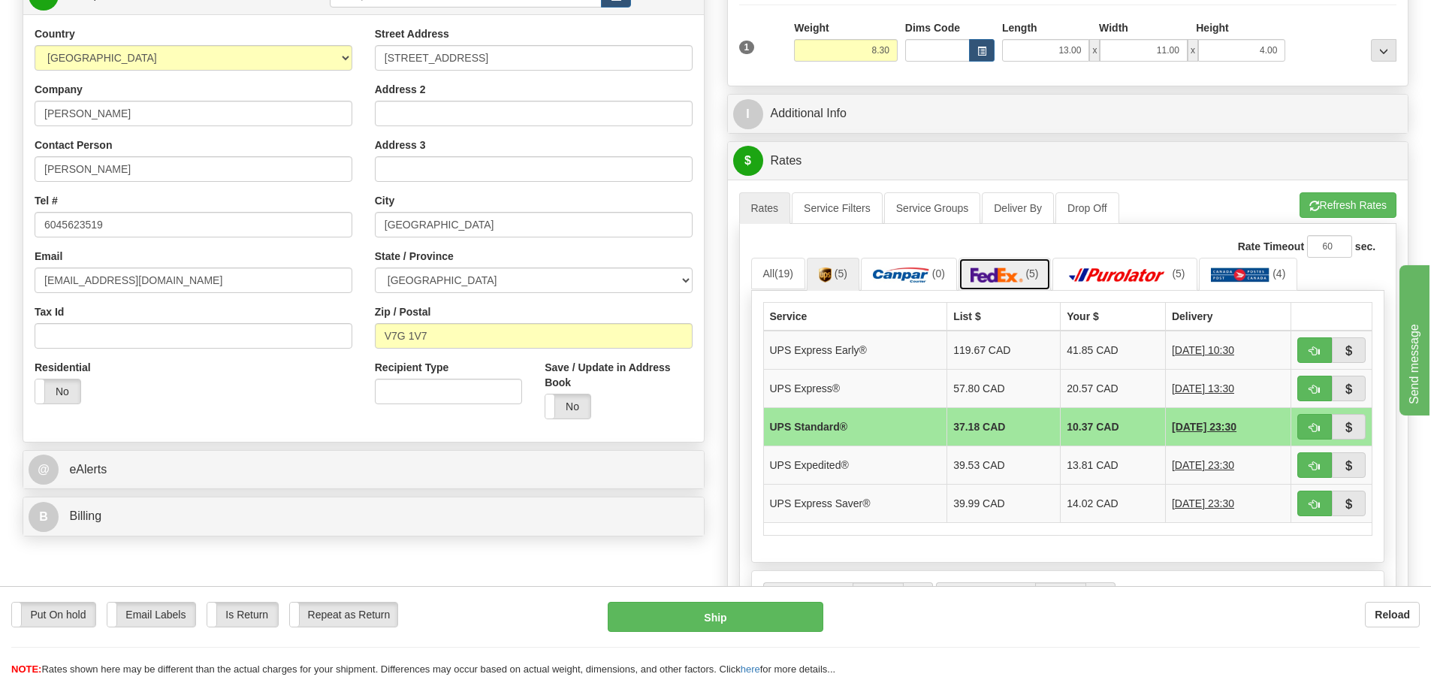
click at [1012, 266] on link "(5)" at bounding box center [1004, 274] width 92 height 32
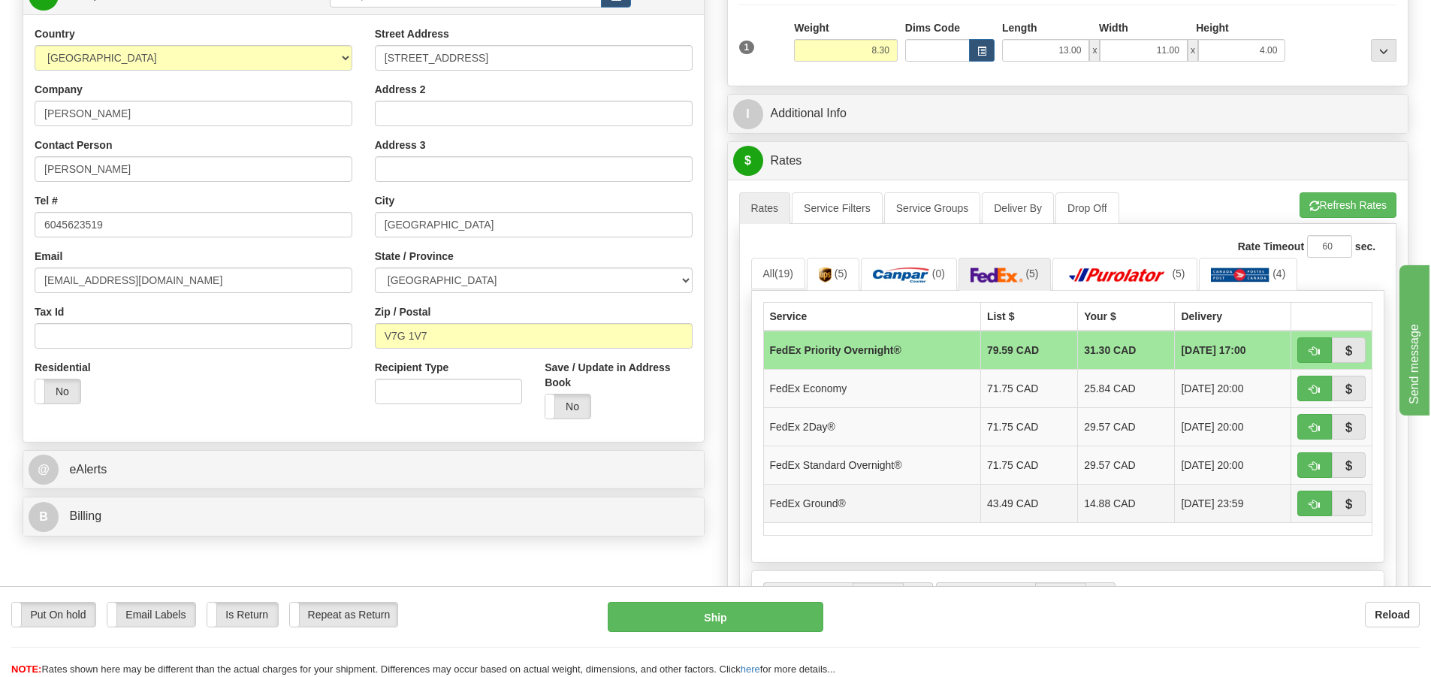
click at [1032, 508] on td "43.49 CAD" at bounding box center [1028, 503] width 97 height 38
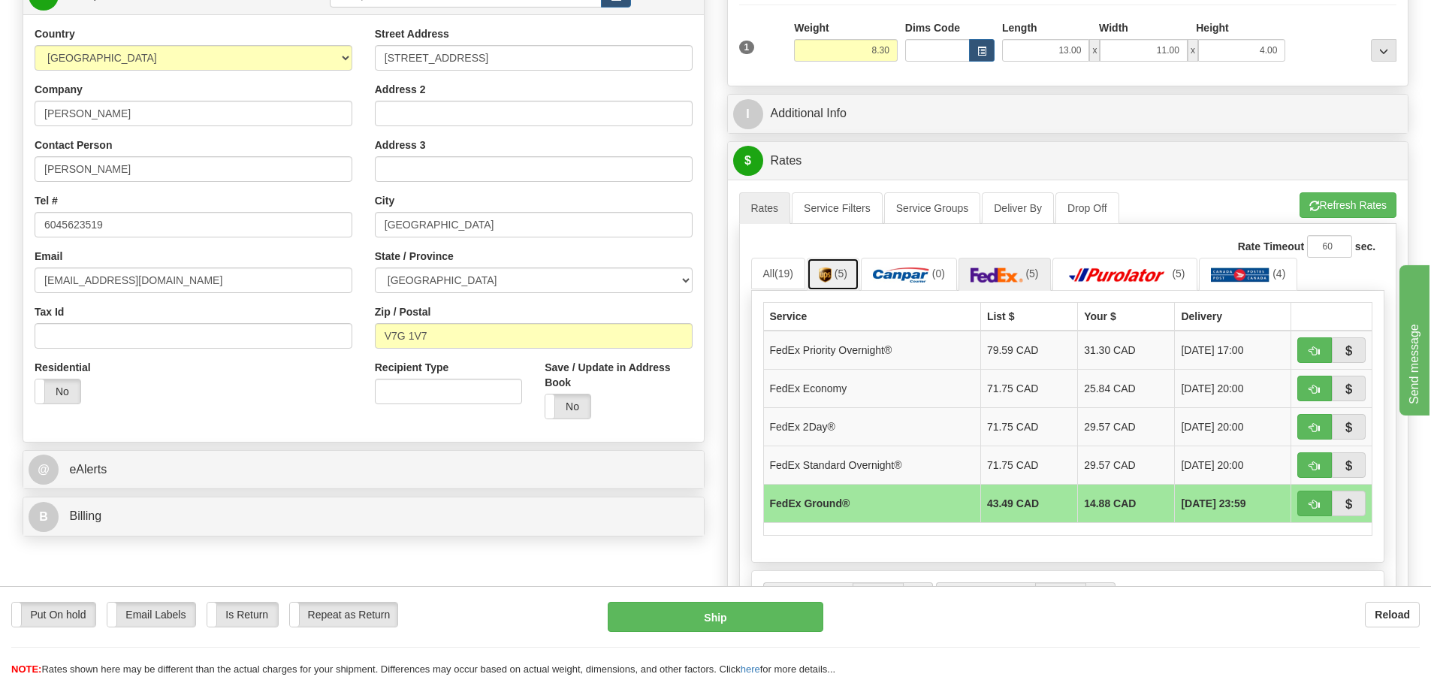
click at [842, 279] on span "(5)" at bounding box center [840, 273] width 13 height 12
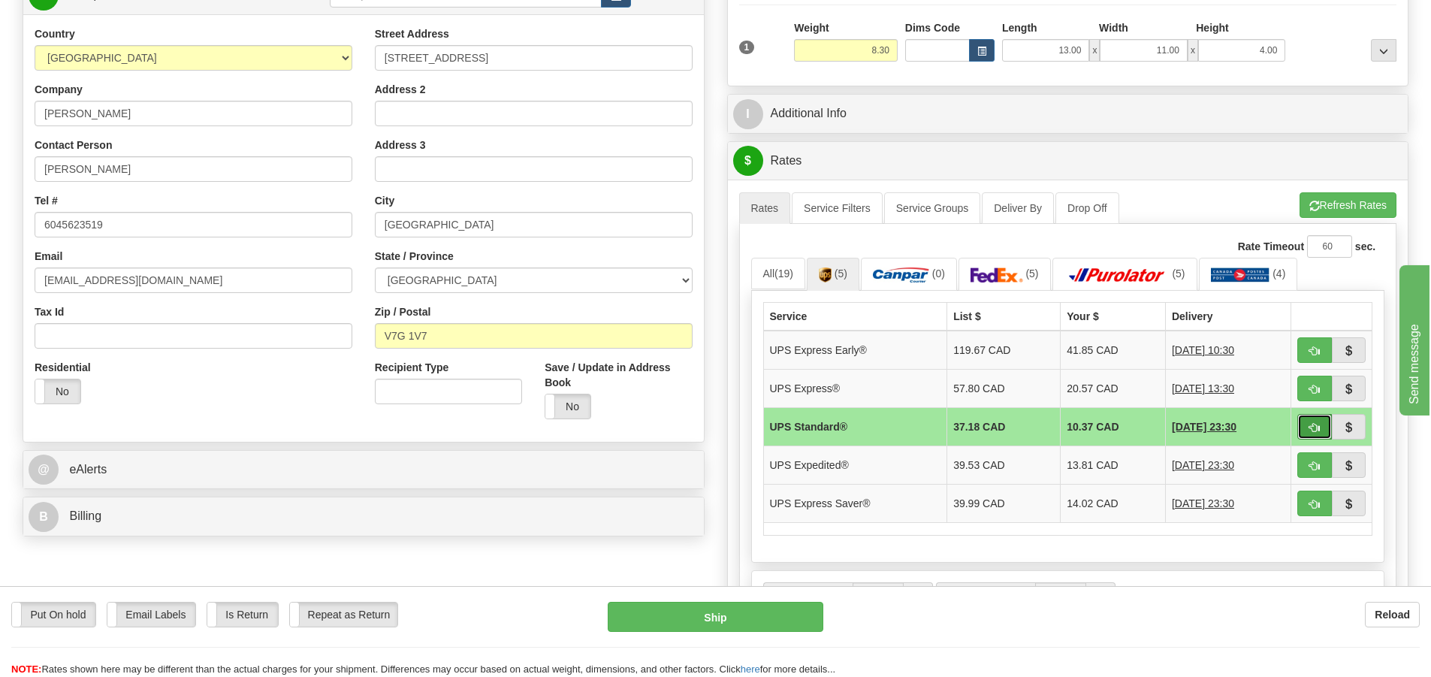
click at [1319, 420] on button "button" at bounding box center [1314, 427] width 35 height 26
type input "11"
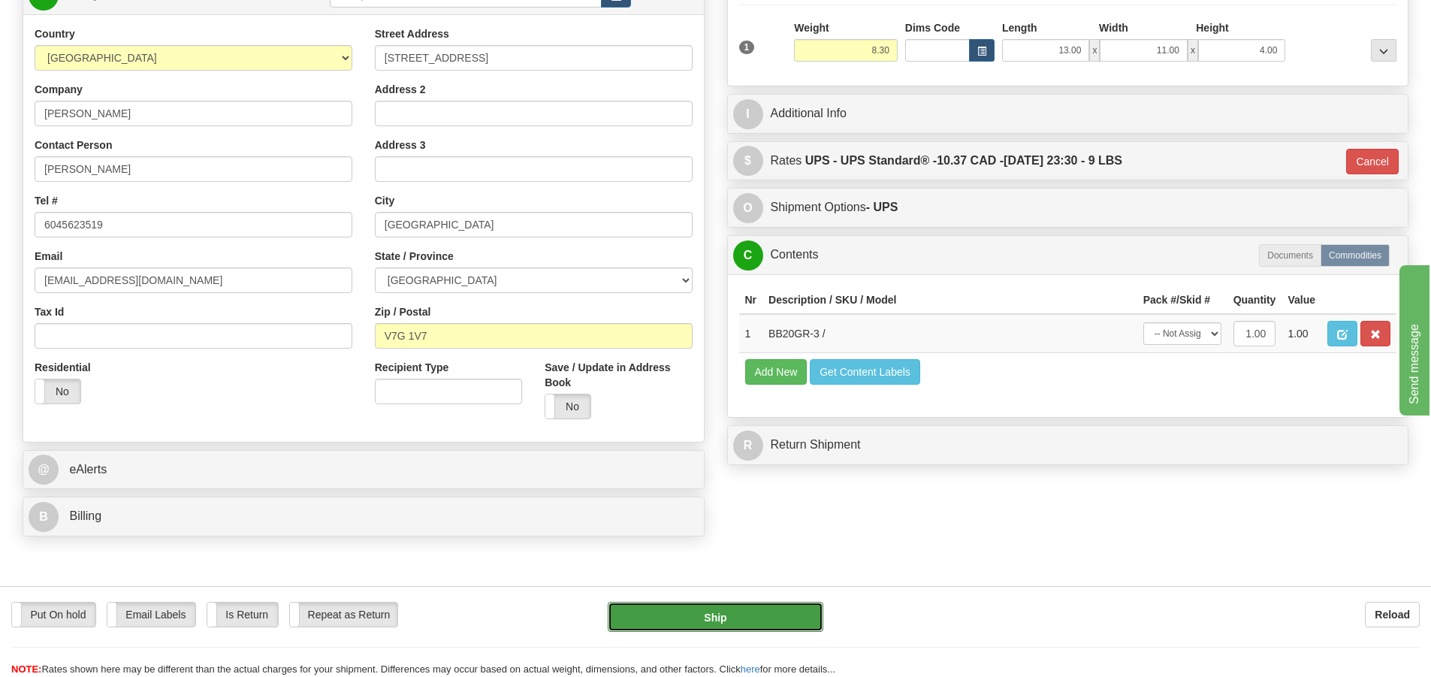
click at [720, 621] on button "Ship" at bounding box center [716, 617] width 216 height 30
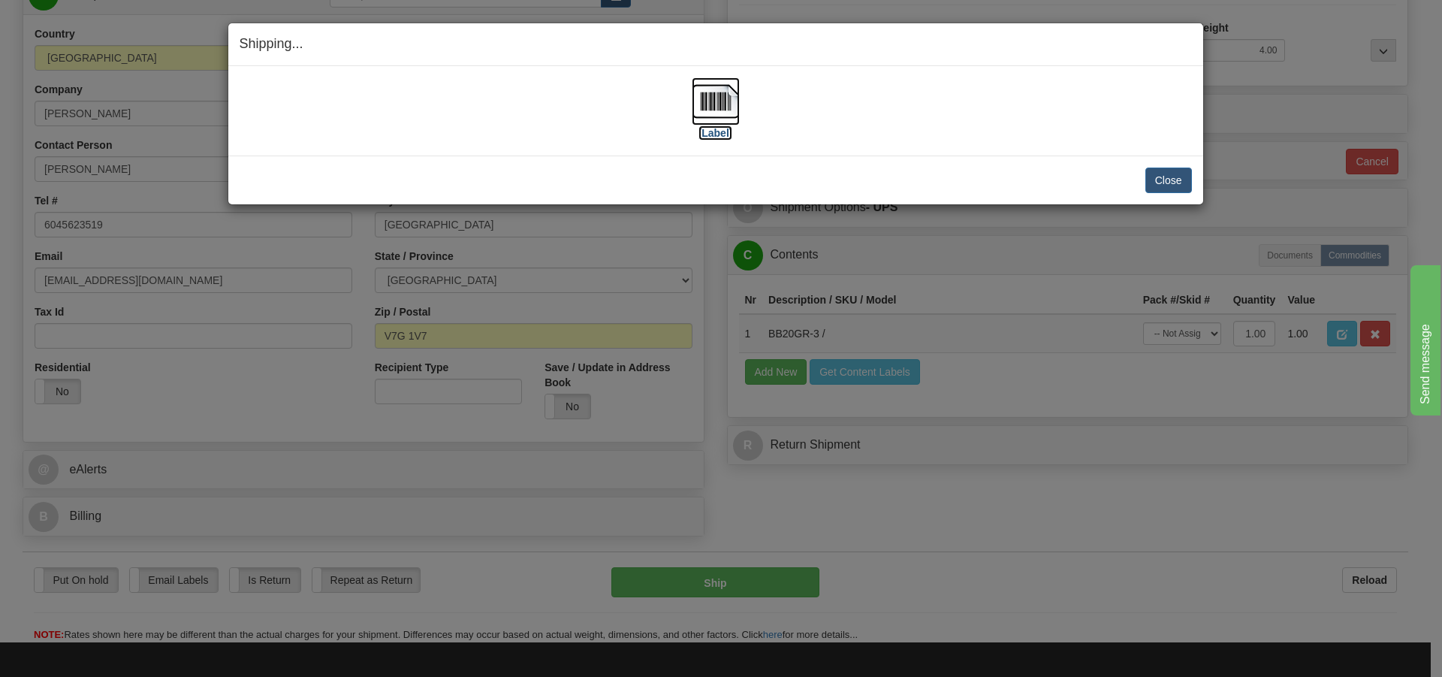
click at [722, 111] on img at bounding box center [716, 101] width 48 height 48
click at [1156, 179] on button "Close" at bounding box center [1168, 180] width 47 height 26
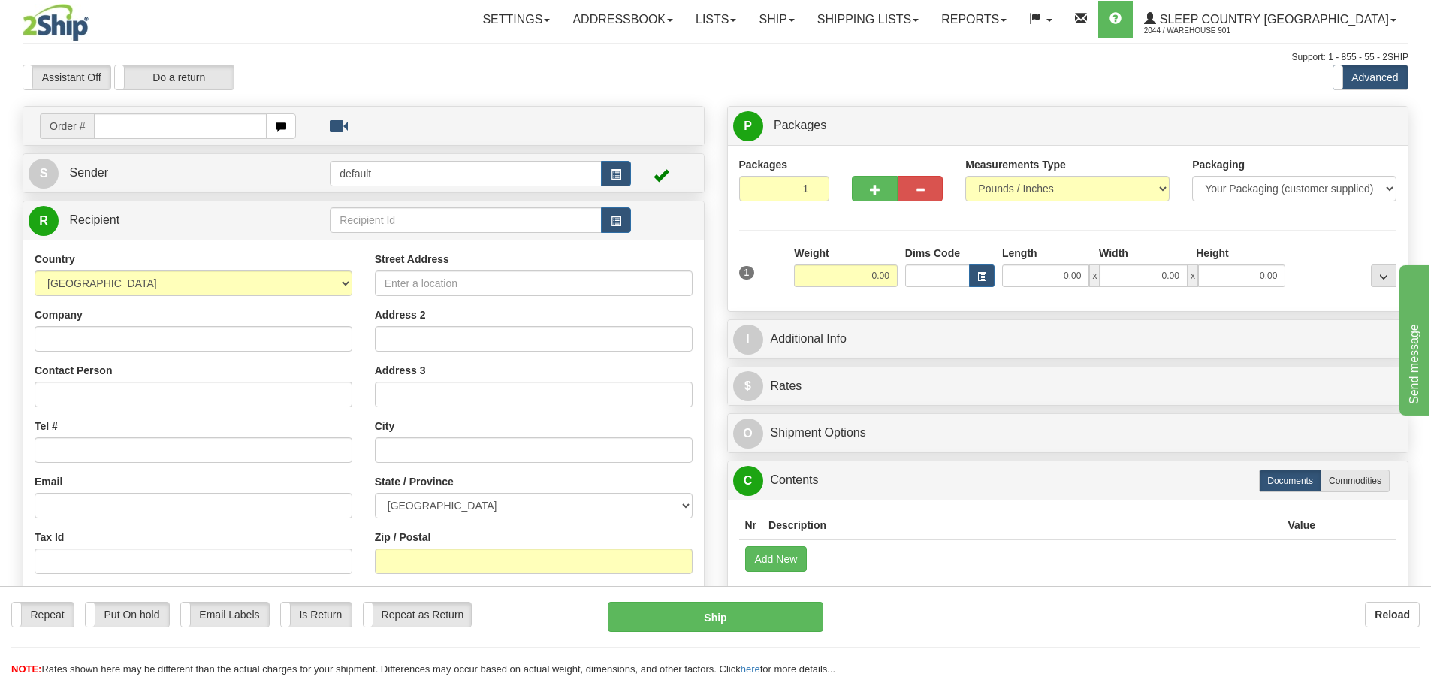
drag, startPoint x: 0, startPoint y: 0, endPoint x: 104, endPoint y: 124, distance: 161.5
click at [104, 124] on input "text" at bounding box center [180, 126] width 173 height 26
type input "9000H996418"
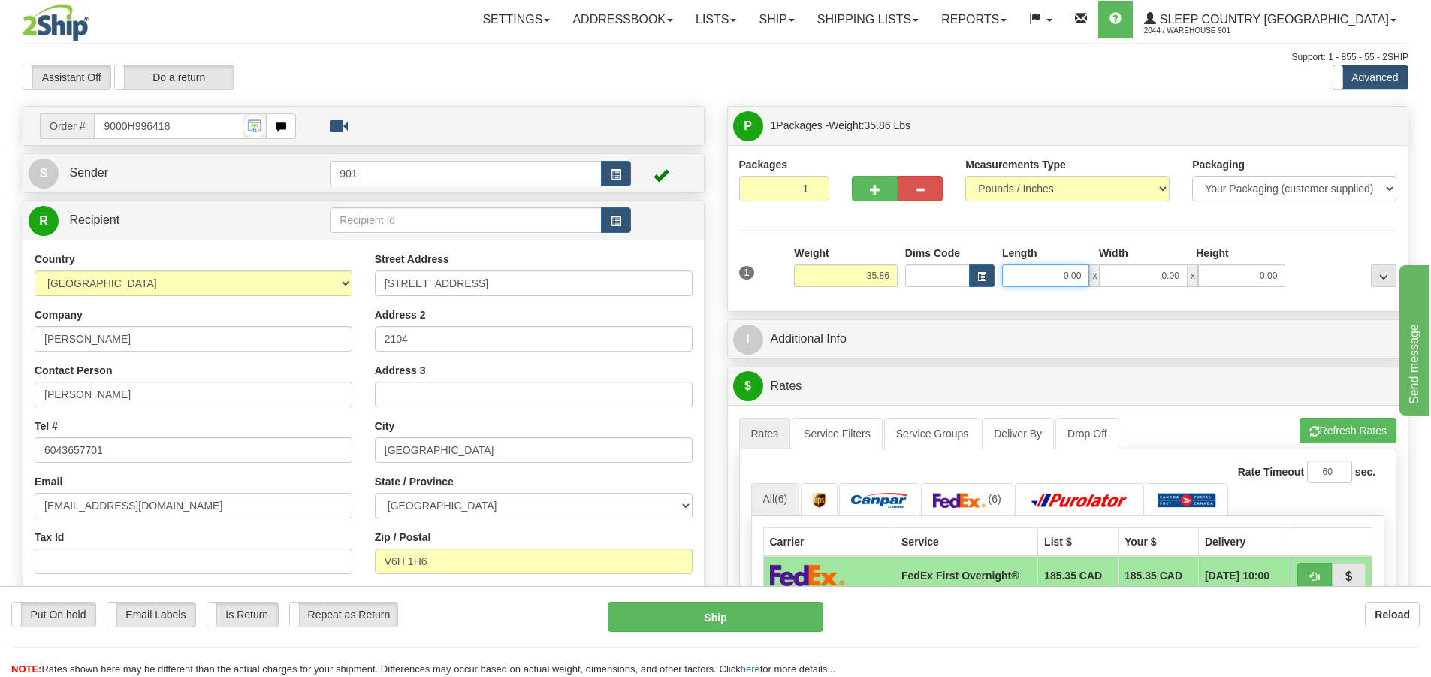
drag, startPoint x: 1086, startPoint y: 273, endPoint x: 1015, endPoint y: 290, distance: 72.5
click at [1015, 290] on div "1 Weight 35.86 Dims Code x x" at bounding box center [1067, 272] width 665 height 53
type input "42.00"
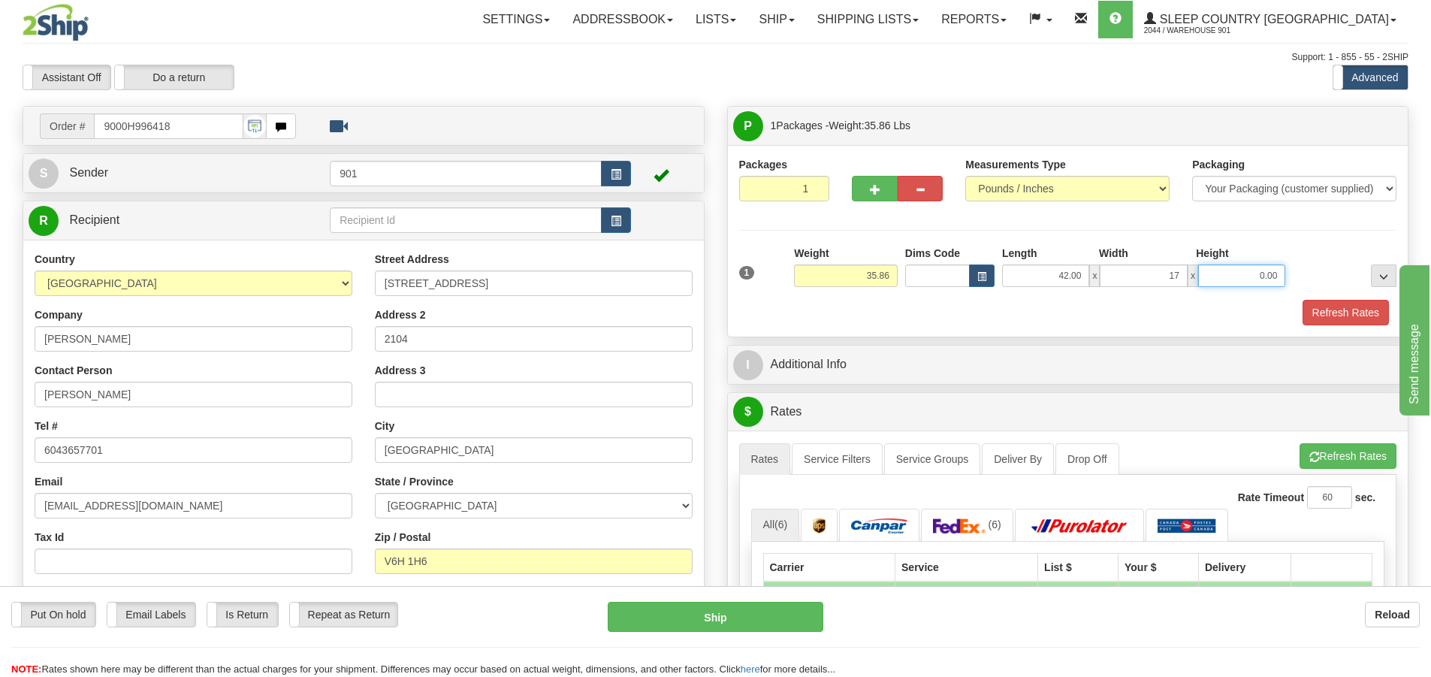
type input "17.00"
type input "7.00"
click at [1326, 312] on button "Refresh Rates" at bounding box center [1345, 313] width 86 height 26
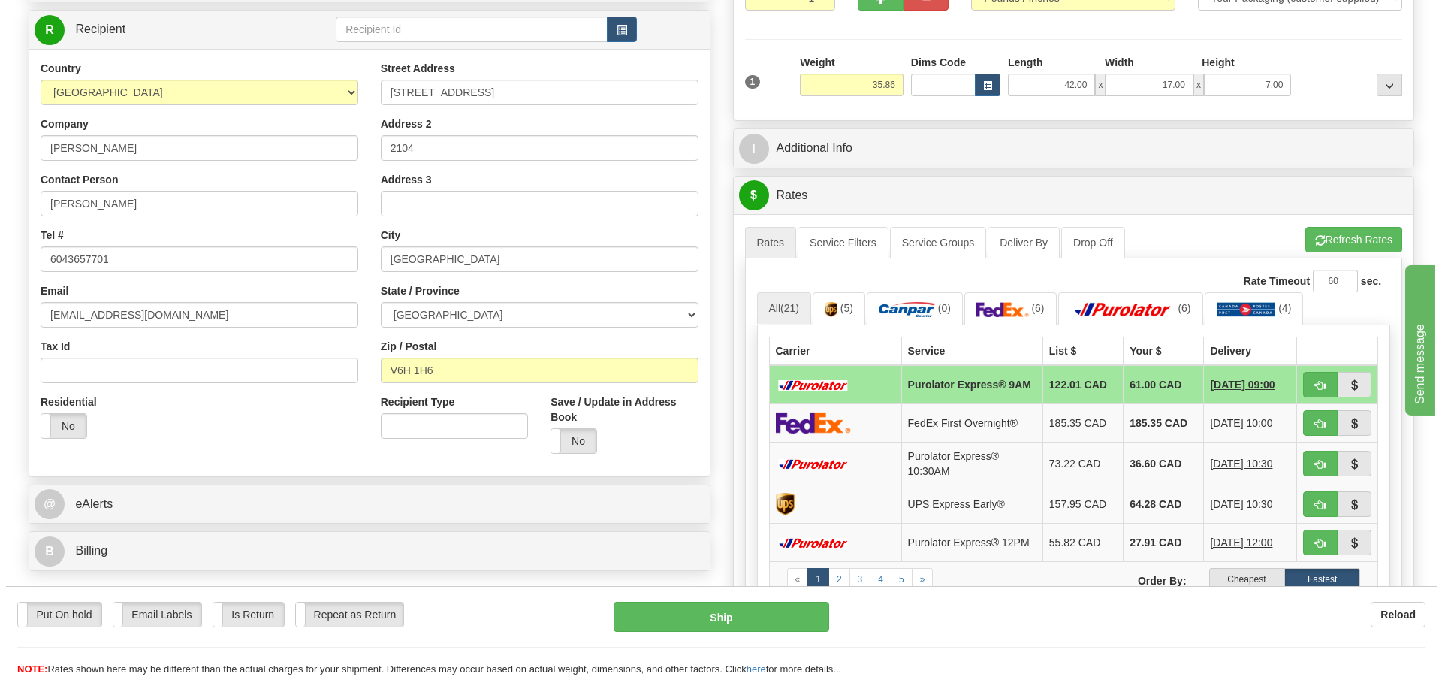
scroll to position [225, 0]
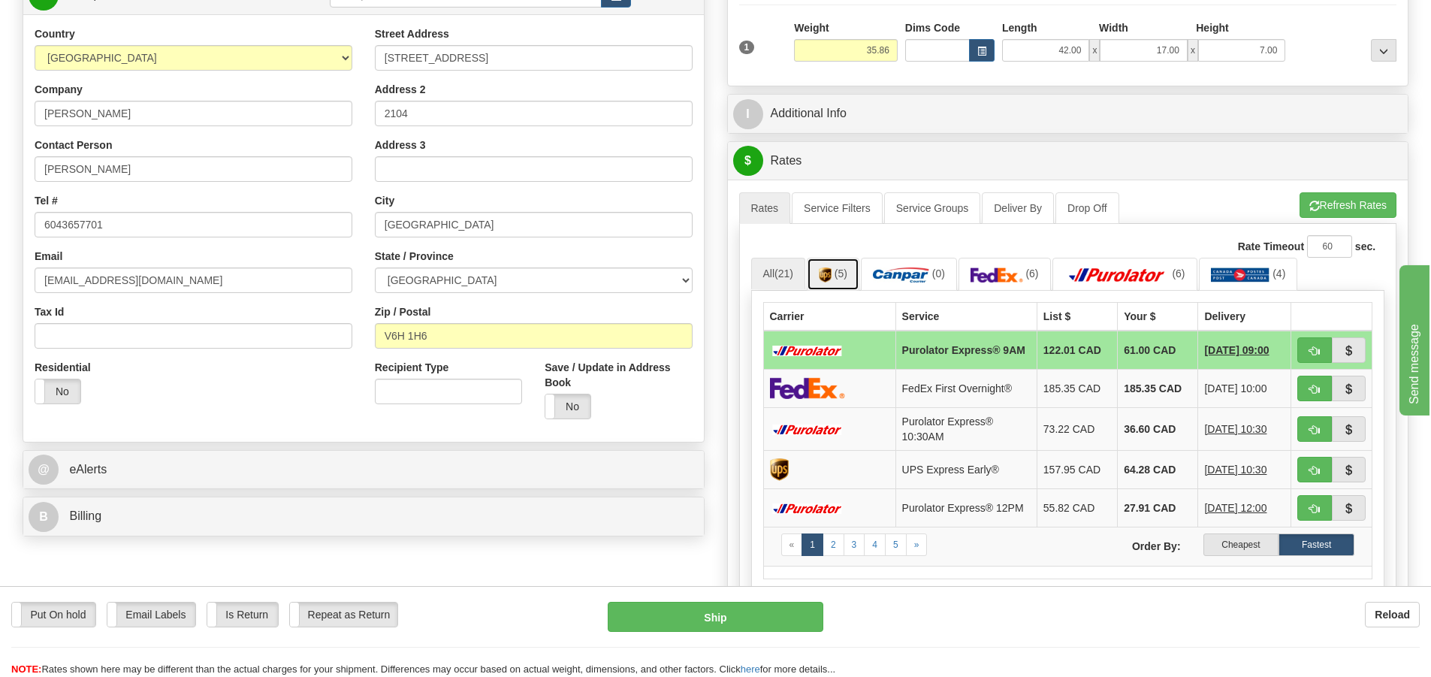
click at [834, 276] on link "(5)" at bounding box center [833, 274] width 53 height 32
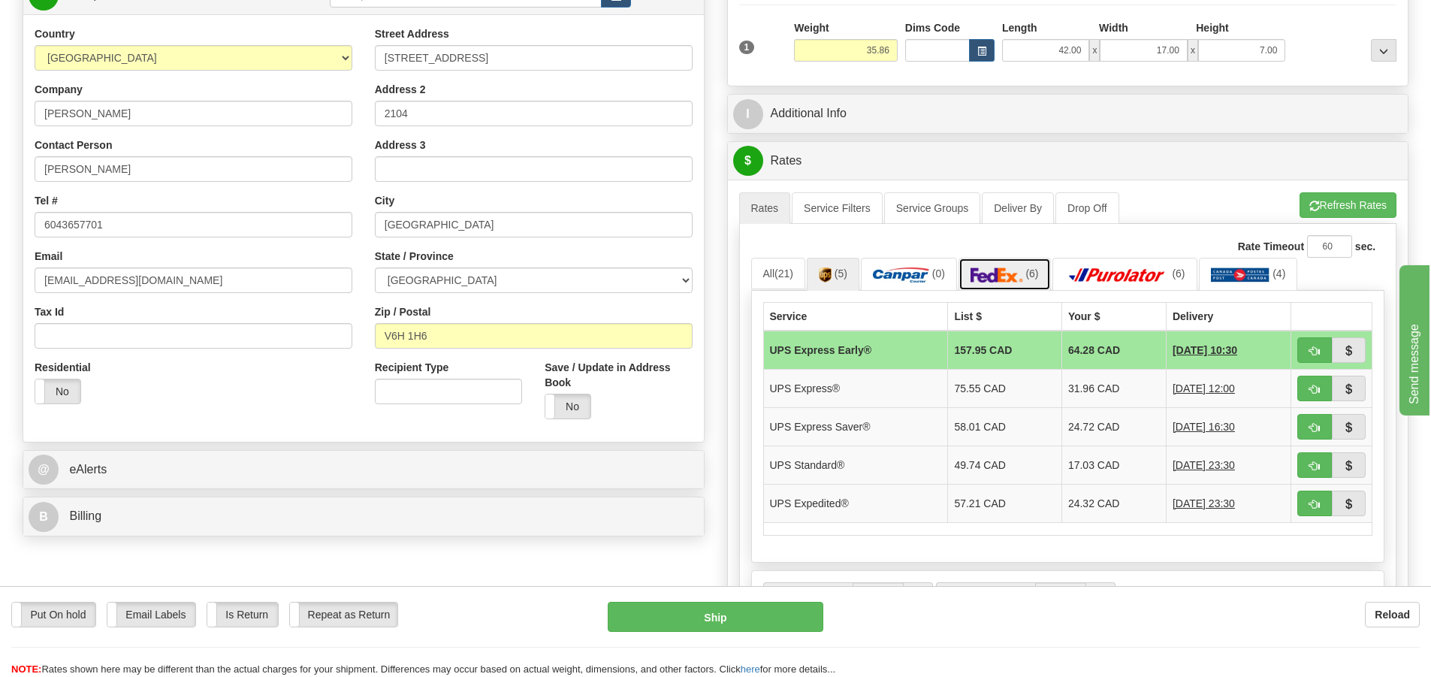
click at [1004, 279] on img at bounding box center [996, 274] width 53 height 15
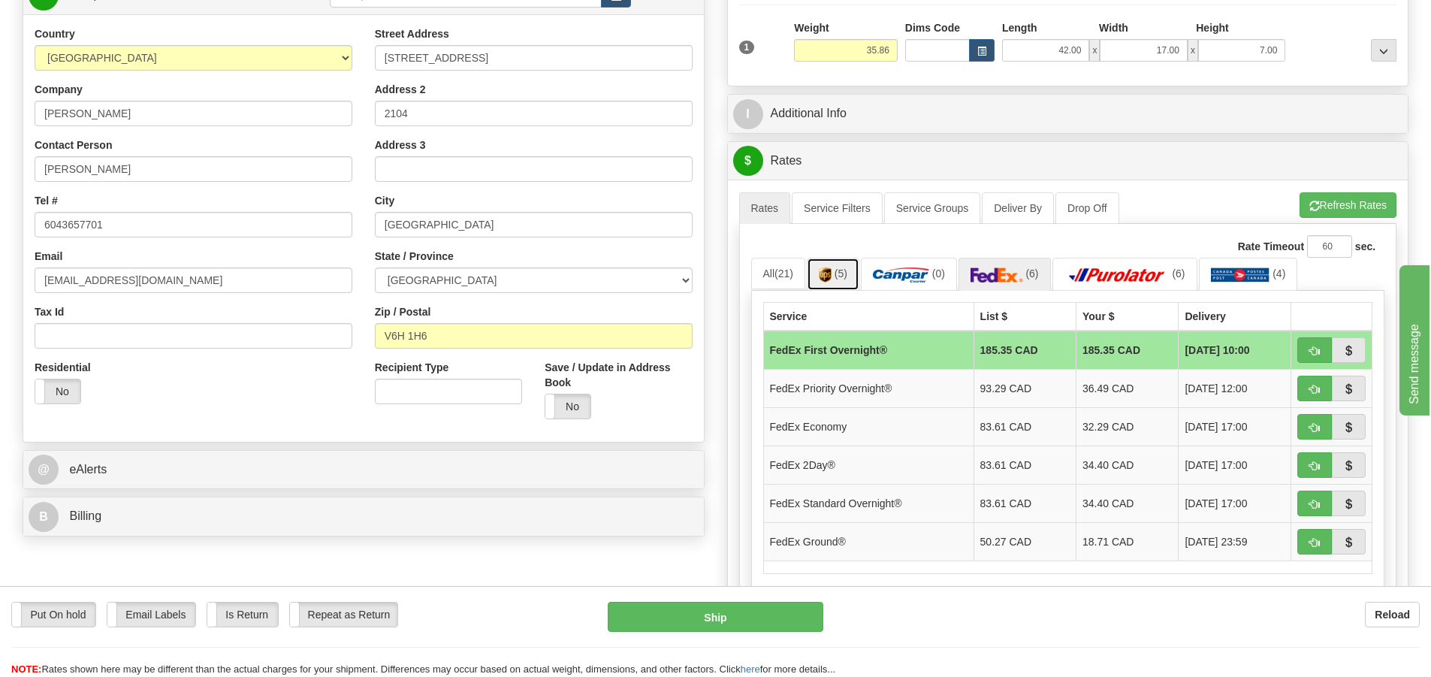
click at [835, 269] on link "(5)" at bounding box center [833, 274] width 53 height 32
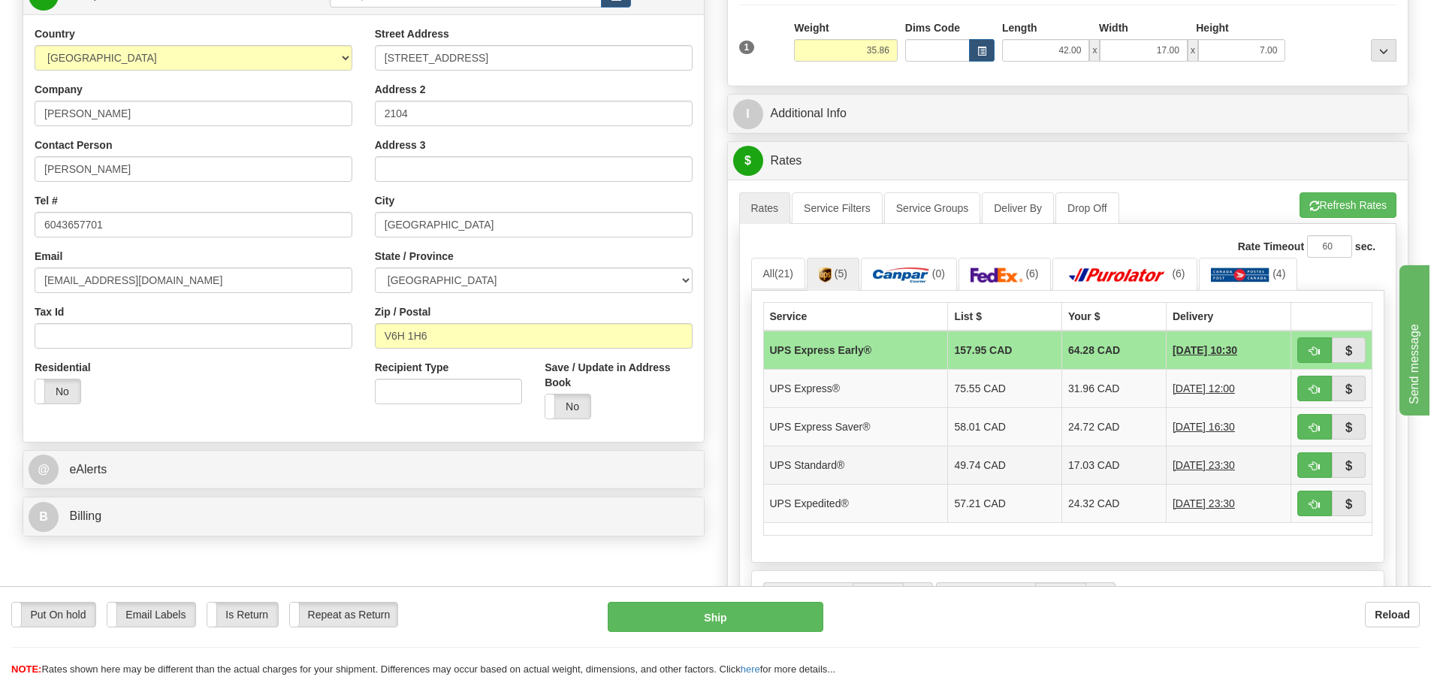
click at [1002, 471] on td "49.74 CAD" at bounding box center [1005, 464] width 114 height 38
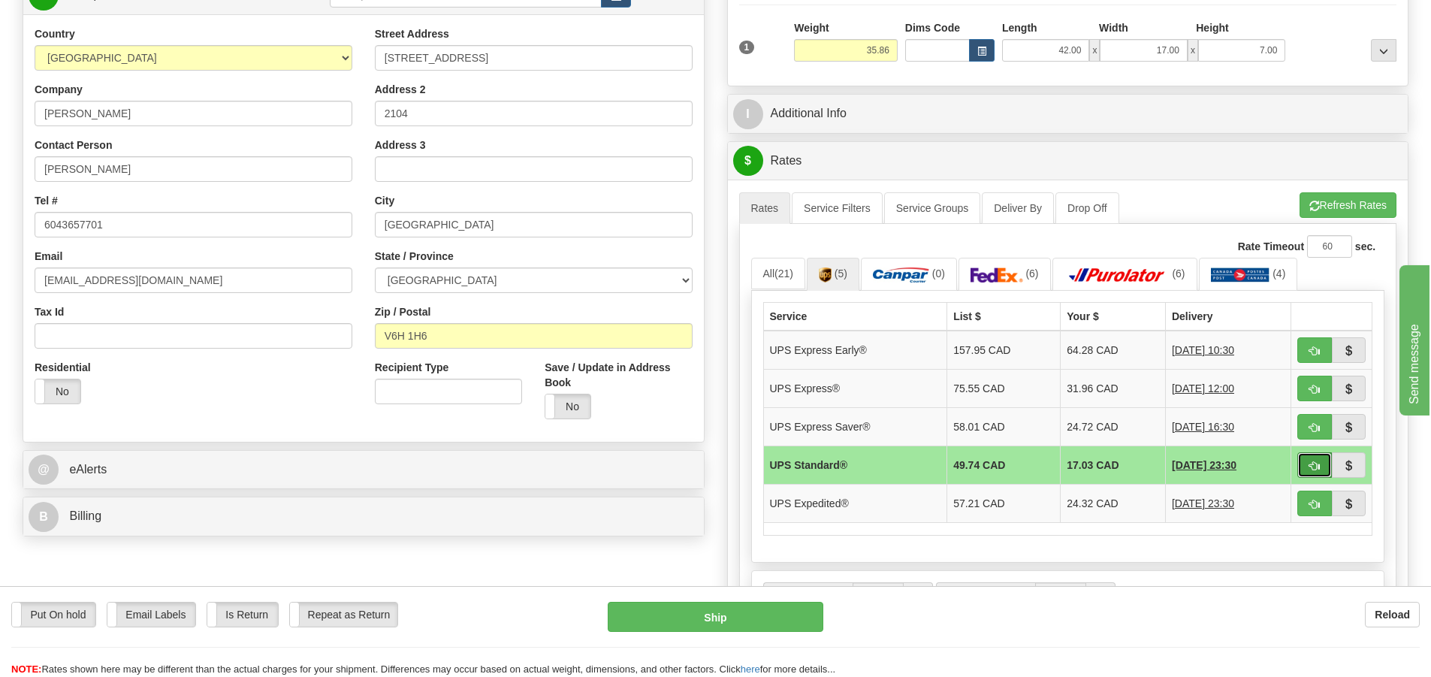
click at [1317, 462] on span "button" at bounding box center [1314, 466] width 11 height 10
type input "11"
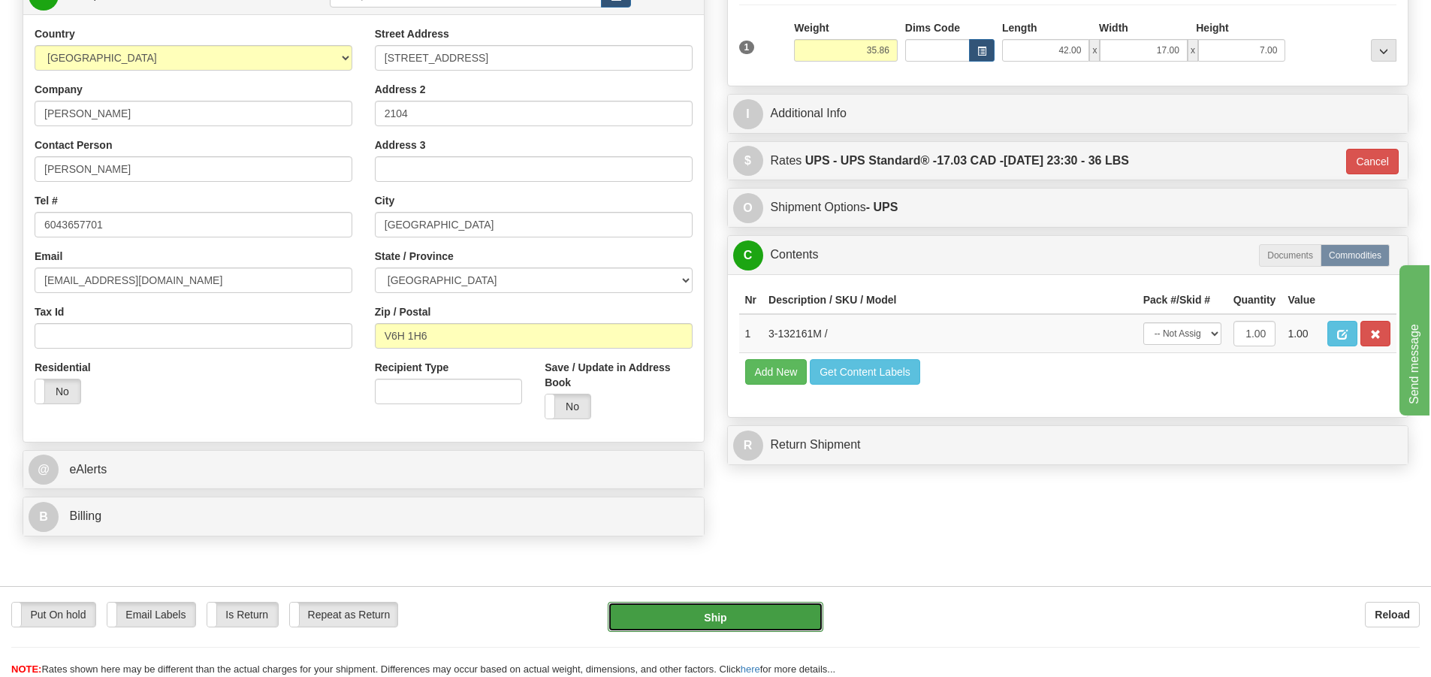
click at [770, 617] on button "Ship" at bounding box center [716, 617] width 216 height 30
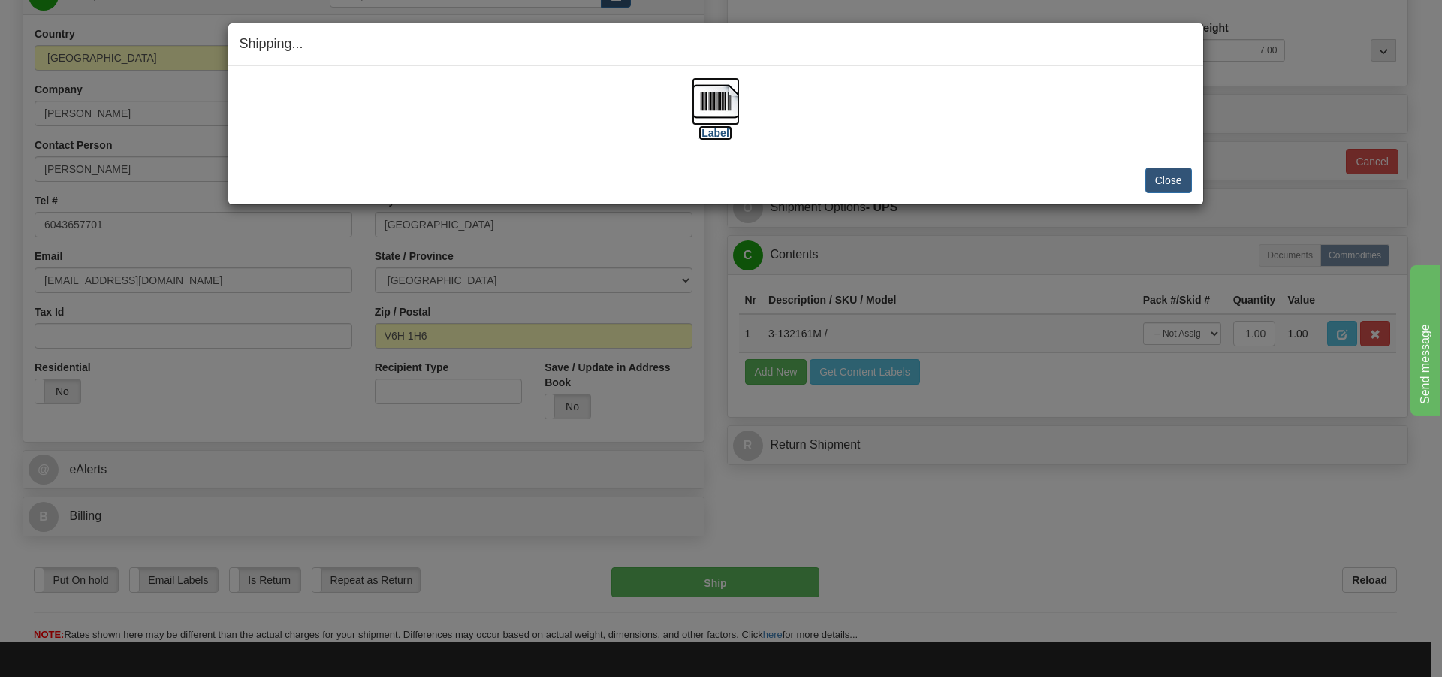
click at [722, 105] on img at bounding box center [716, 101] width 48 height 48
click at [1175, 183] on button "Close" at bounding box center [1168, 180] width 47 height 26
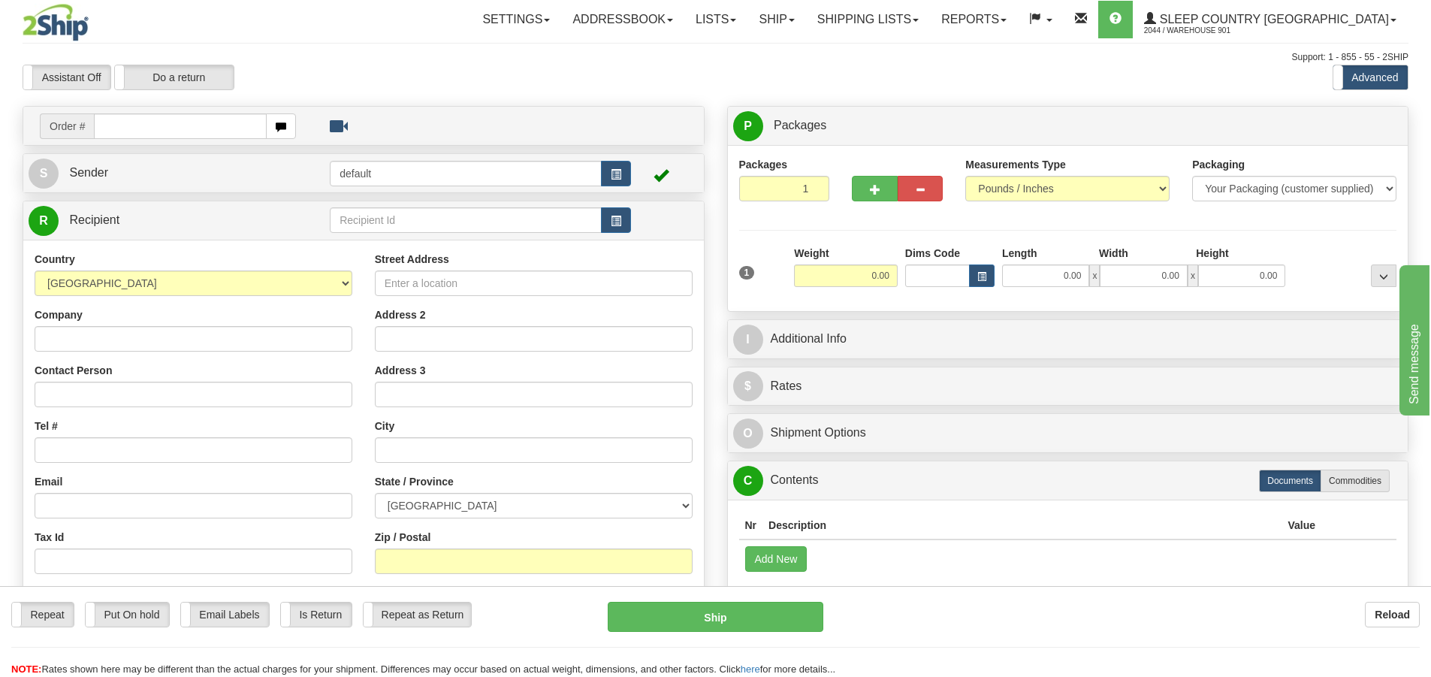
click at [110, 130] on input "text" at bounding box center [180, 126] width 173 height 26
type input "9000H995361"
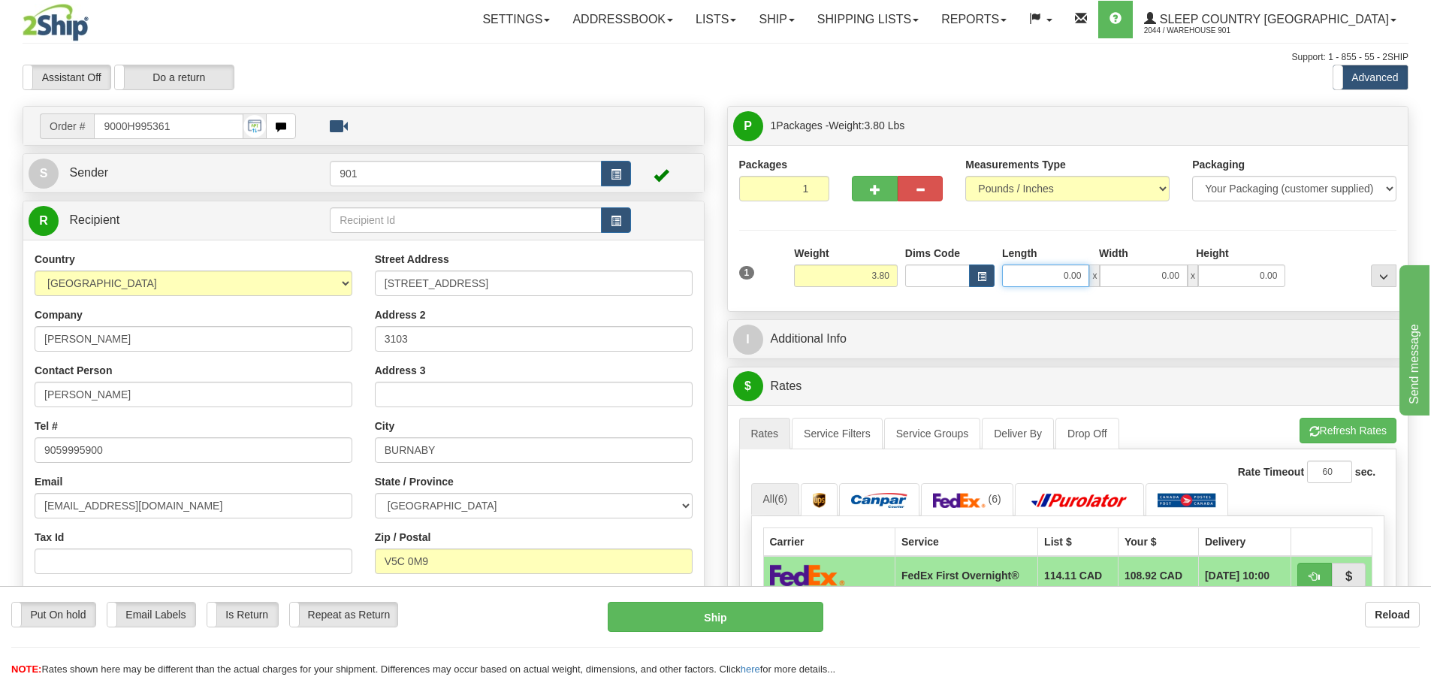
drag, startPoint x: 1085, startPoint y: 274, endPoint x: 880, endPoint y: 280, distance: 205.1
click at [880, 280] on div "1 Weight 3.80 Dims Code 0.00" at bounding box center [1067, 272] width 665 height 53
type input "16.00"
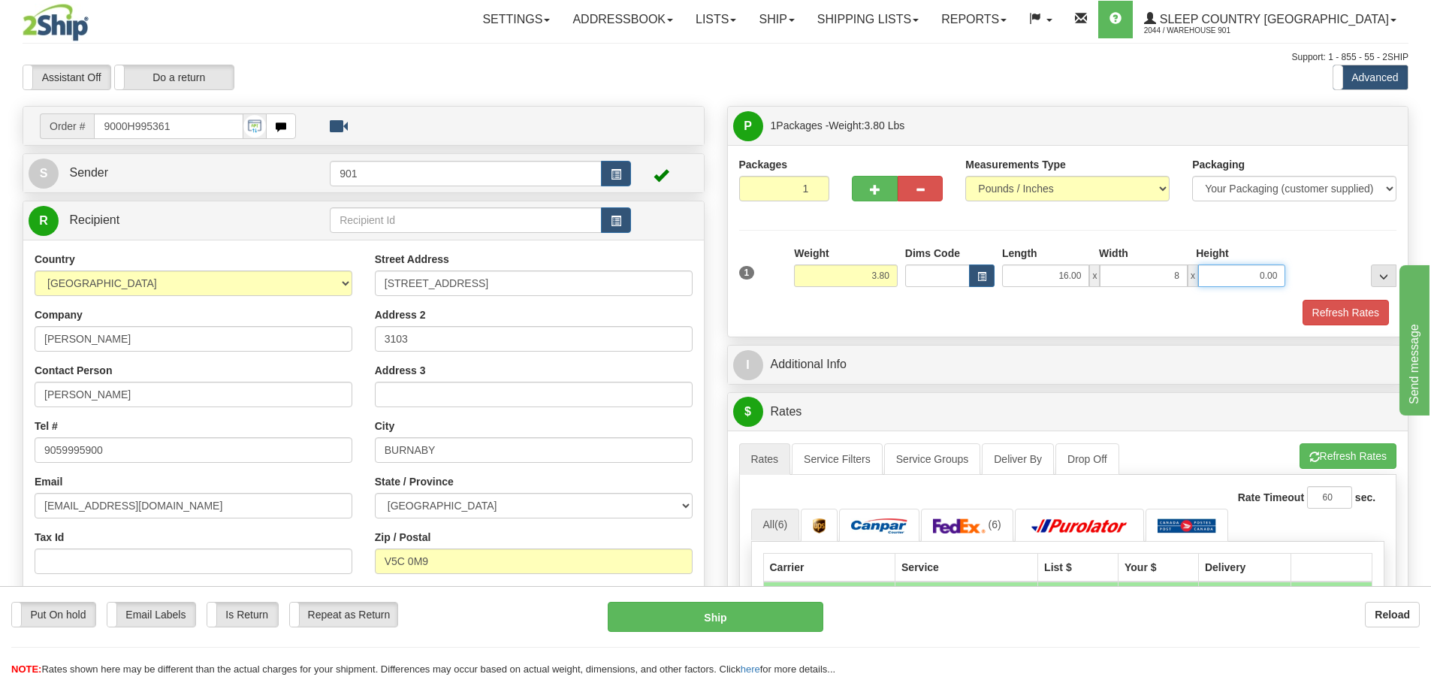
type input "8.00"
type input "7.00"
click at [1323, 309] on button "Refresh Rates" at bounding box center [1345, 313] width 86 height 26
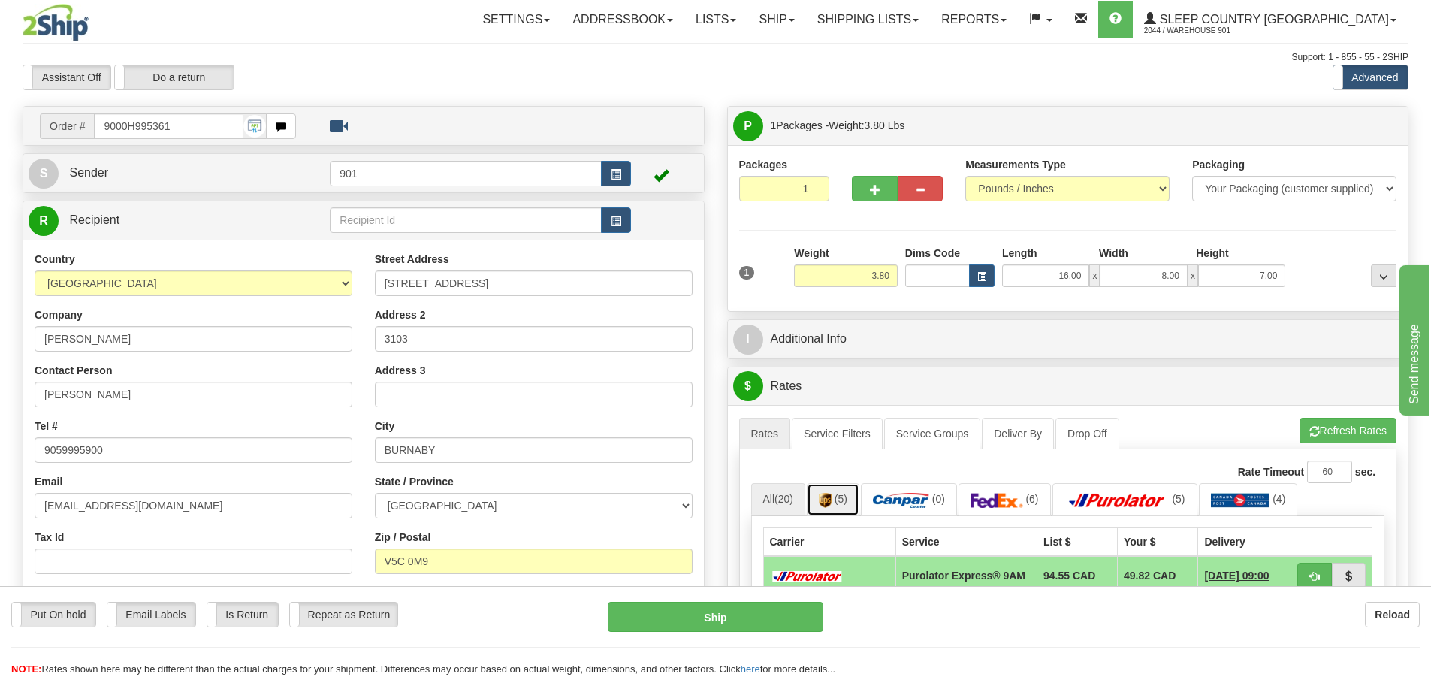
click at [831, 493] on img at bounding box center [825, 500] width 13 height 15
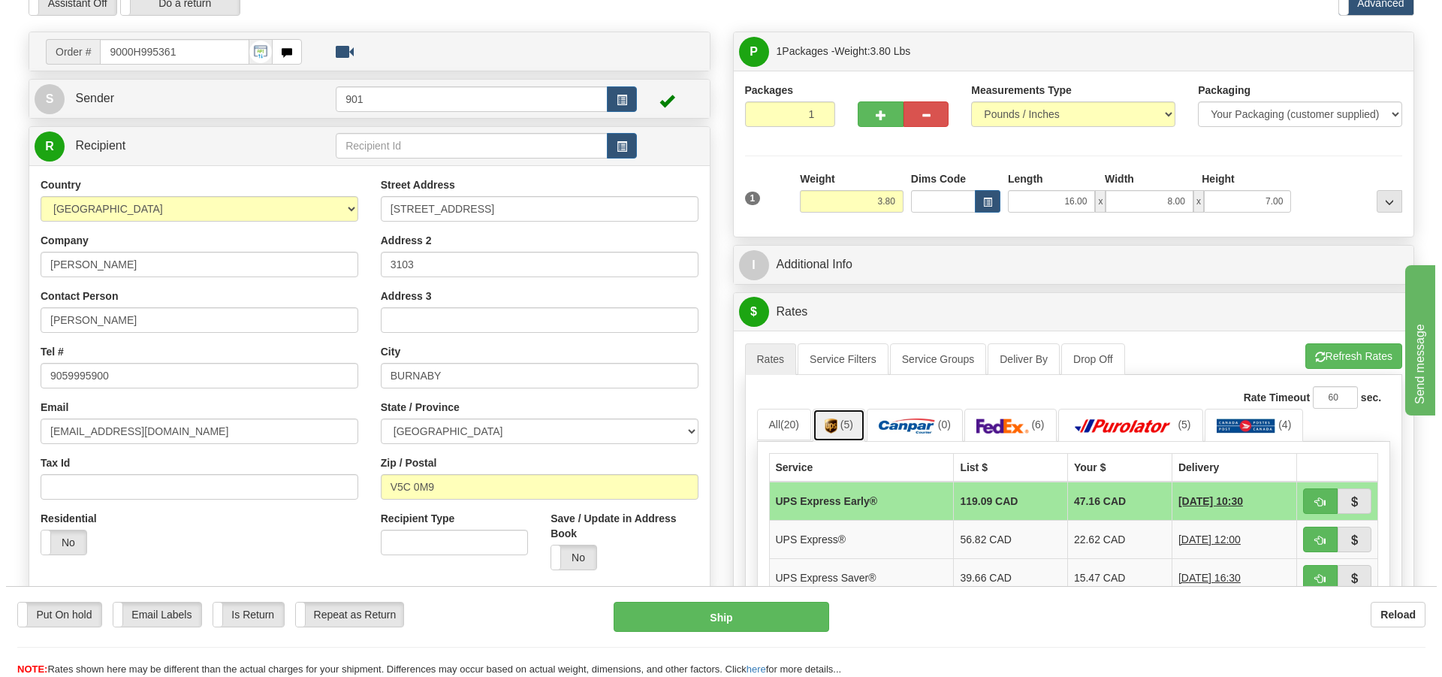
scroll to position [225, 0]
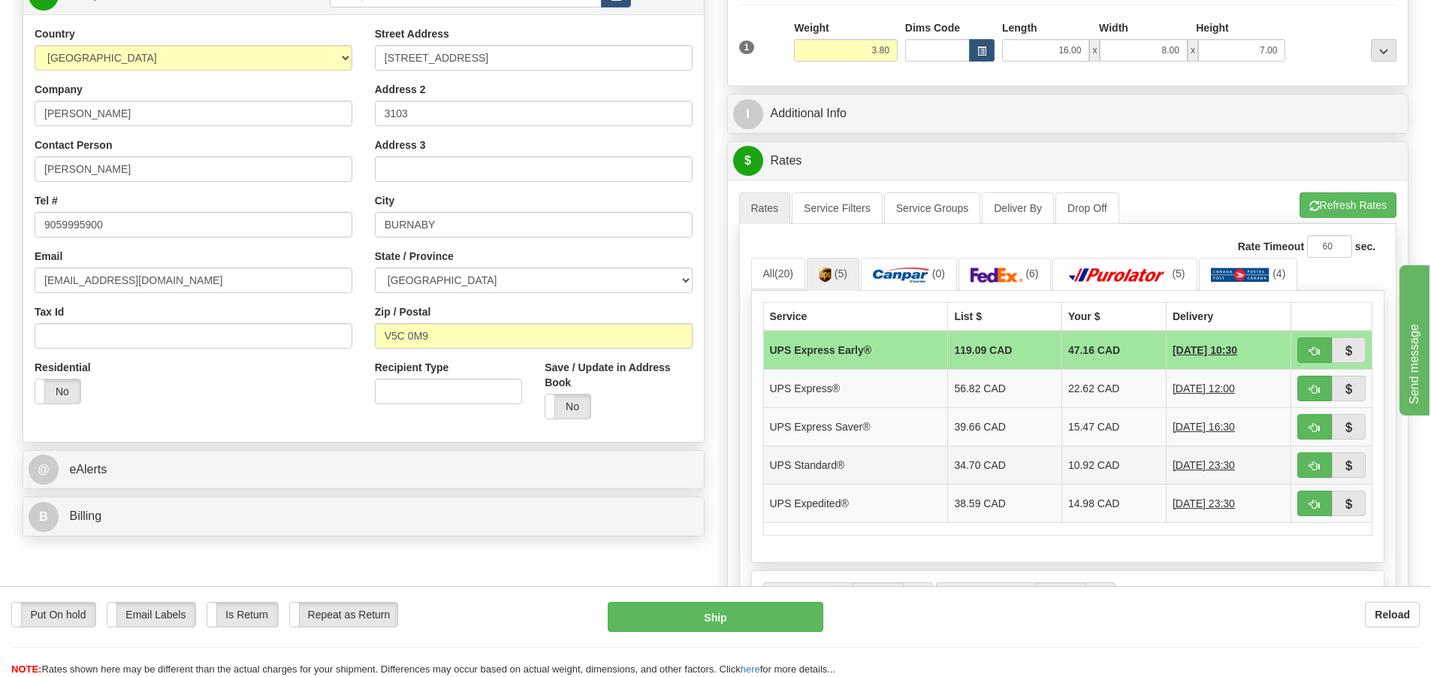
click at [1116, 466] on td "10.92 CAD" at bounding box center [1113, 464] width 104 height 38
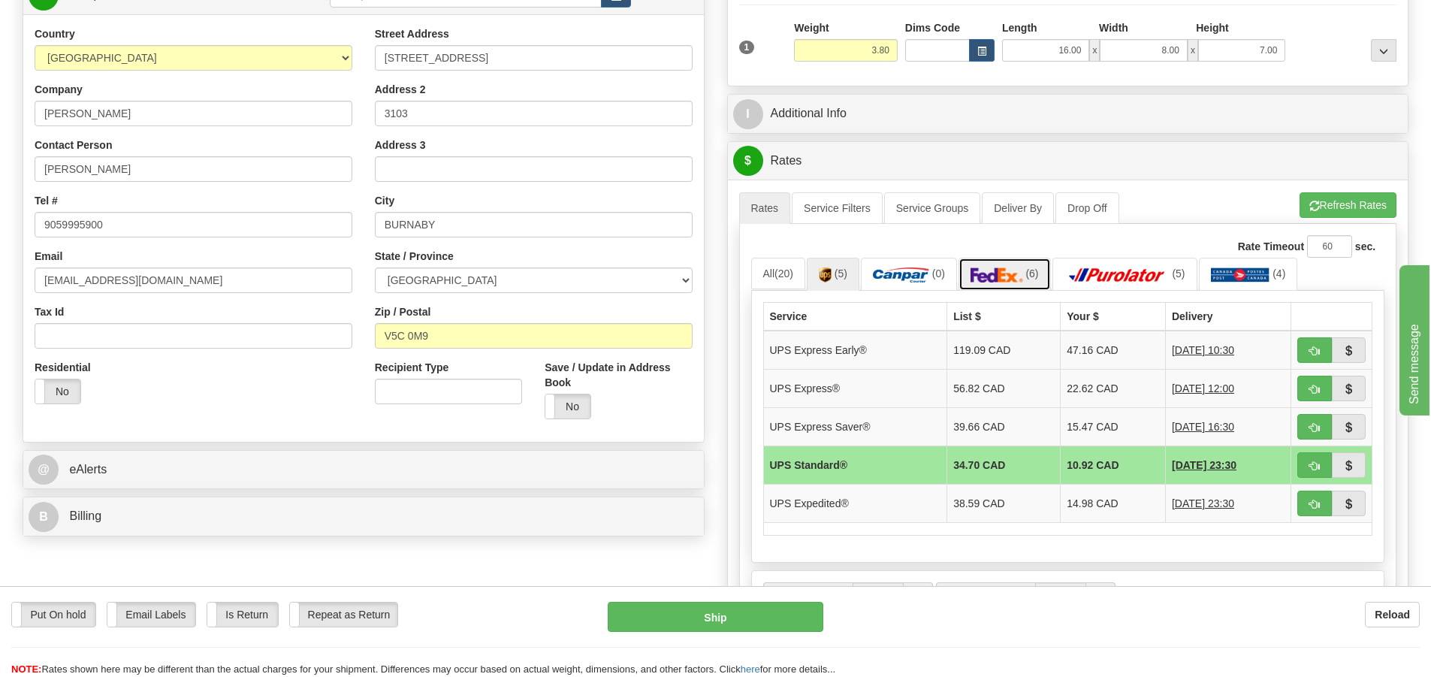
click at [1023, 273] on img at bounding box center [996, 274] width 53 height 15
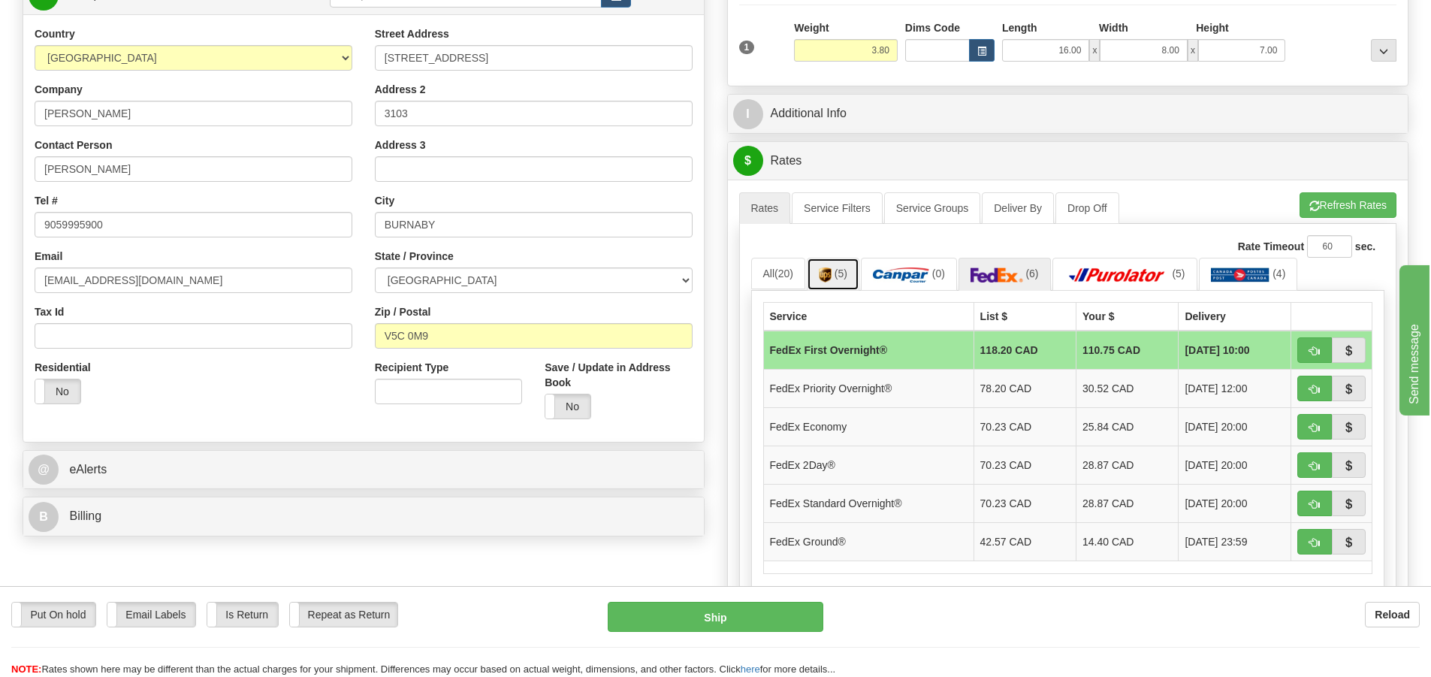
click at [837, 279] on link "(5)" at bounding box center [833, 274] width 53 height 32
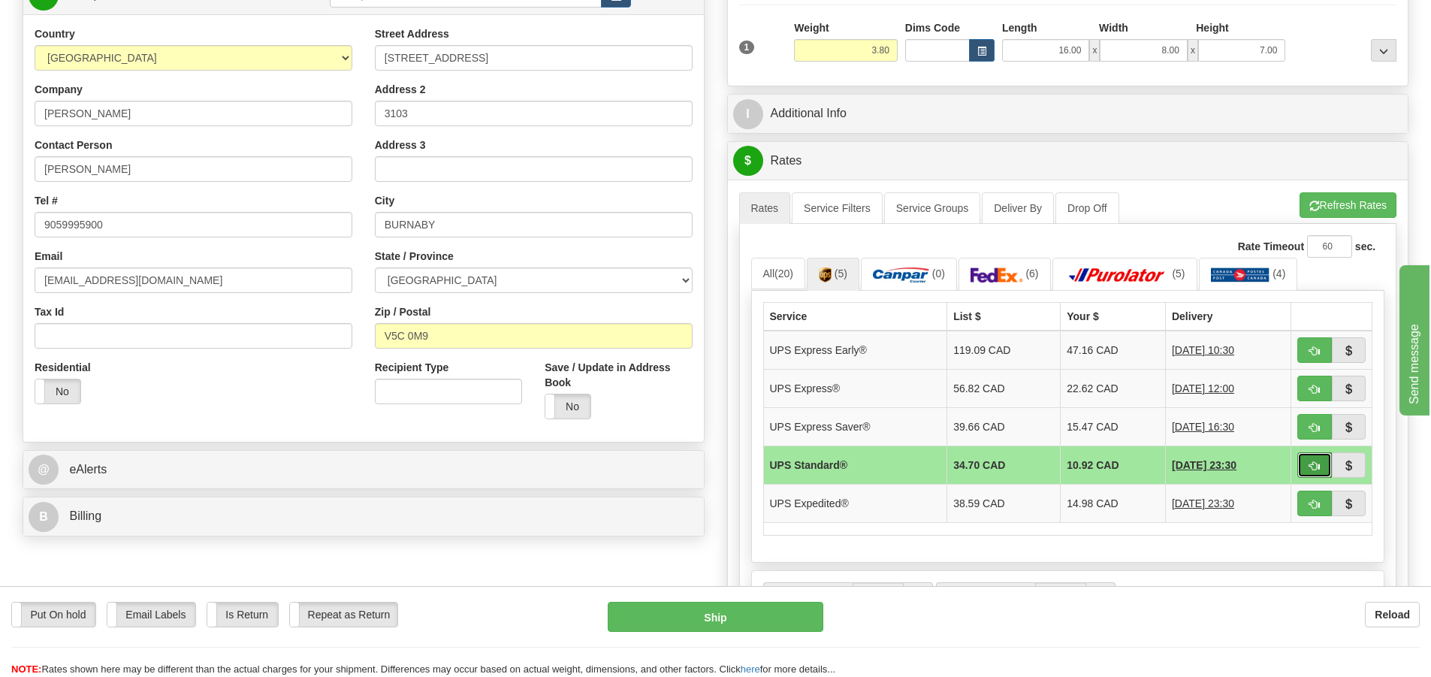
click at [1315, 461] on span "button" at bounding box center [1314, 466] width 11 height 10
type input "11"
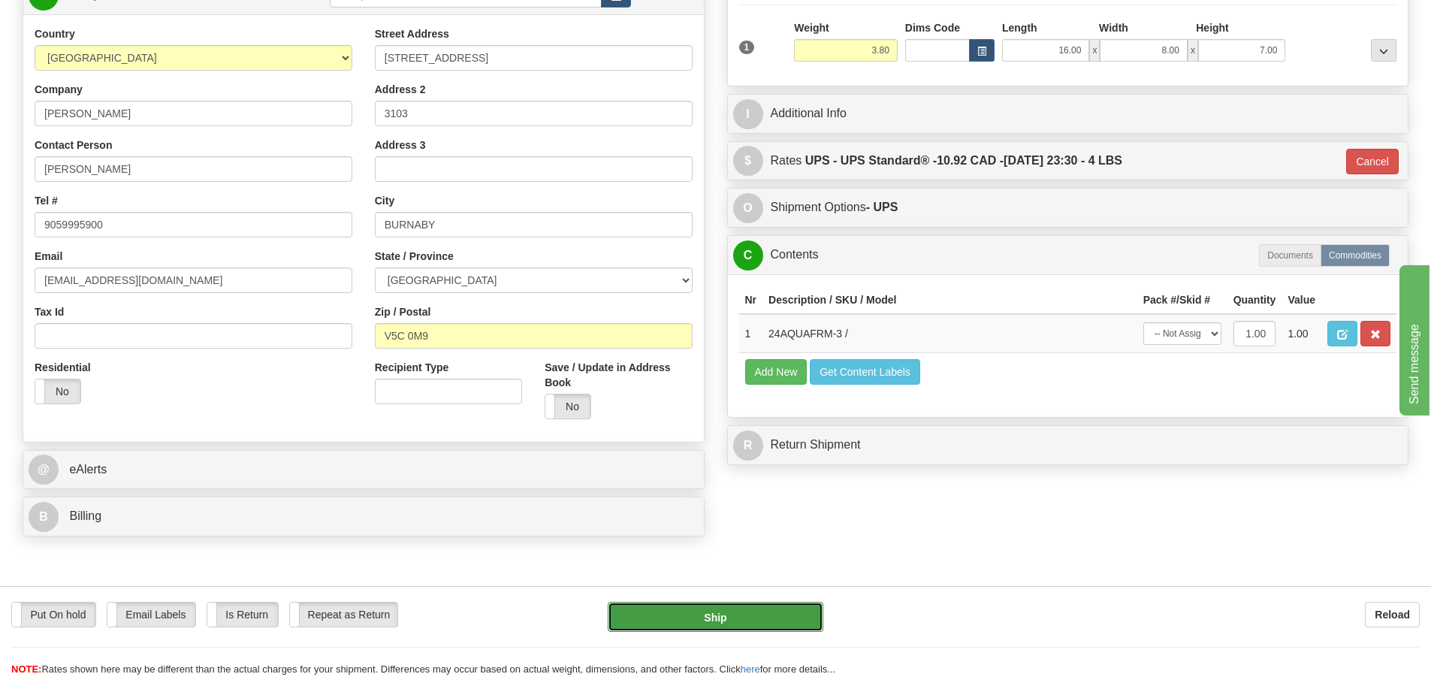
click at [755, 620] on button "Ship" at bounding box center [716, 617] width 216 height 30
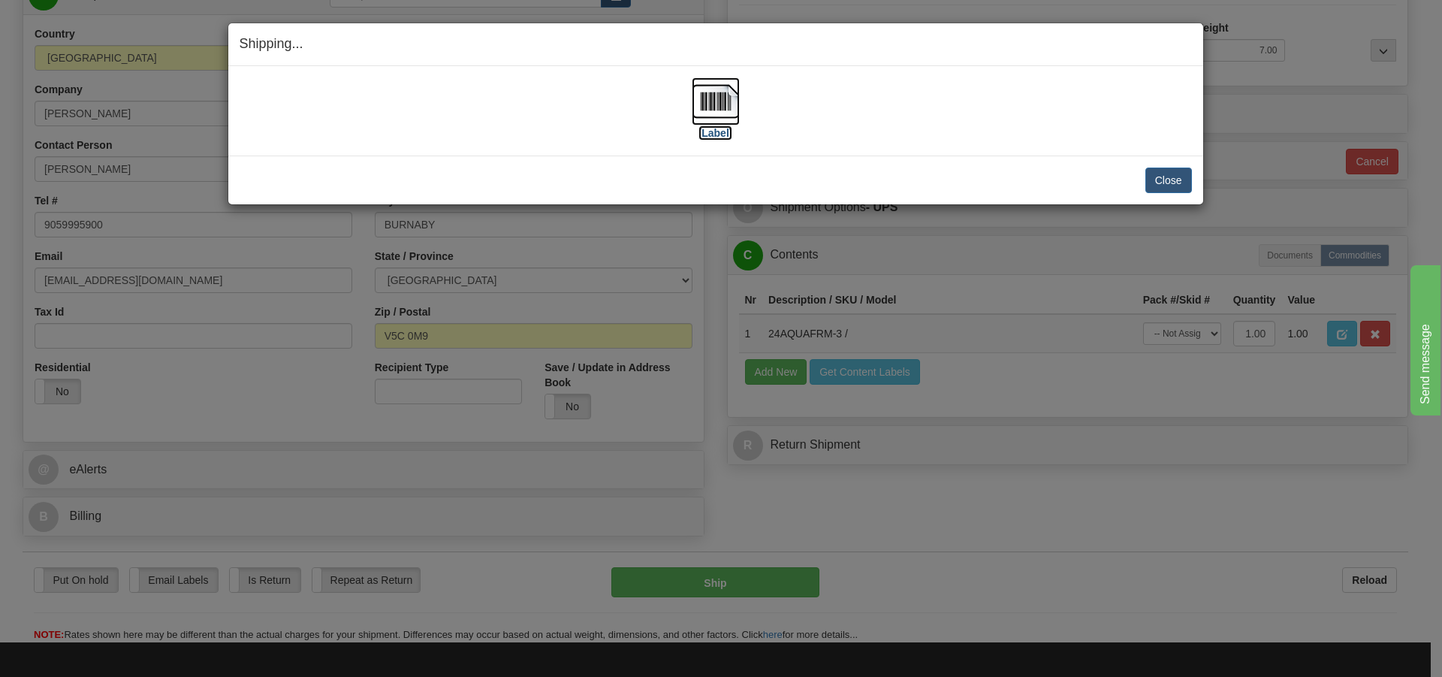
click at [710, 110] on img at bounding box center [716, 101] width 48 height 48
click at [1180, 181] on button "Close" at bounding box center [1168, 180] width 47 height 26
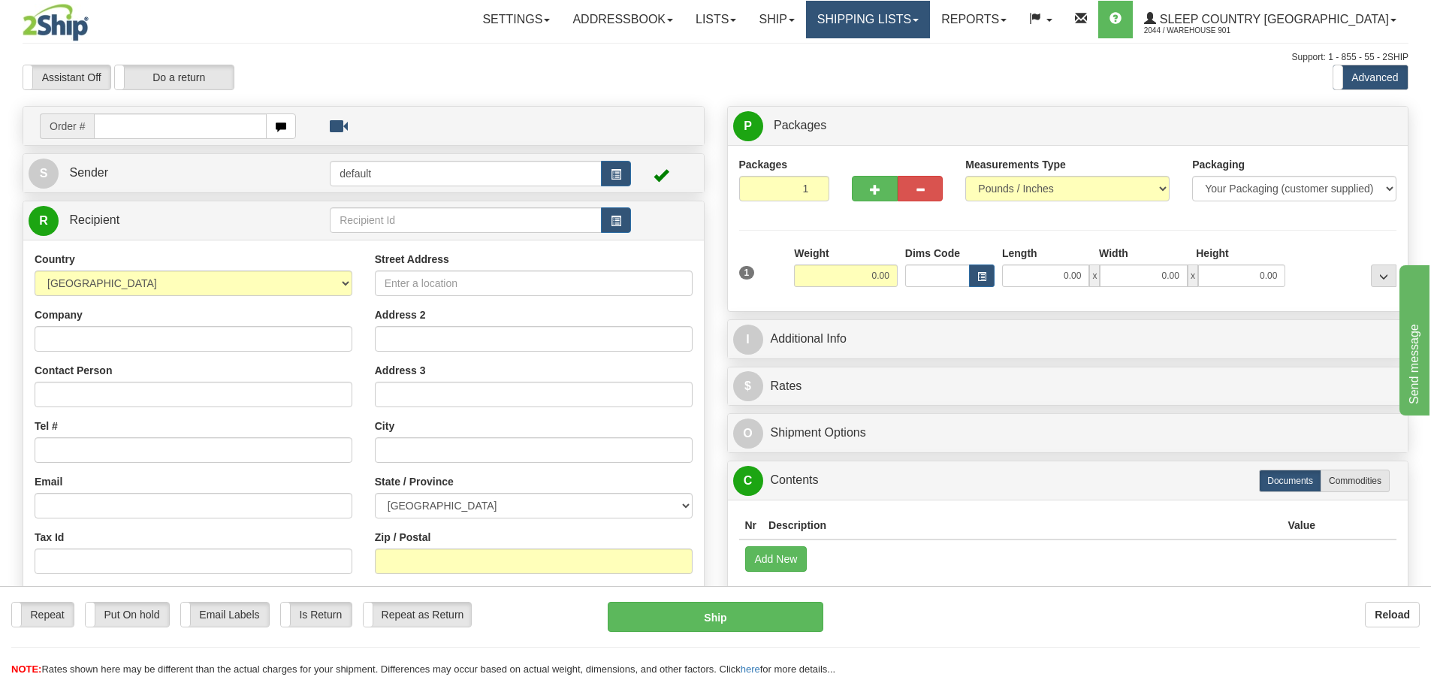
click at [930, 20] on link "Shipping lists" at bounding box center [868, 20] width 124 height 38
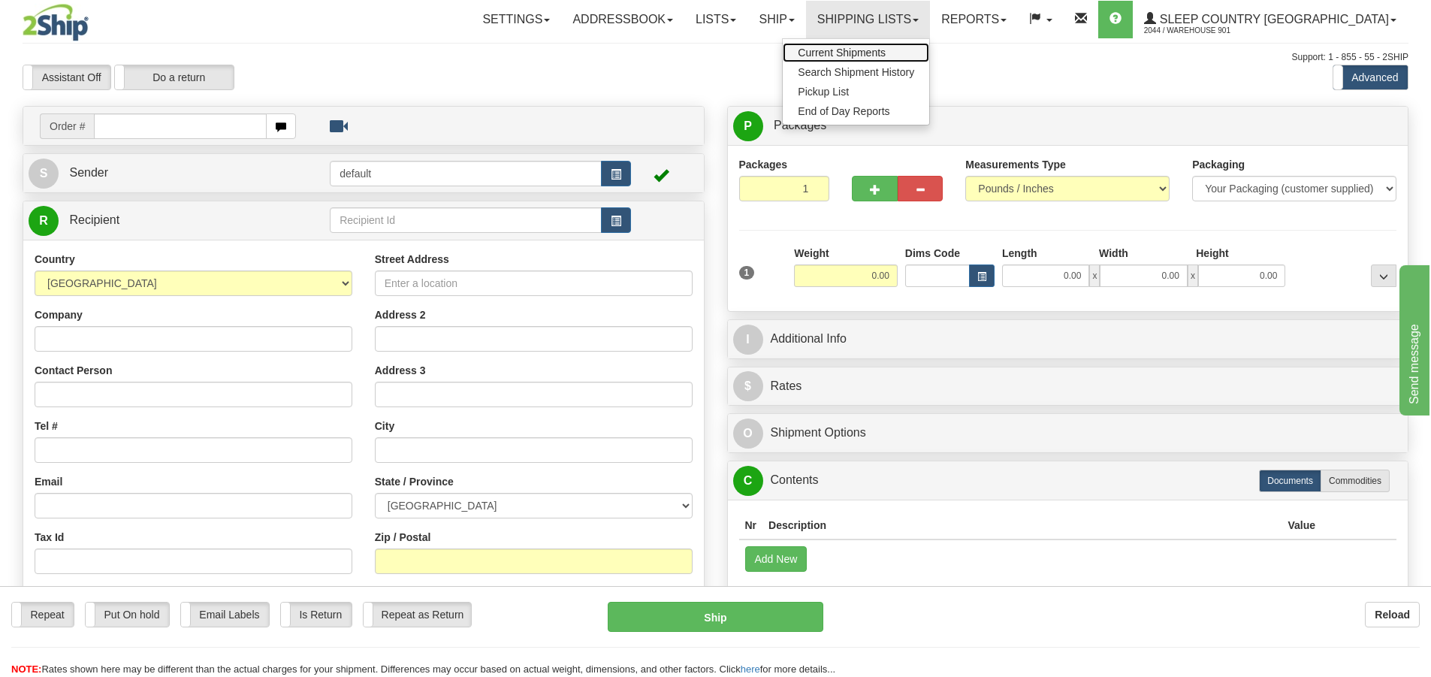
click at [885, 53] on span "Current Shipments" at bounding box center [842, 53] width 88 height 12
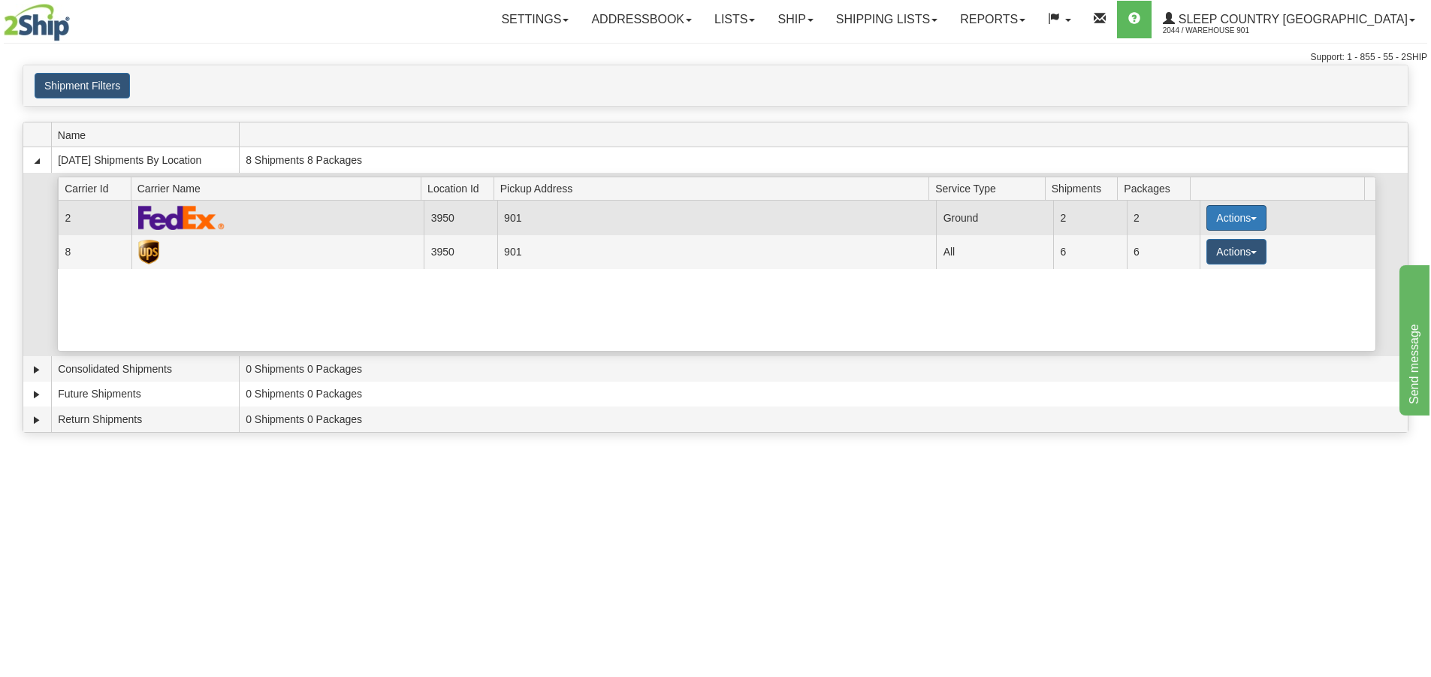
click at [1251, 214] on button "Actions" at bounding box center [1236, 218] width 60 height 26
click at [1206, 268] on link "Close" at bounding box center [1205, 266] width 120 height 20
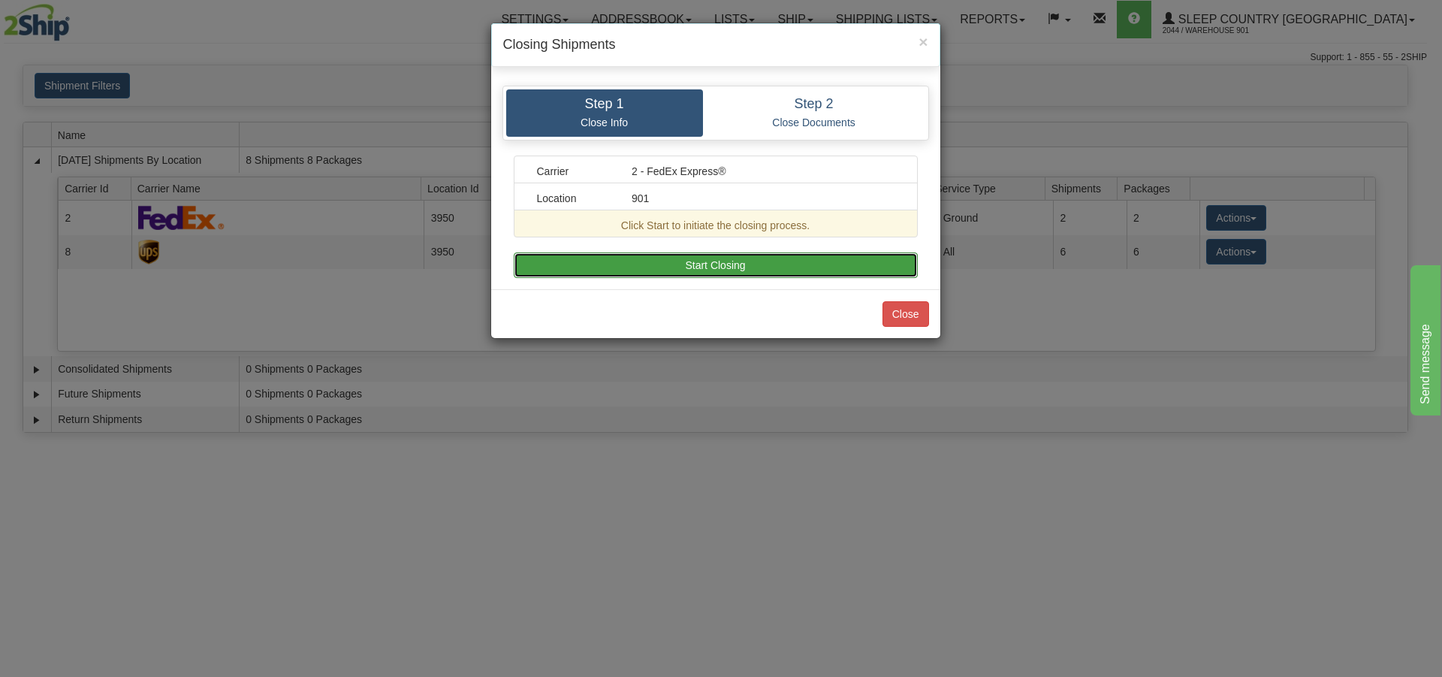
click at [711, 260] on button "Start Closing" at bounding box center [716, 265] width 404 height 26
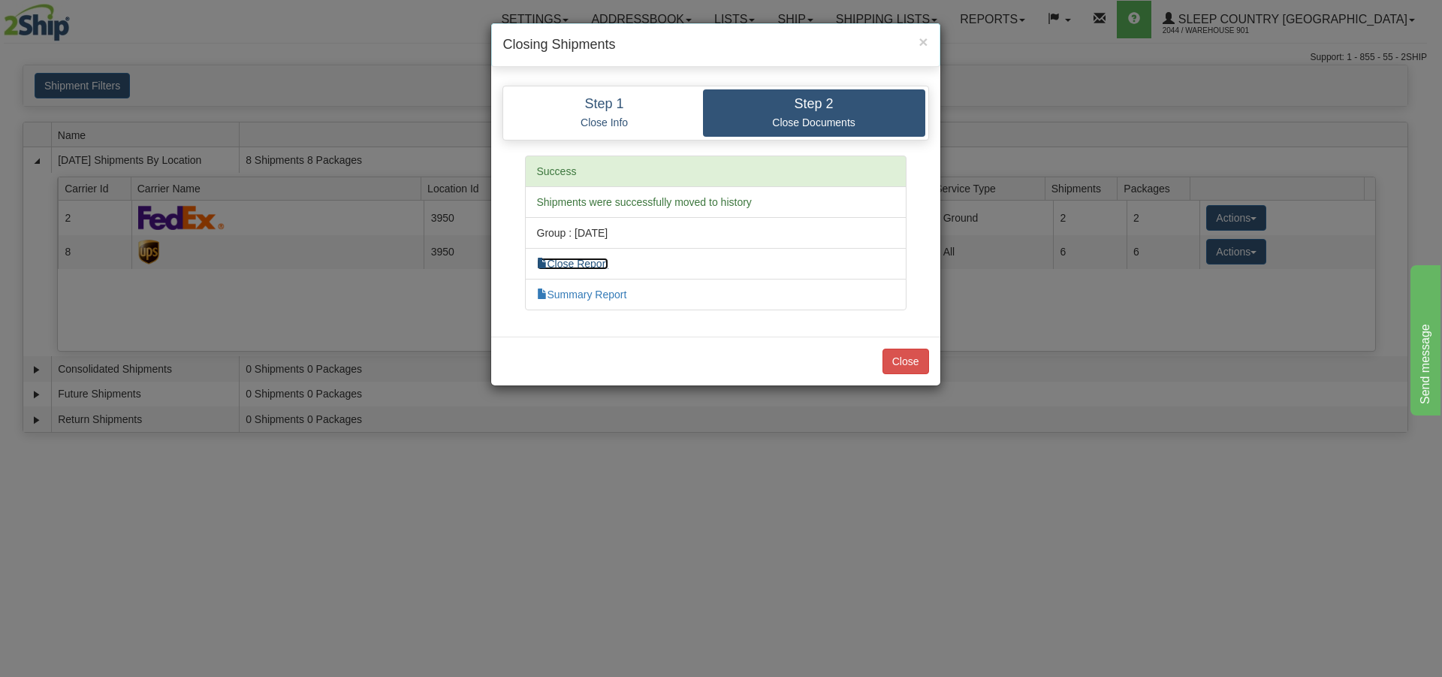
click at [596, 264] on link "Close Report" at bounding box center [573, 264] width 72 height 12
click at [616, 295] on link "Summary Report" at bounding box center [582, 294] width 90 height 12
click at [899, 360] on button "Close" at bounding box center [905, 361] width 47 height 26
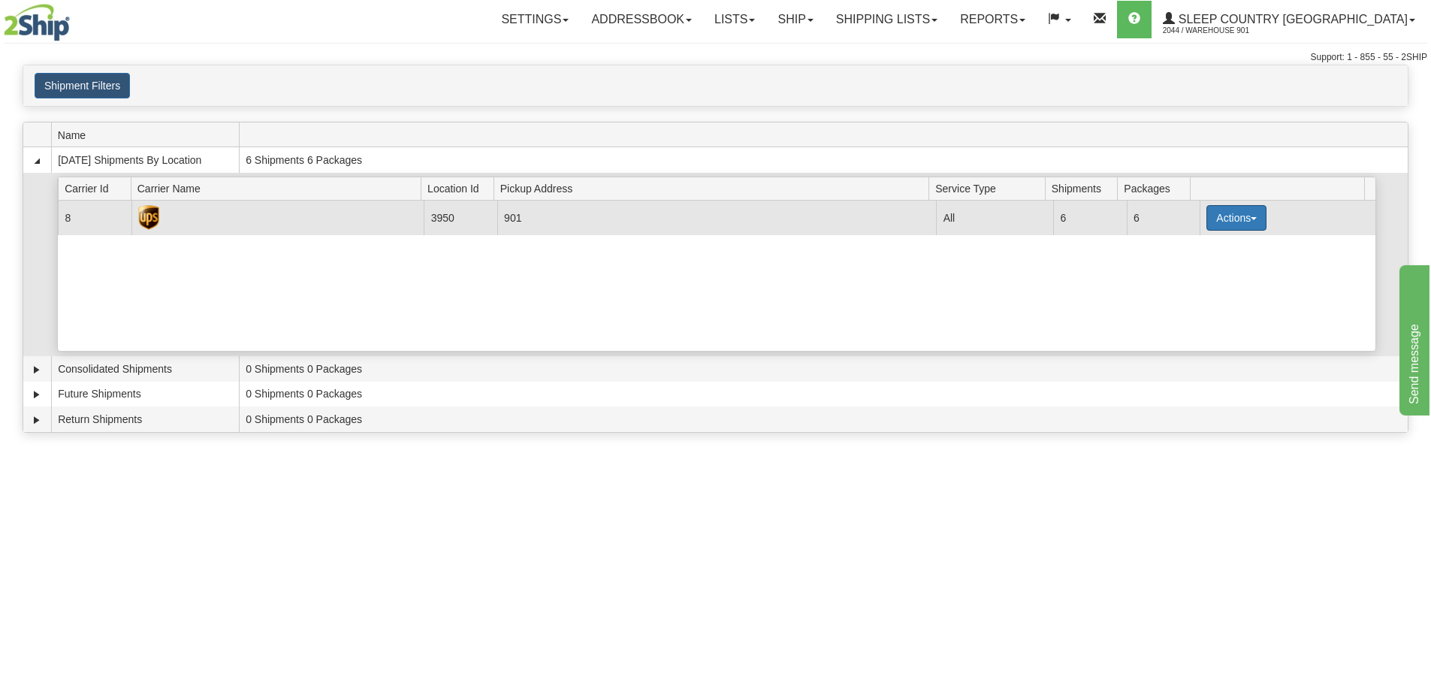
click at [1250, 217] on span "button" at bounding box center [1253, 218] width 6 height 3
click at [1210, 268] on link "Close" at bounding box center [1205, 266] width 120 height 20
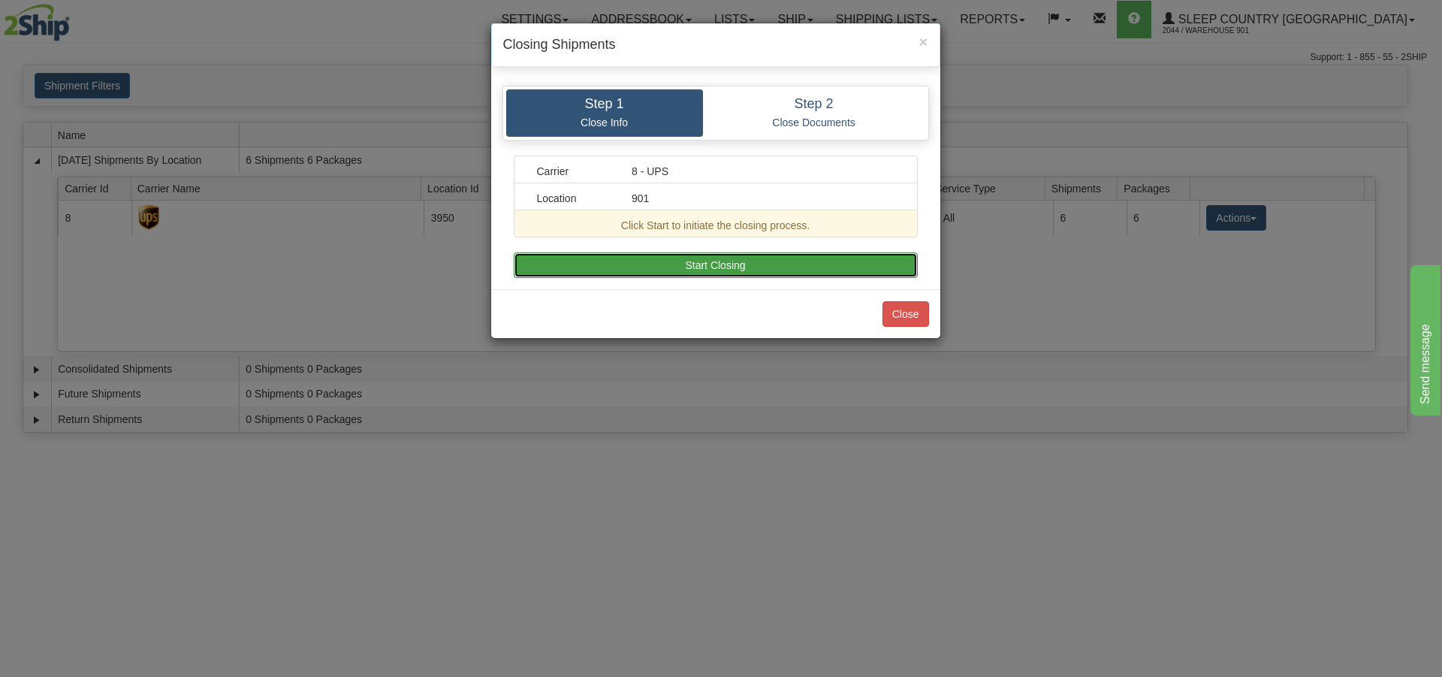
click at [746, 265] on button "Start Closing" at bounding box center [716, 265] width 404 height 26
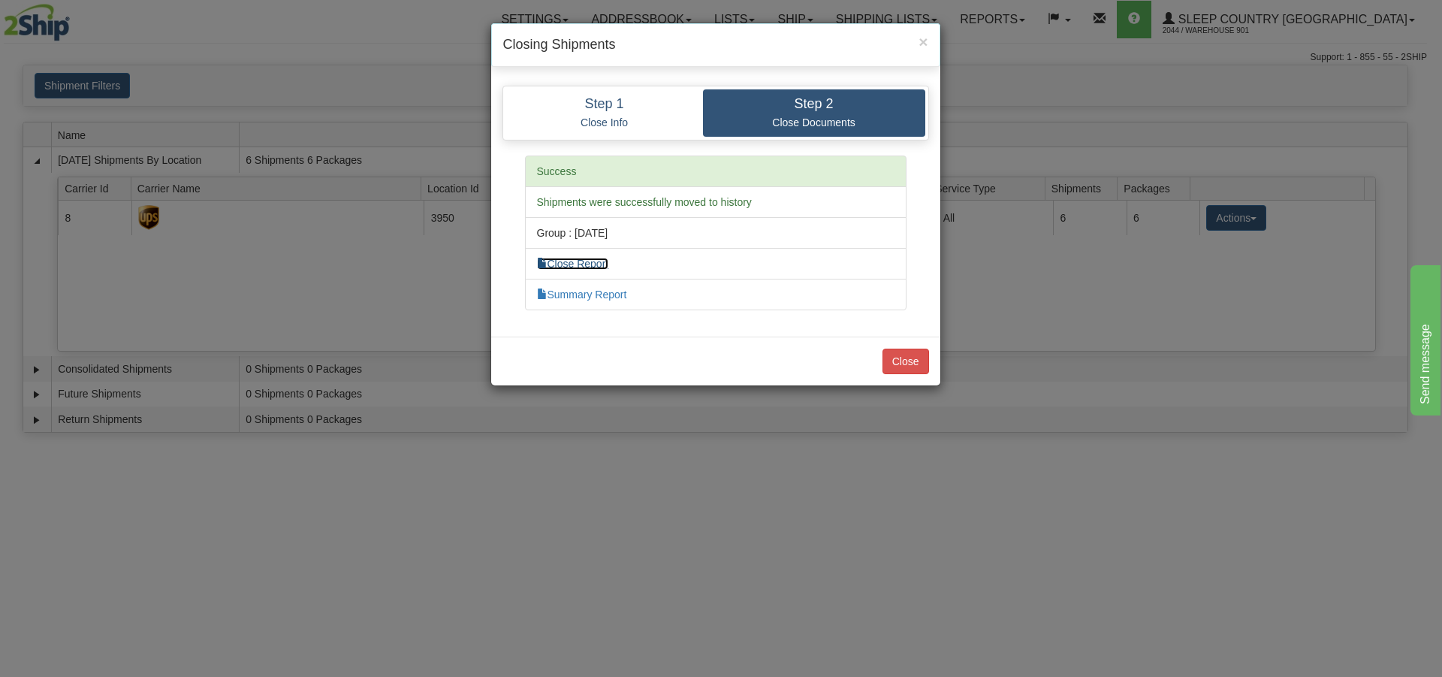
click at [597, 267] on link "Close Report" at bounding box center [573, 264] width 72 height 12
click at [567, 294] on link "Summary Report" at bounding box center [582, 294] width 90 height 12
click at [908, 364] on button "Close" at bounding box center [905, 361] width 47 height 26
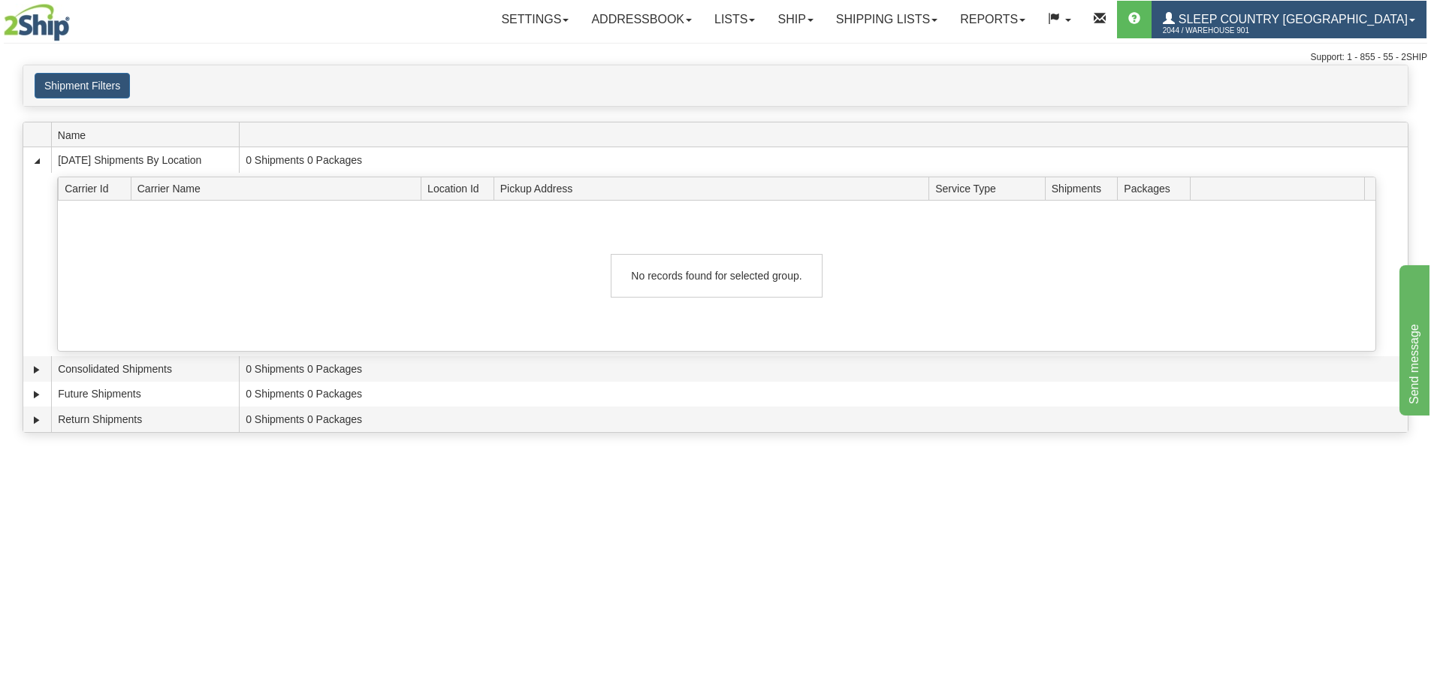
click at [1413, 19] on span at bounding box center [1412, 20] width 6 height 3
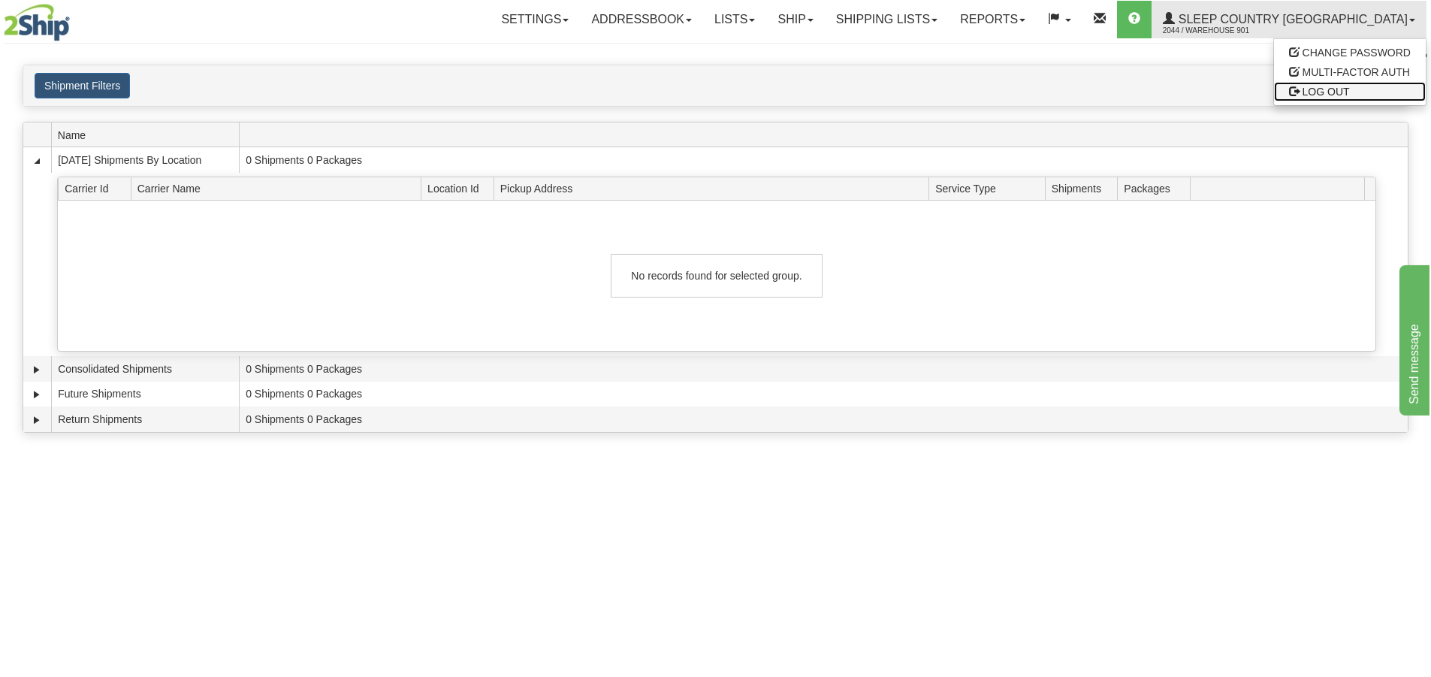
click at [1317, 92] on span "LOG OUT" at bounding box center [1325, 92] width 47 height 12
